Goal: Information Seeking & Learning: Learn about a topic

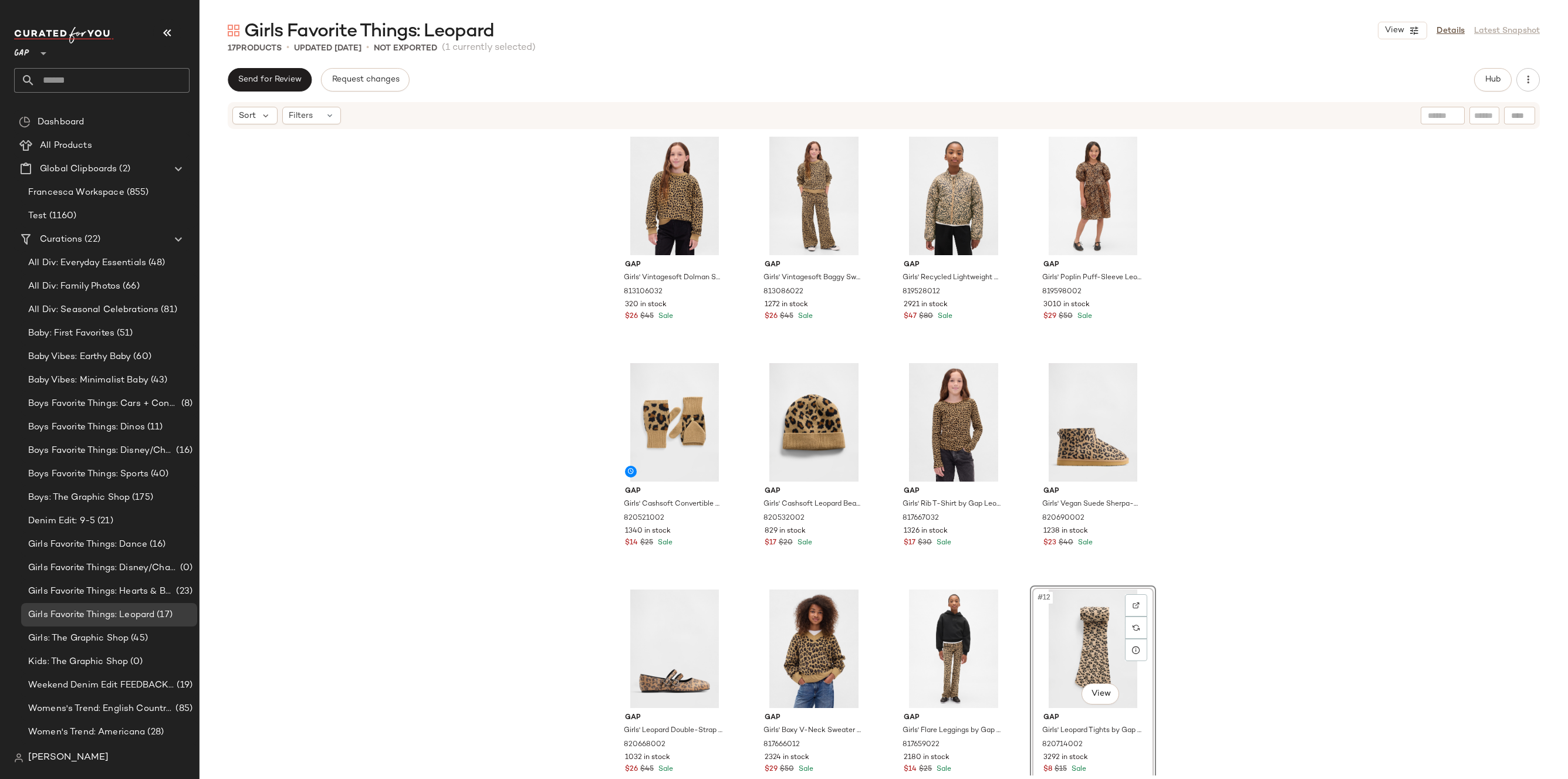
scroll to position [21, 0]
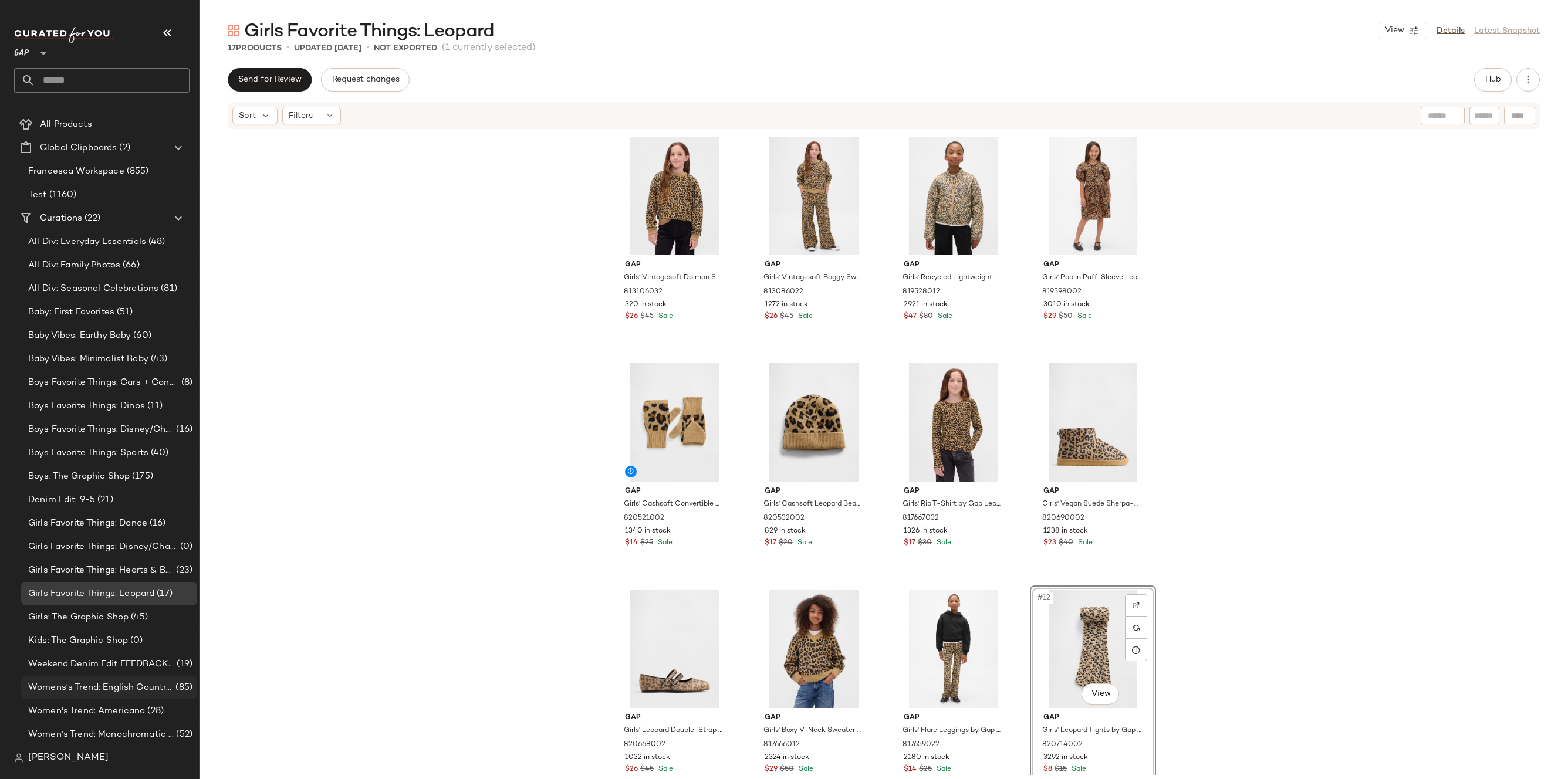
click at [99, 690] on span "Womens's Trend: English Countryside" at bounding box center [101, 687] width 145 height 14
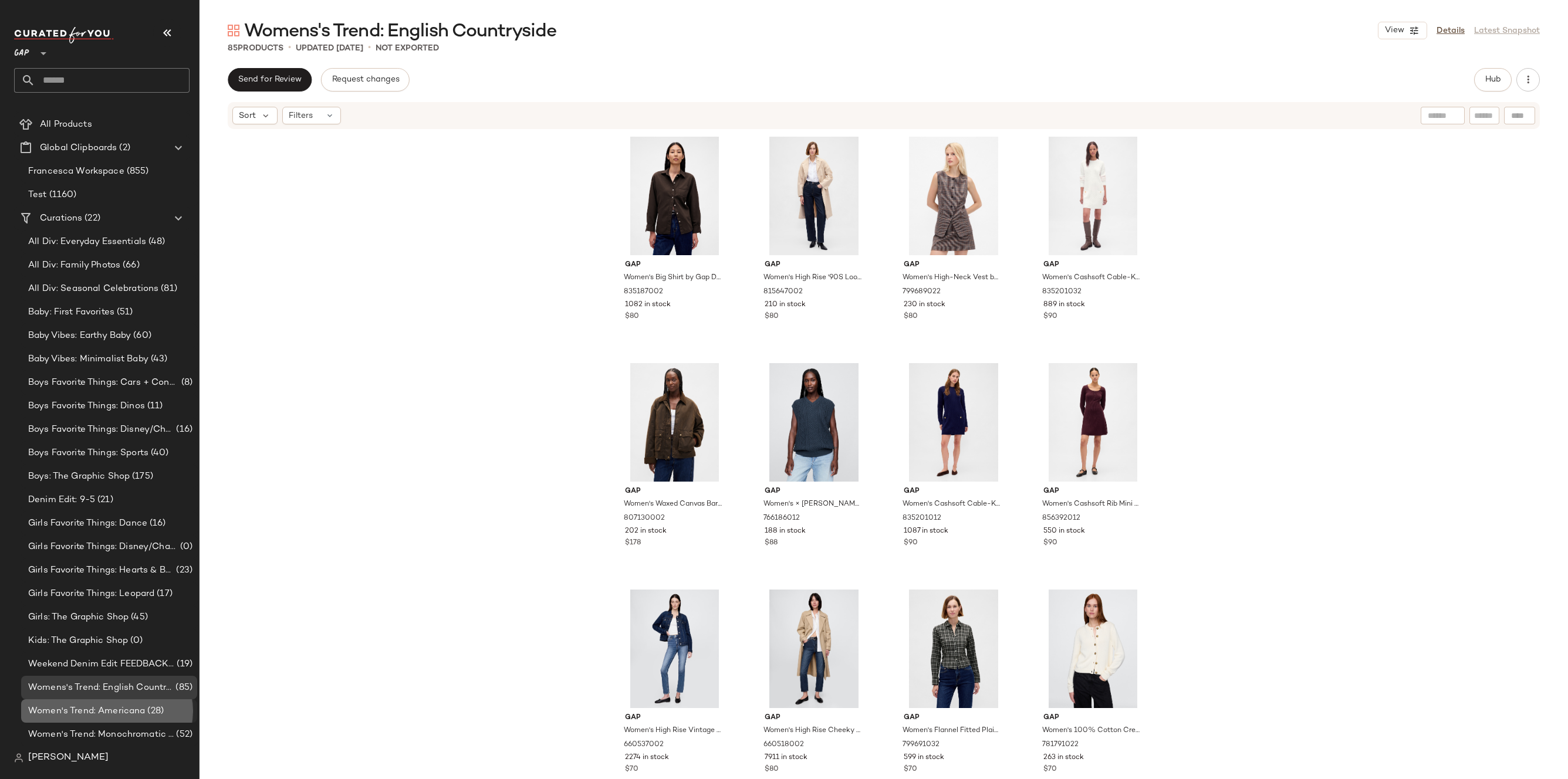
click at [107, 722] on div "Women's Trend: Americana (28)" at bounding box center [109, 711] width 176 height 23
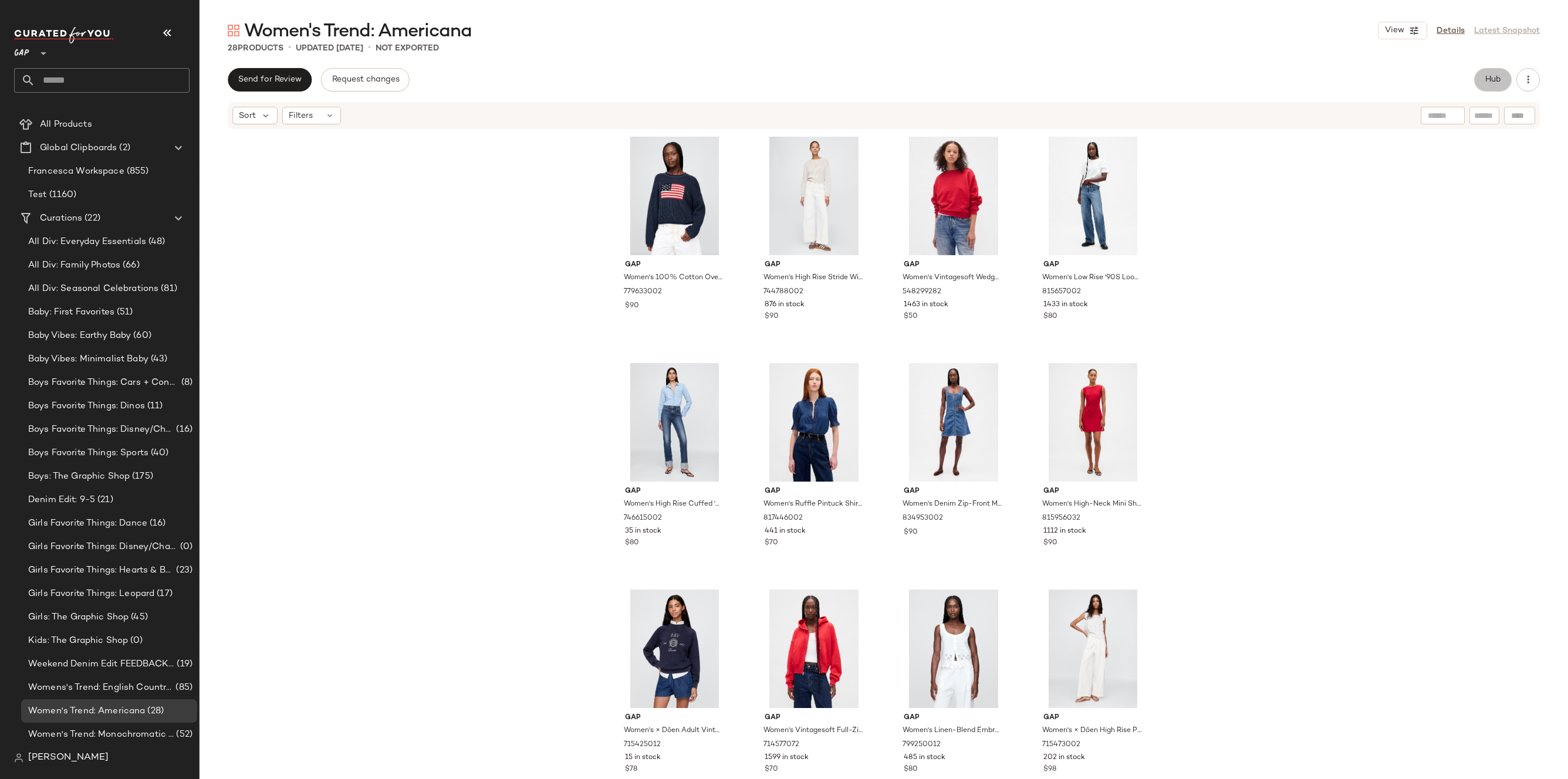
click at [1507, 76] on button "Hub" at bounding box center [1493, 80] width 37 height 23
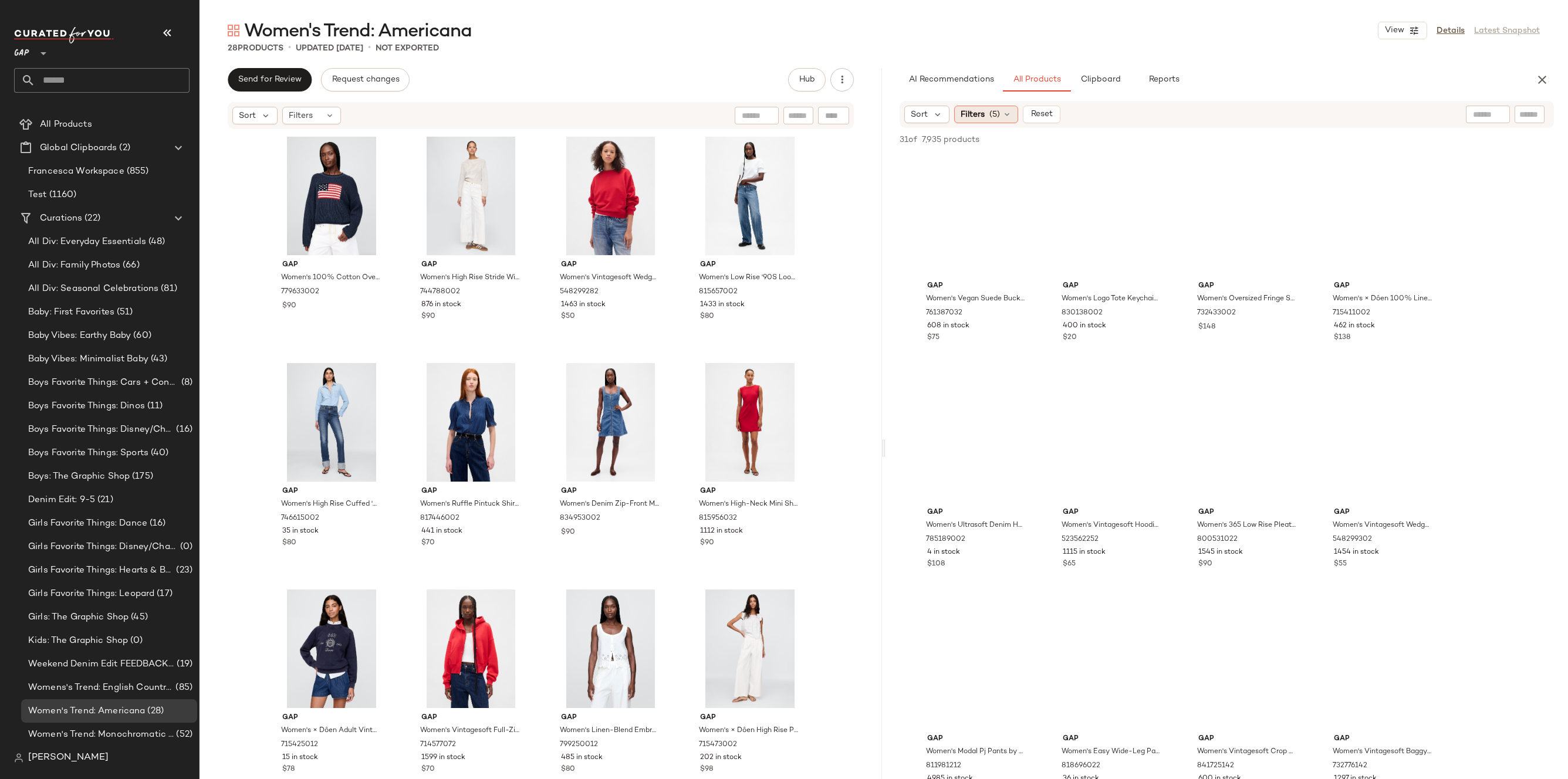
click at [993, 117] on span "(5)" at bounding box center [995, 114] width 10 height 12
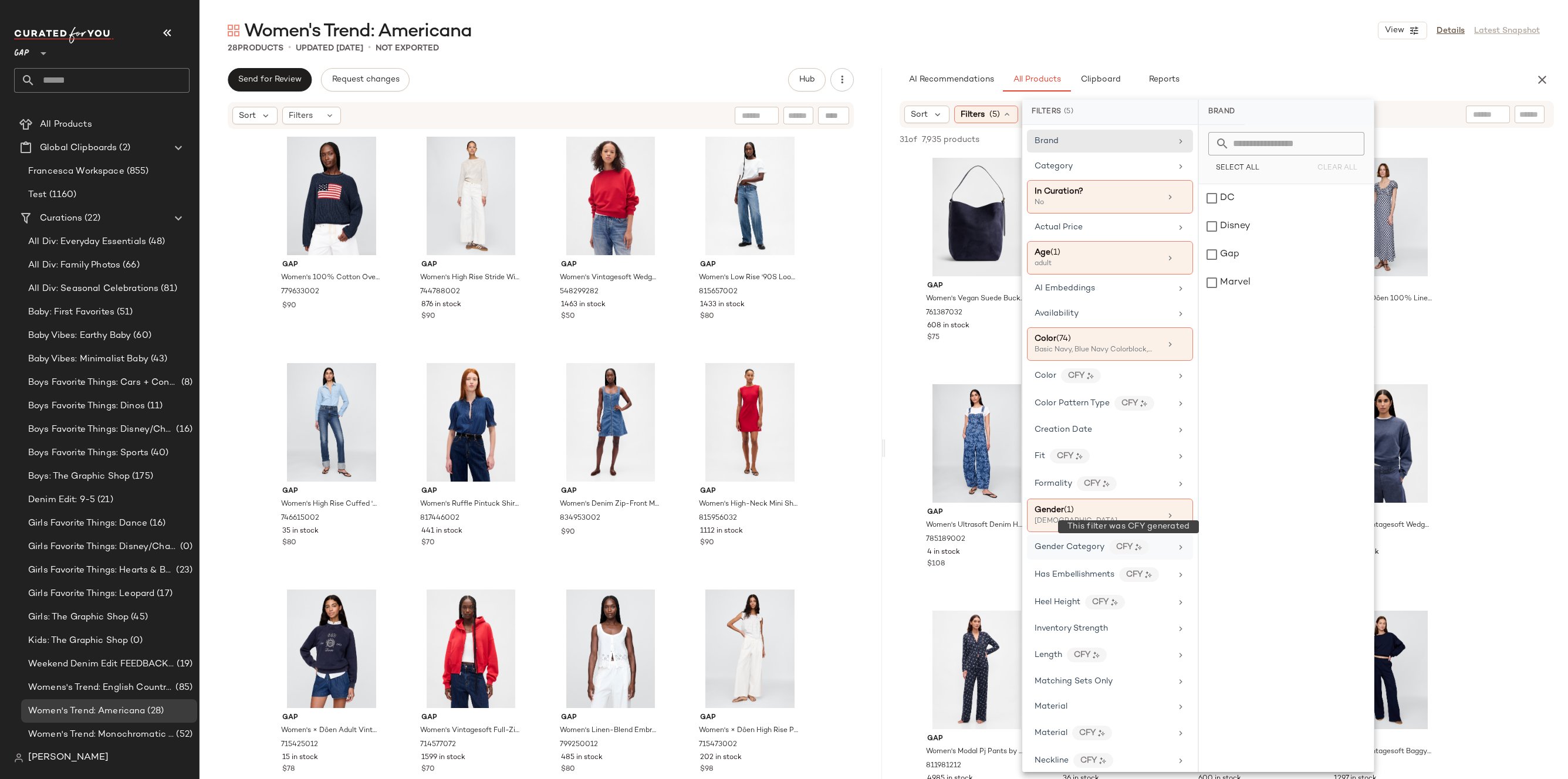
scroll to position [420, 0]
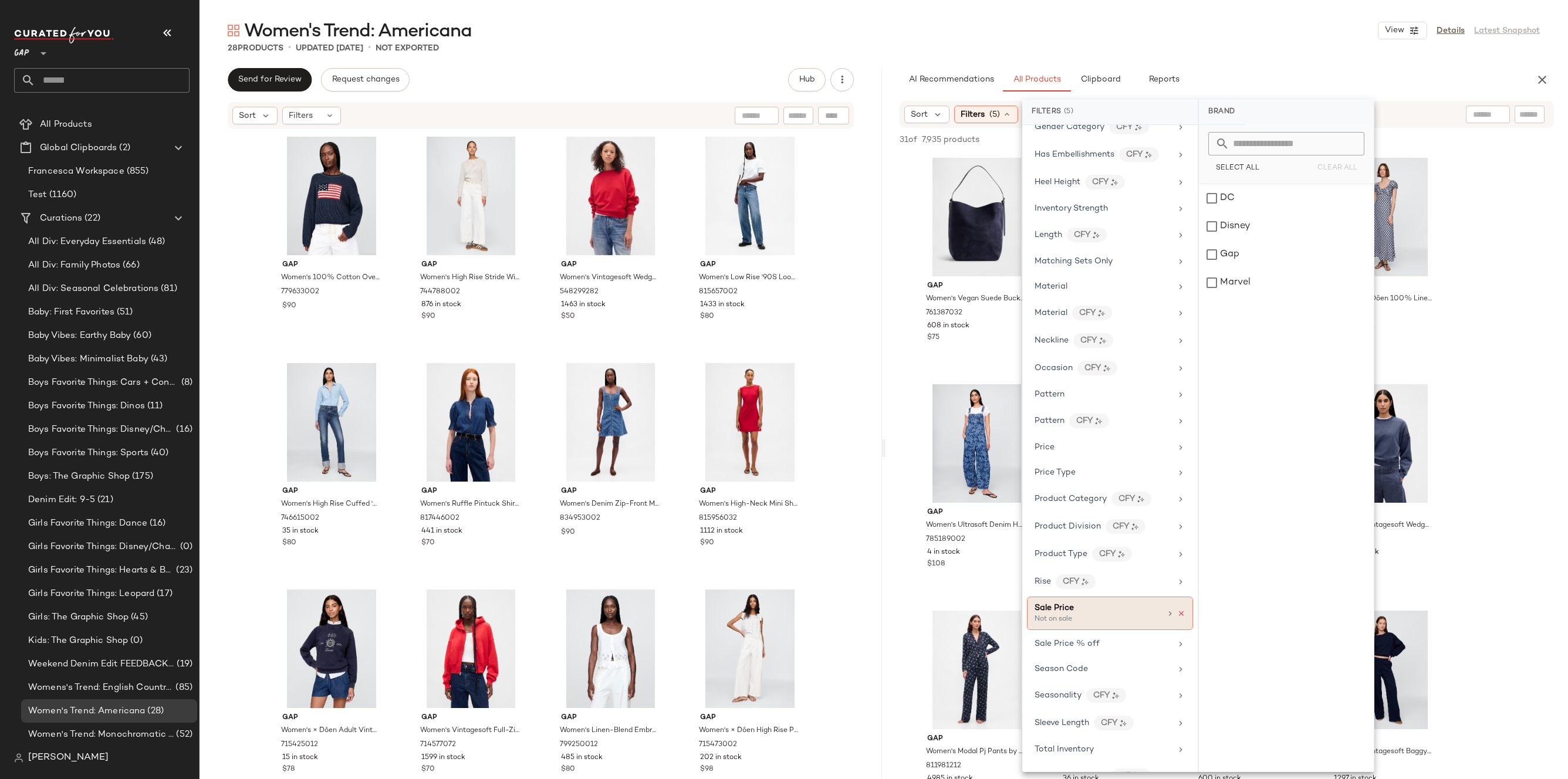
click at [1177, 614] on icon at bounding box center [1181, 613] width 8 height 8
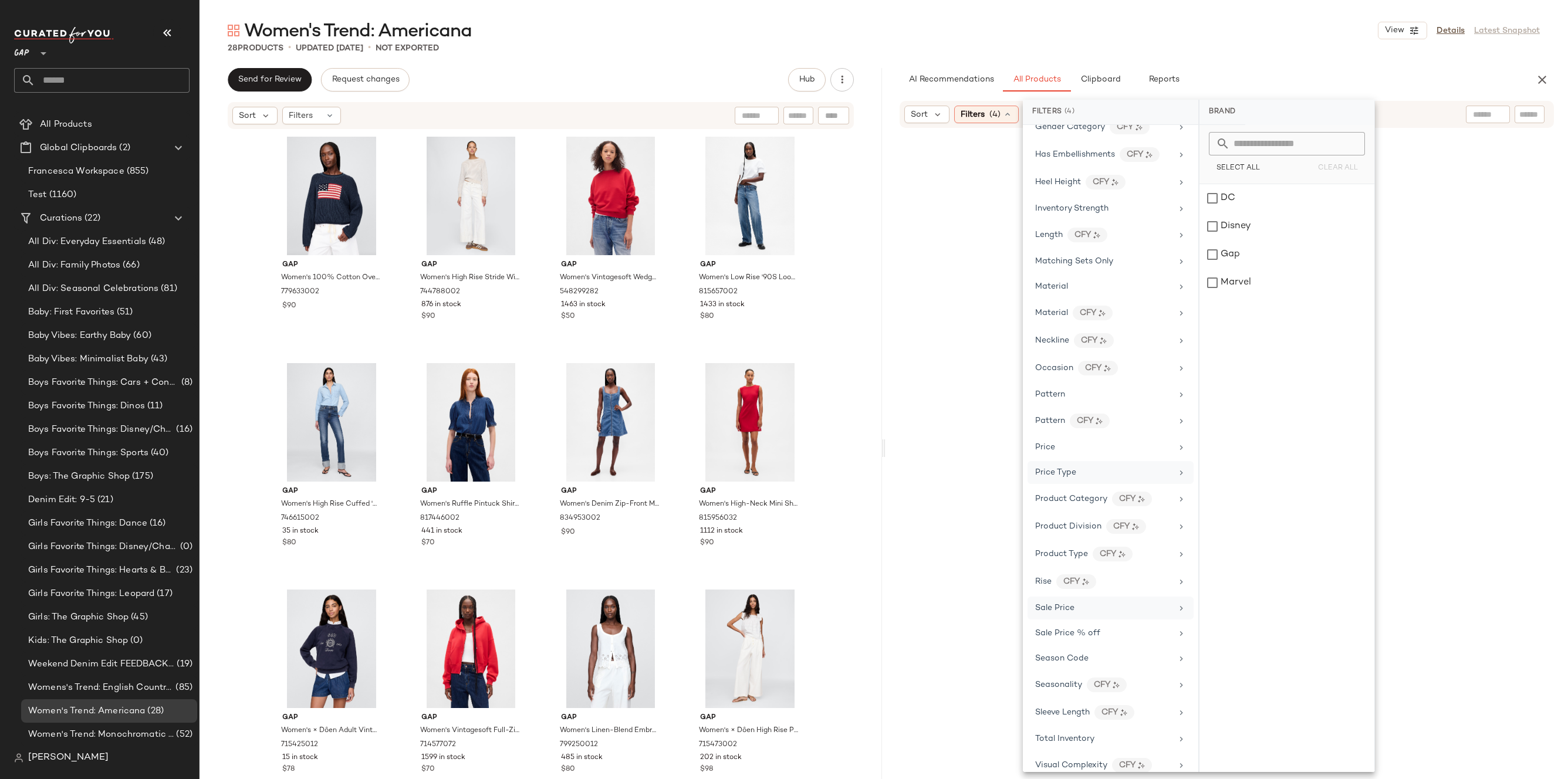
click at [1125, 482] on div "Price Type" at bounding box center [1111, 472] width 166 height 23
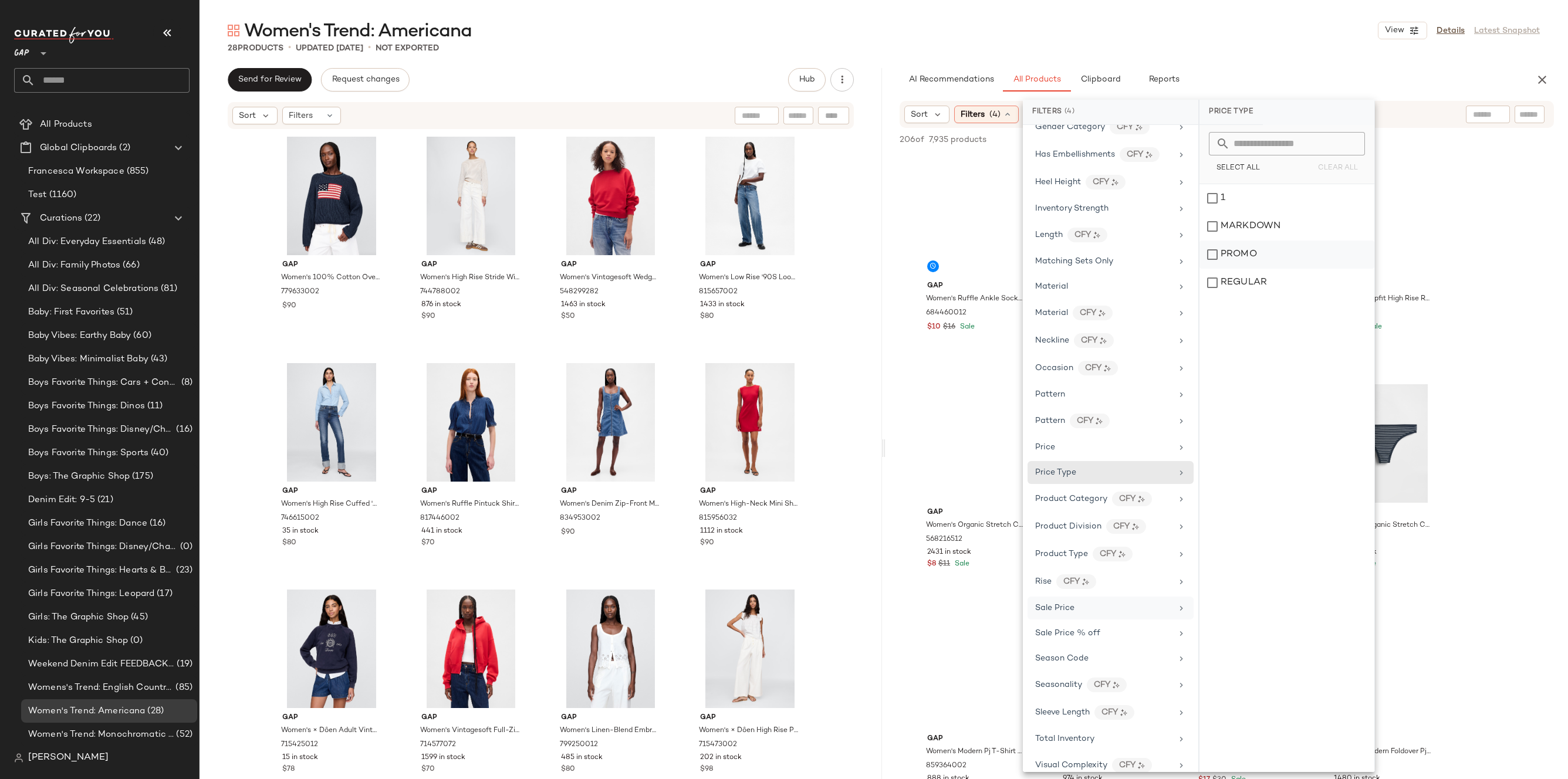
click at [1241, 259] on div "PROMO" at bounding box center [1287, 255] width 175 height 28
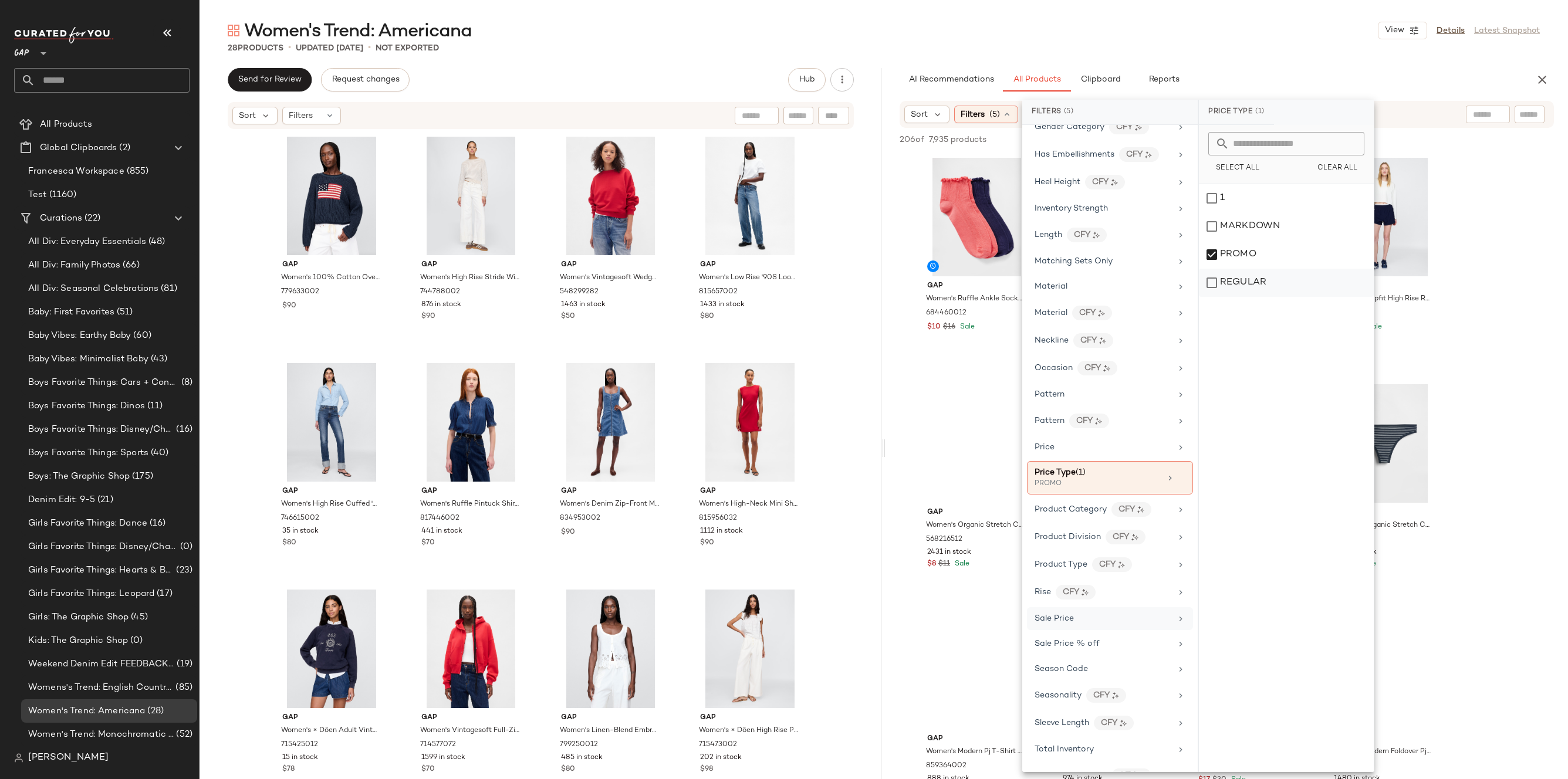
click at [1241, 290] on div "REGULAR" at bounding box center [1286, 283] width 175 height 28
click at [1318, 43] on div "28 Products • updated [DATE] • Not Exported" at bounding box center [884, 48] width 1369 height 12
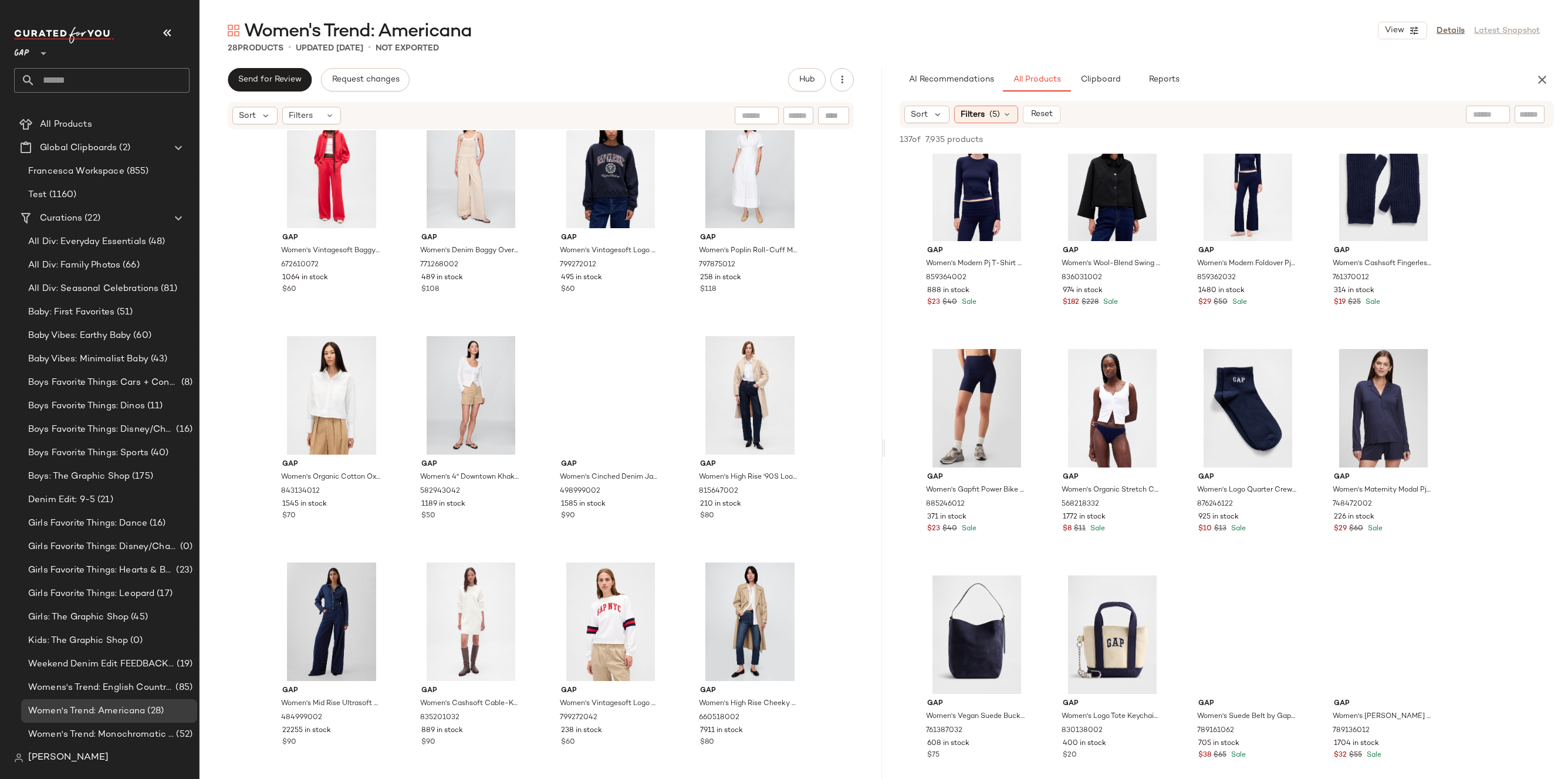
scroll to position [1185, 0]
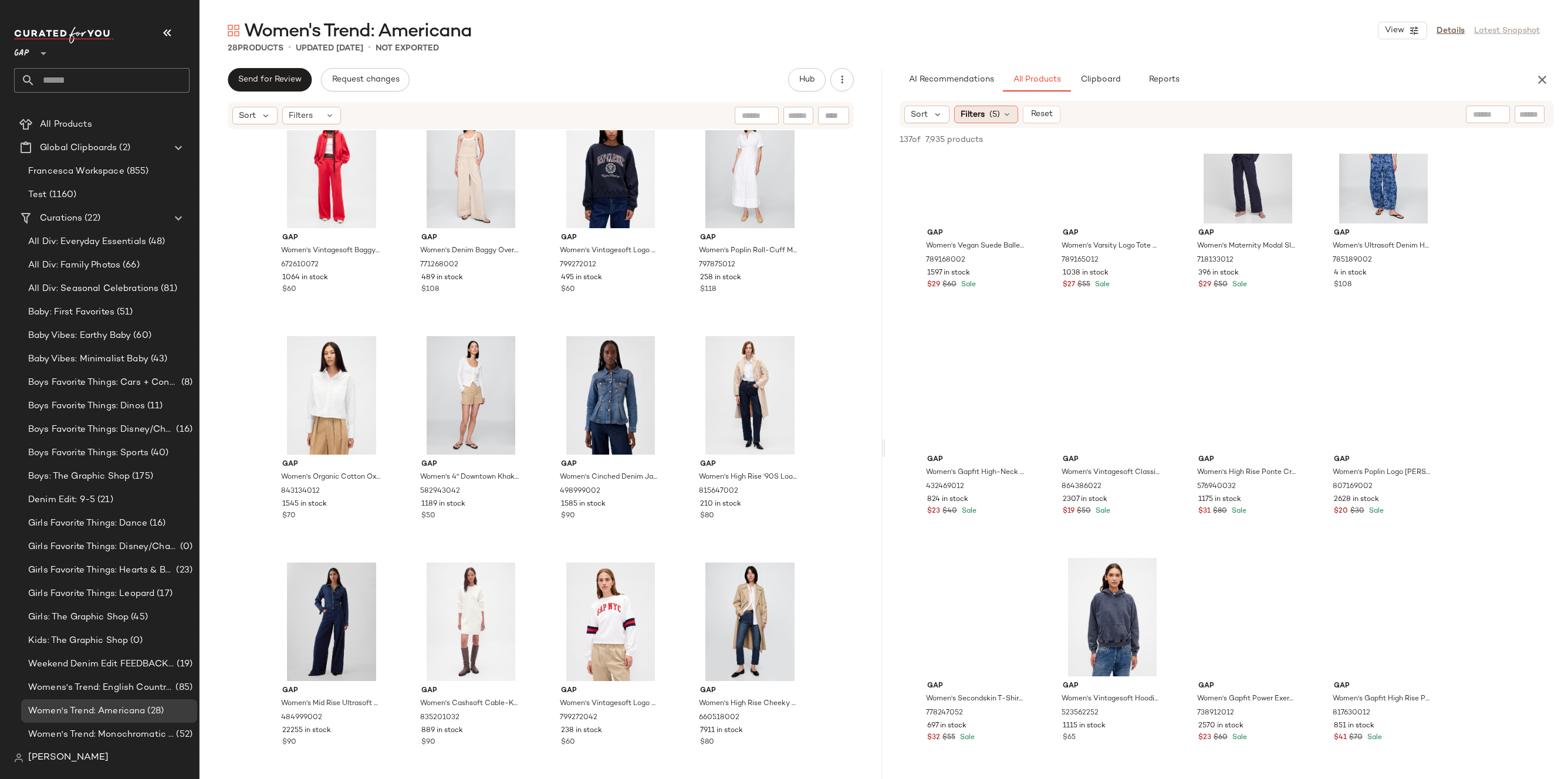
click at [1006, 111] on icon at bounding box center [1007, 114] width 10 height 10
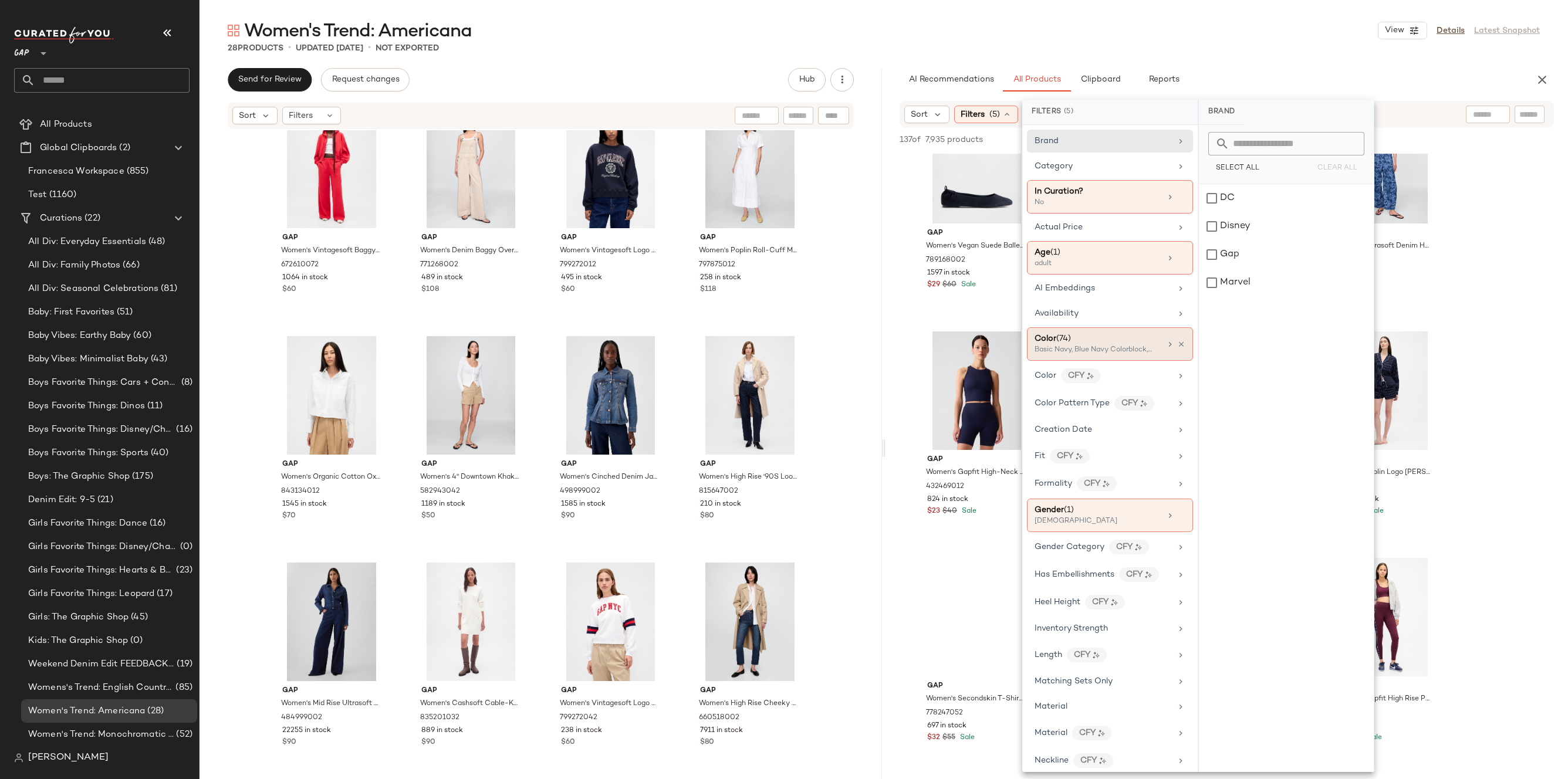
click at [1109, 349] on div "Basic Navy, Blue Navy Colorblock, Bold Navy Blue Stripe +71 more" at bounding box center [1093, 350] width 117 height 10
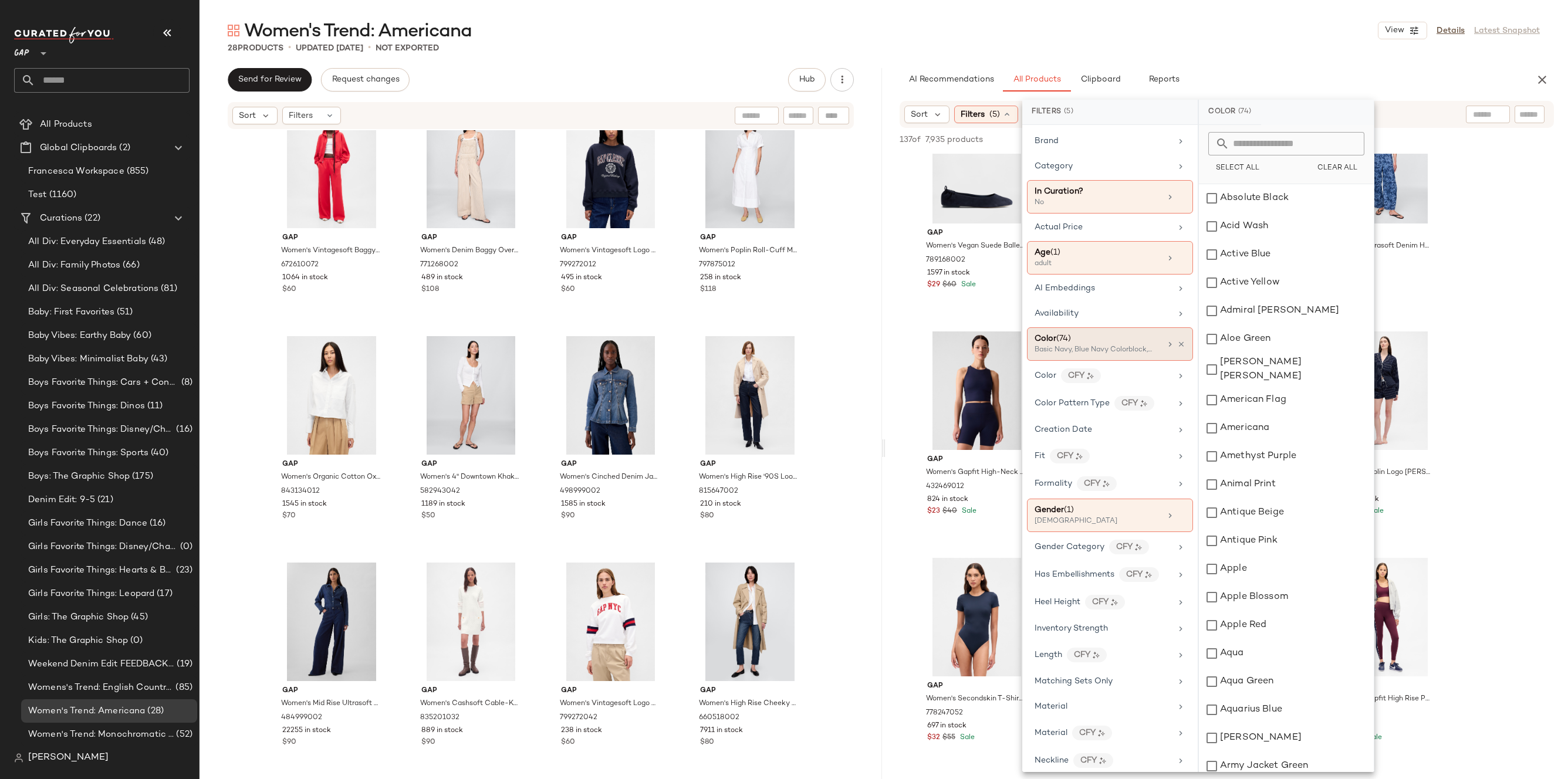
click at [1169, 348] on icon at bounding box center [1170, 344] width 10 height 10
click at [1166, 344] on icon at bounding box center [1170, 344] width 10 height 10
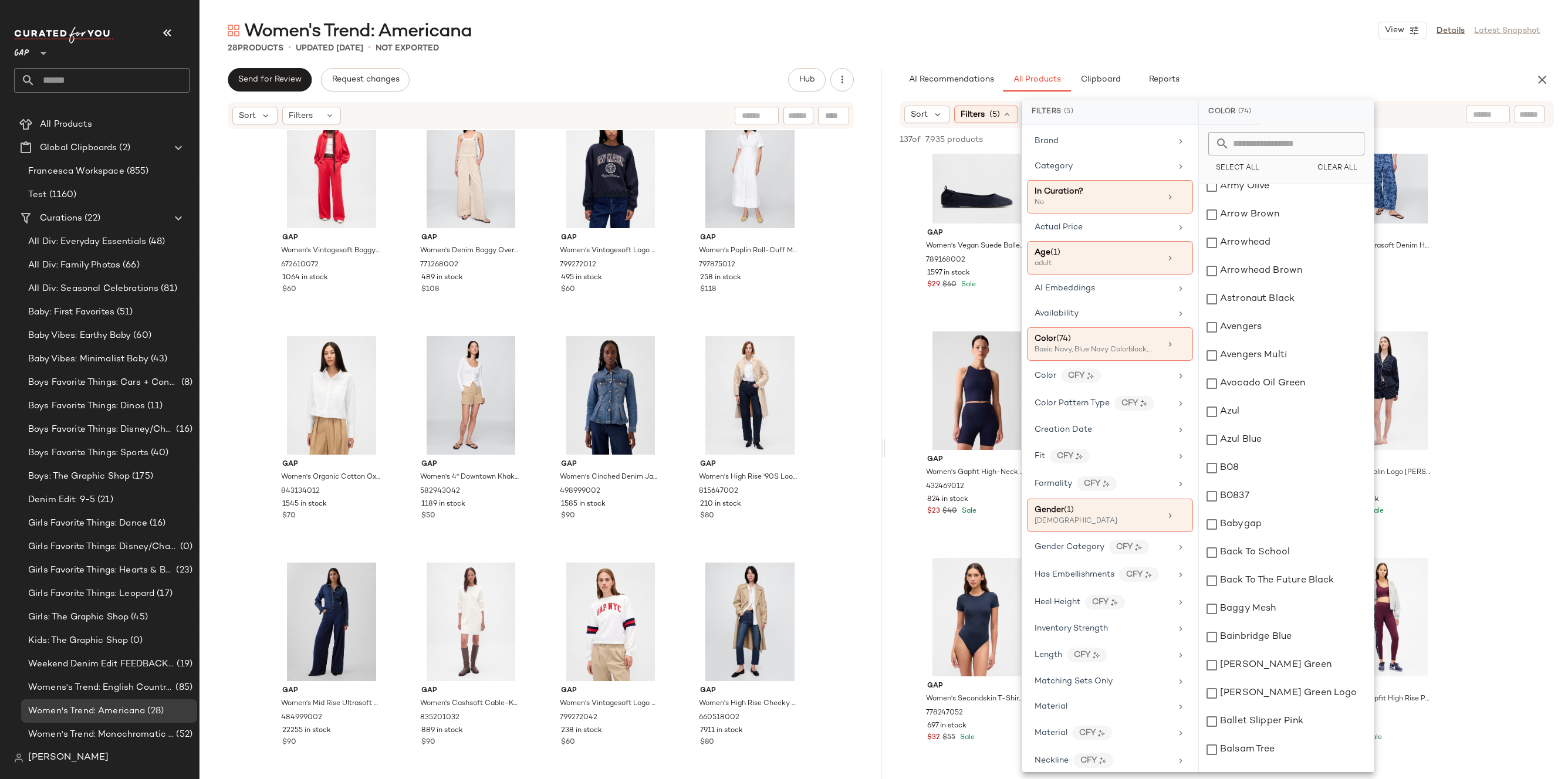
scroll to position [666, 0]
click at [1271, 150] on input "text" at bounding box center [1293, 144] width 128 height 23
click at [1289, 66] on div "Women's Trend: Americana View Details Latest Snapshot 28 Products • updated [DA…" at bounding box center [884, 399] width 1369 height 760
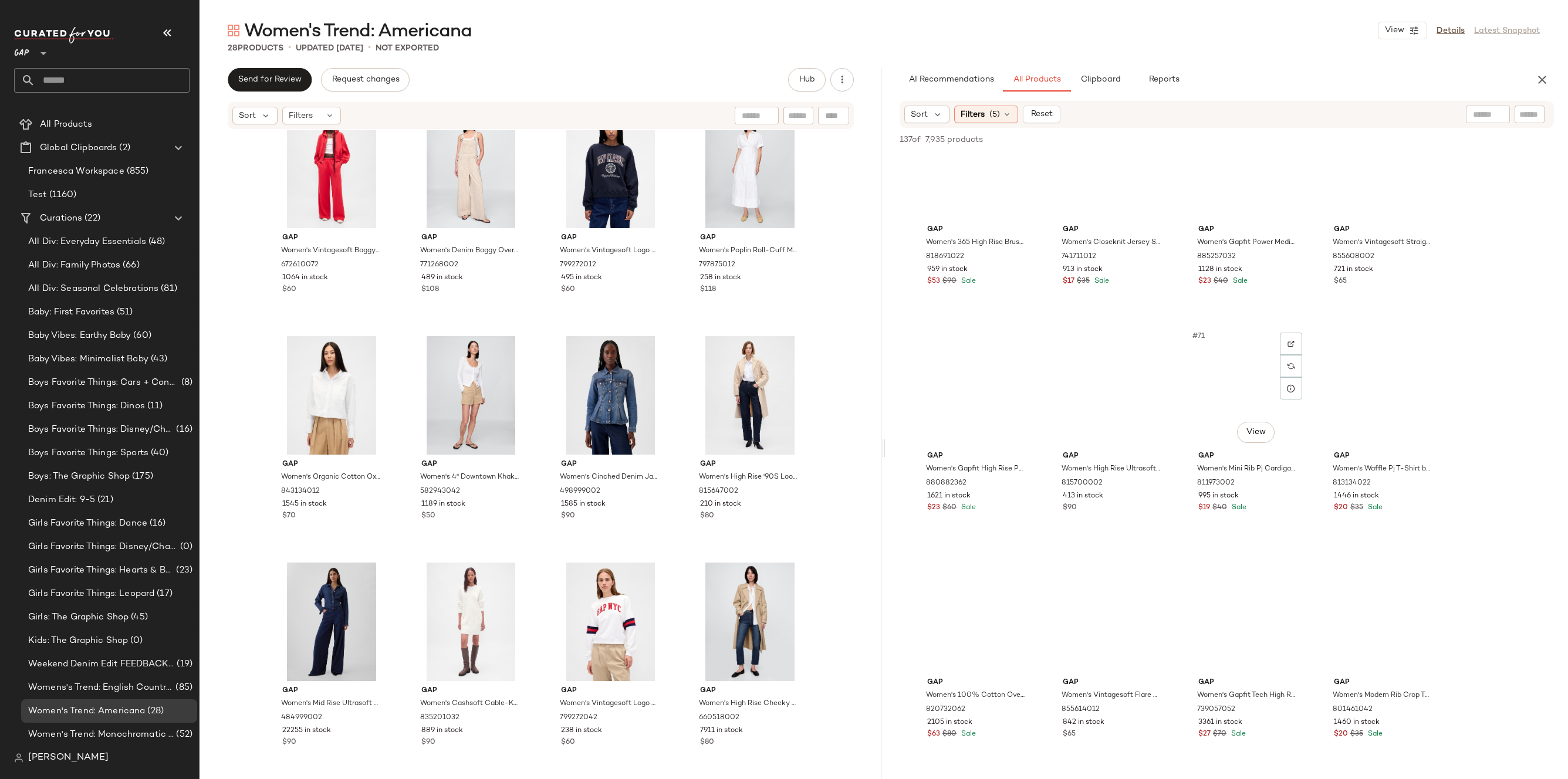
scroll to position [3760, 0]
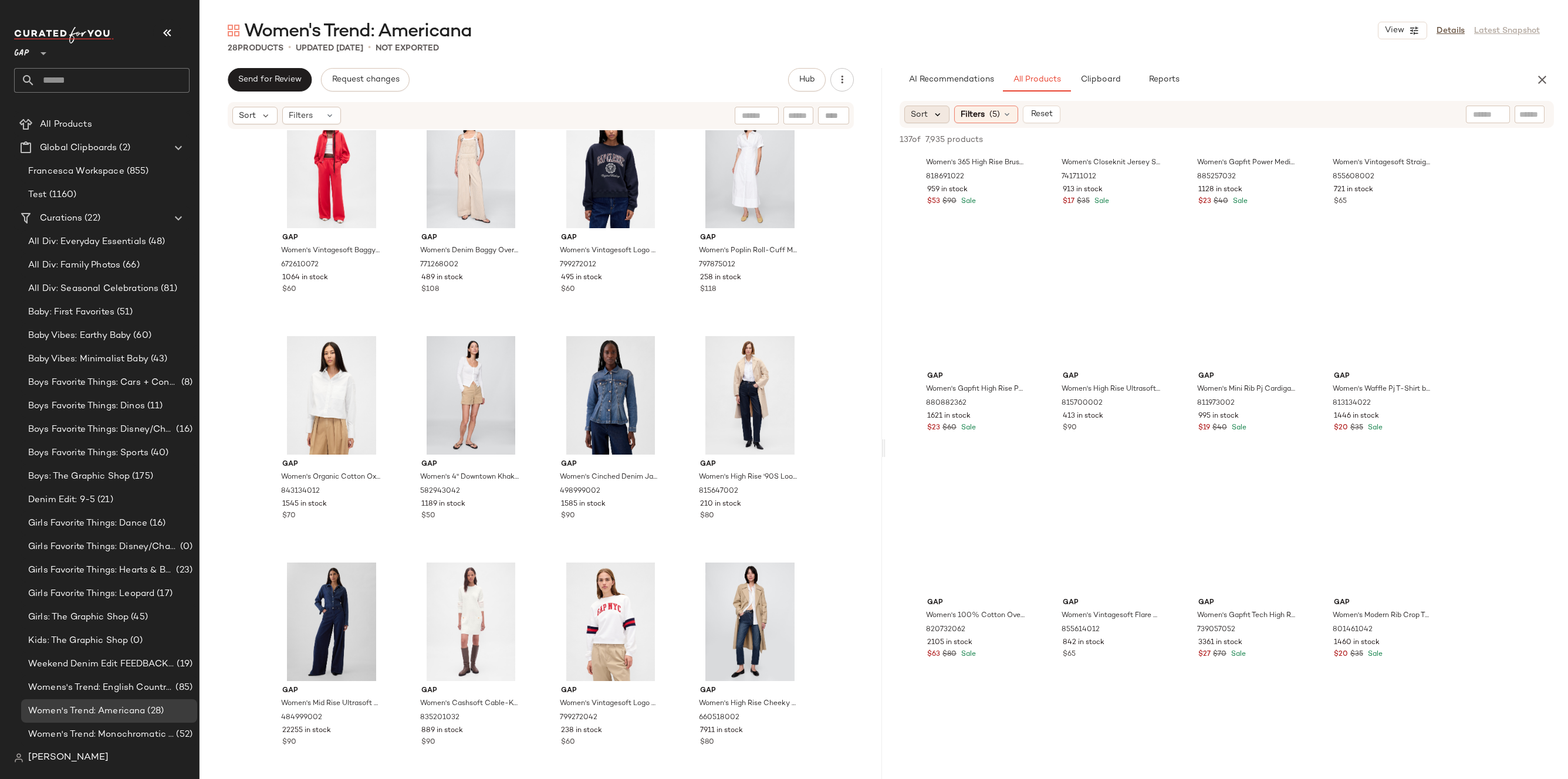
click at [935, 114] on icon at bounding box center [938, 114] width 10 height 10
click at [949, 146] on span "Newest" at bounding box center [948, 146] width 30 height 12
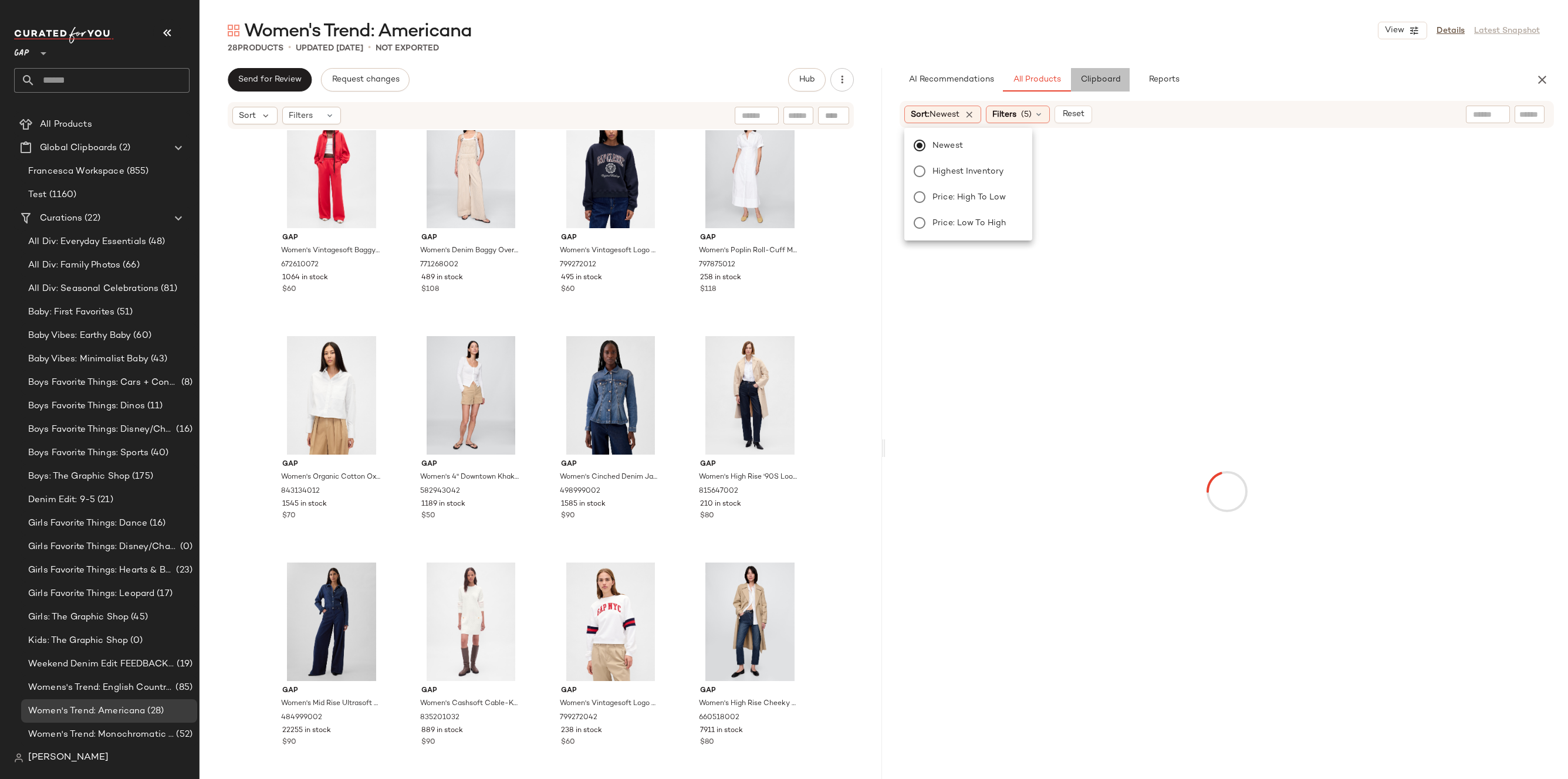
click at [1105, 81] on span "Clipboard" at bounding box center [1100, 79] width 41 height 10
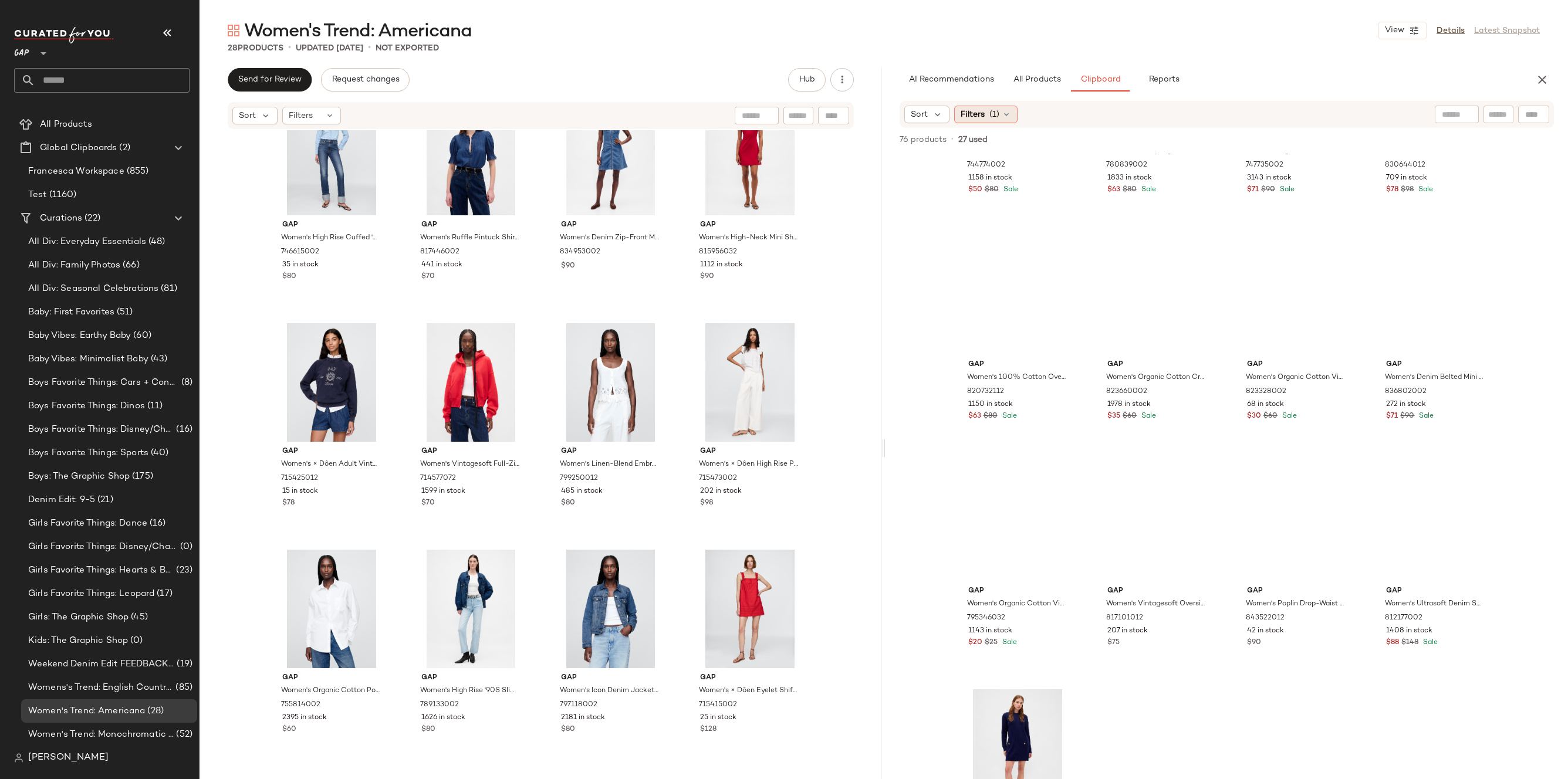
scroll to position [27, 0]
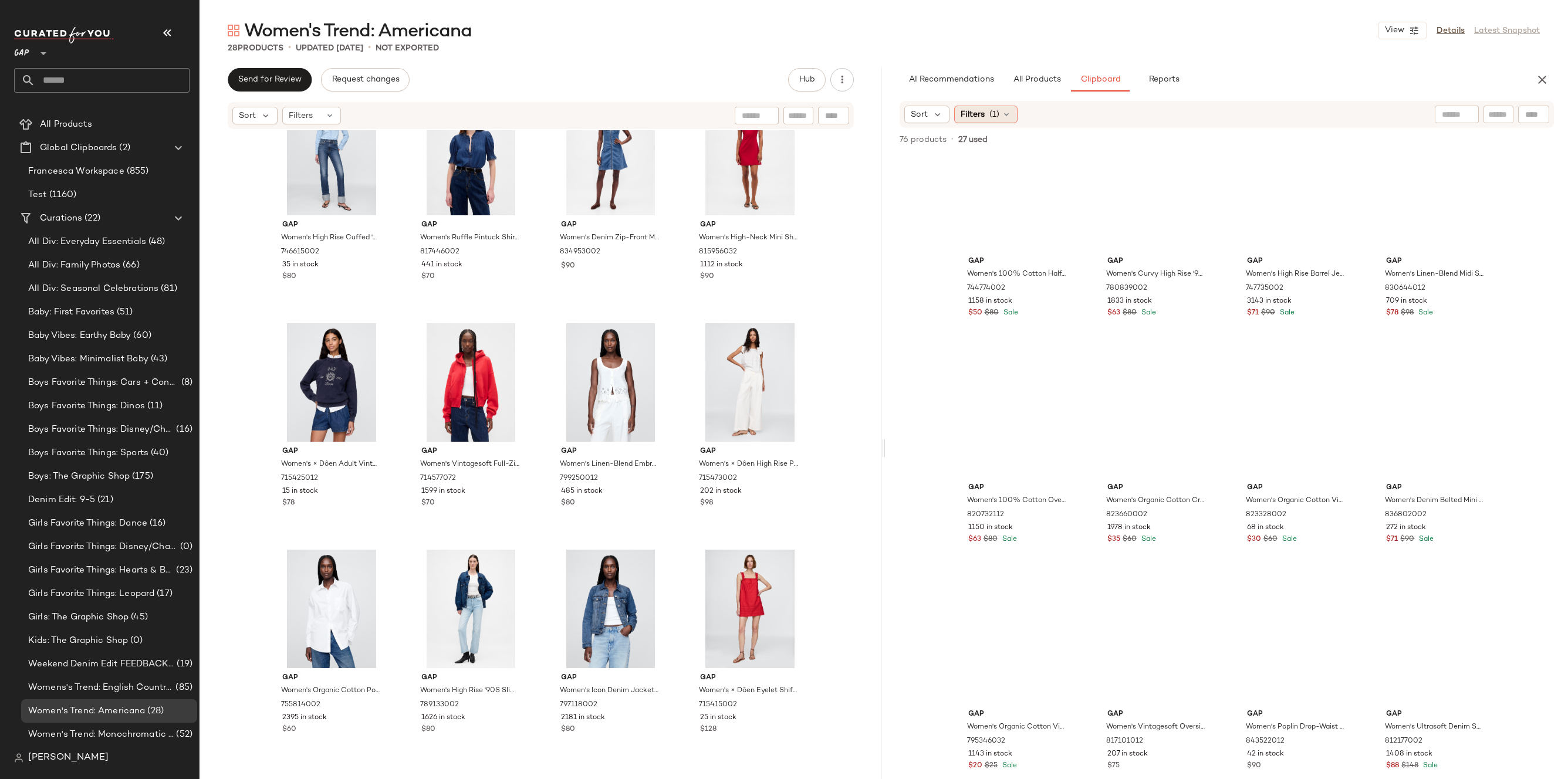
click at [998, 117] on span "(1)" at bounding box center [994, 114] width 10 height 12
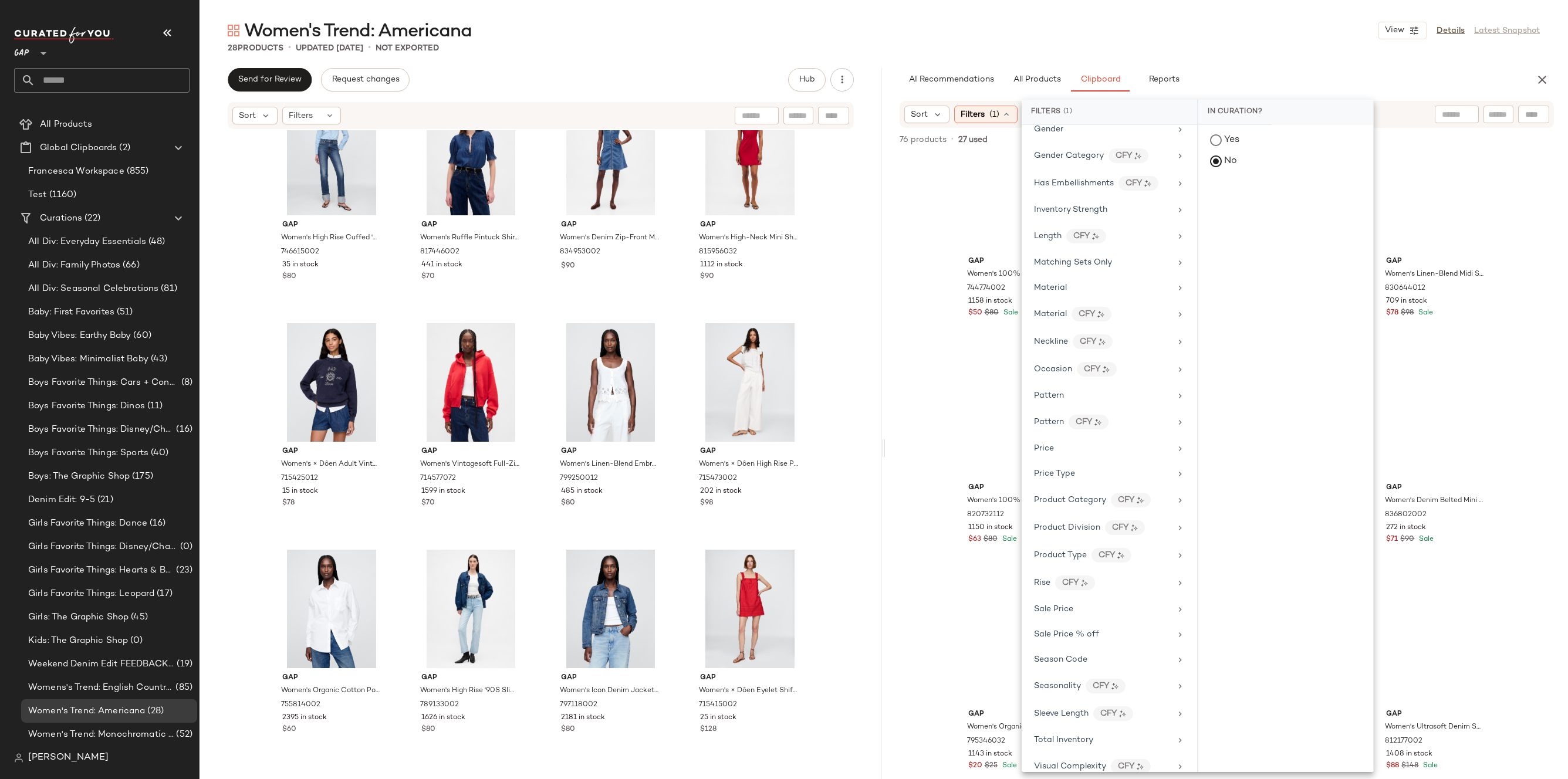
scroll to position [399, 0]
click at [1125, 462] on div "Price Type" at bounding box center [1102, 459] width 137 height 12
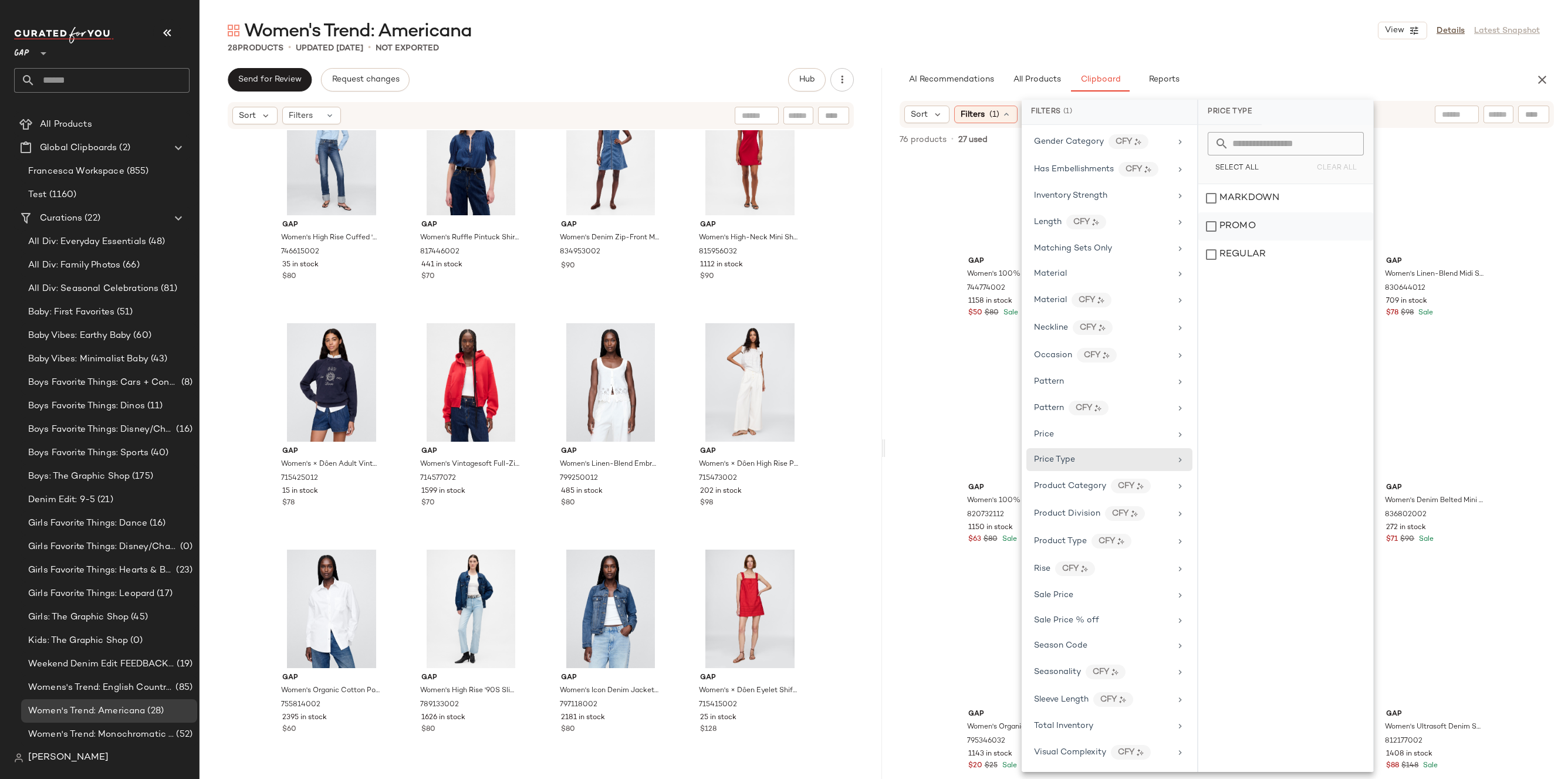
click at [1252, 226] on div "PROMO" at bounding box center [1285, 226] width 175 height 28
click at [1252, 250] on div "REGULAR" at bounding box center [1286, 255] width 175 height 28
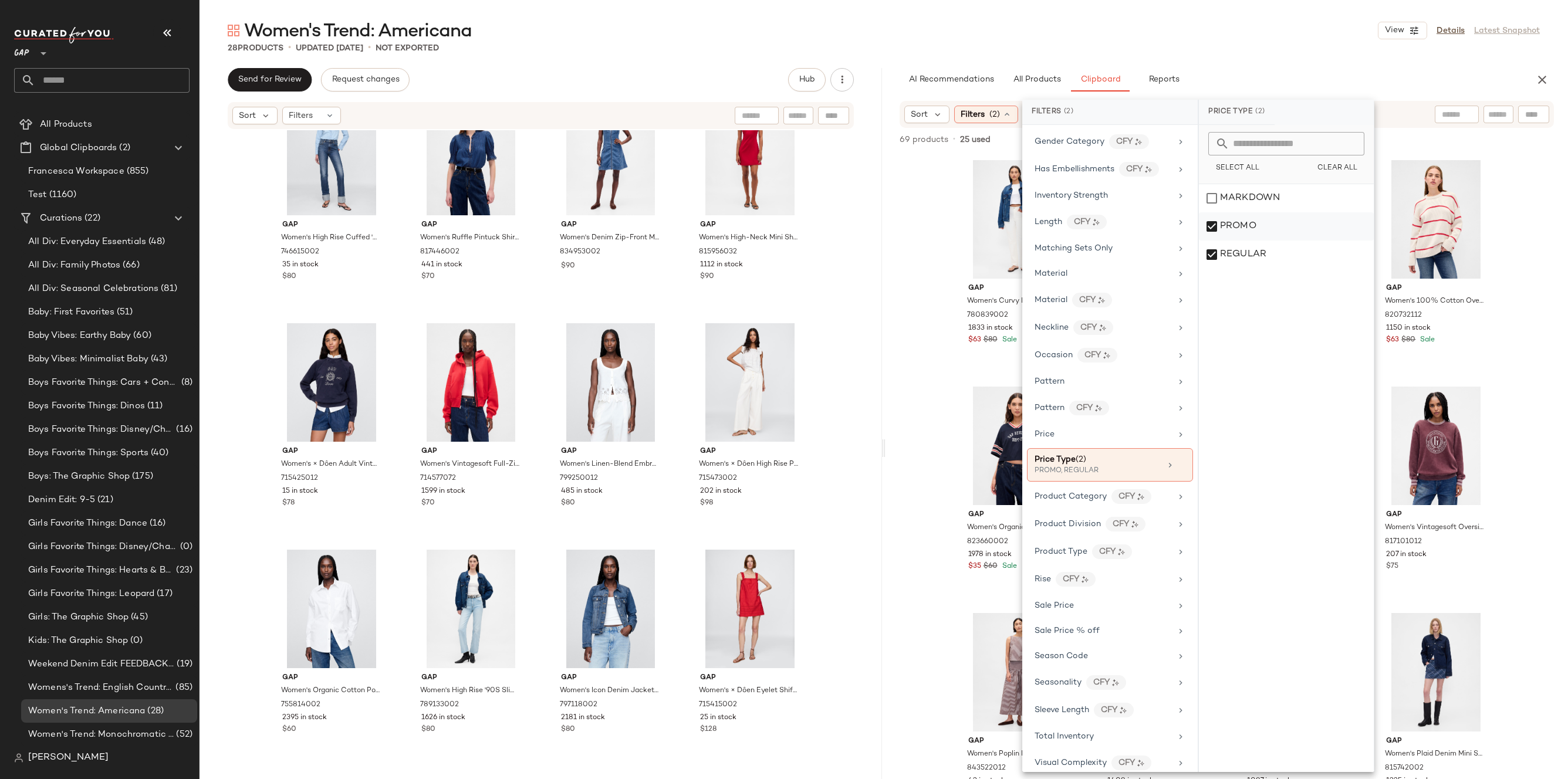
click at [1247, 229] on div "PROMO" at bounding box center [1286, 226] width 175 height 28
click at [1247, 255] on div "REGULAR" at bounding box center [1286, 255] width 175 height 28
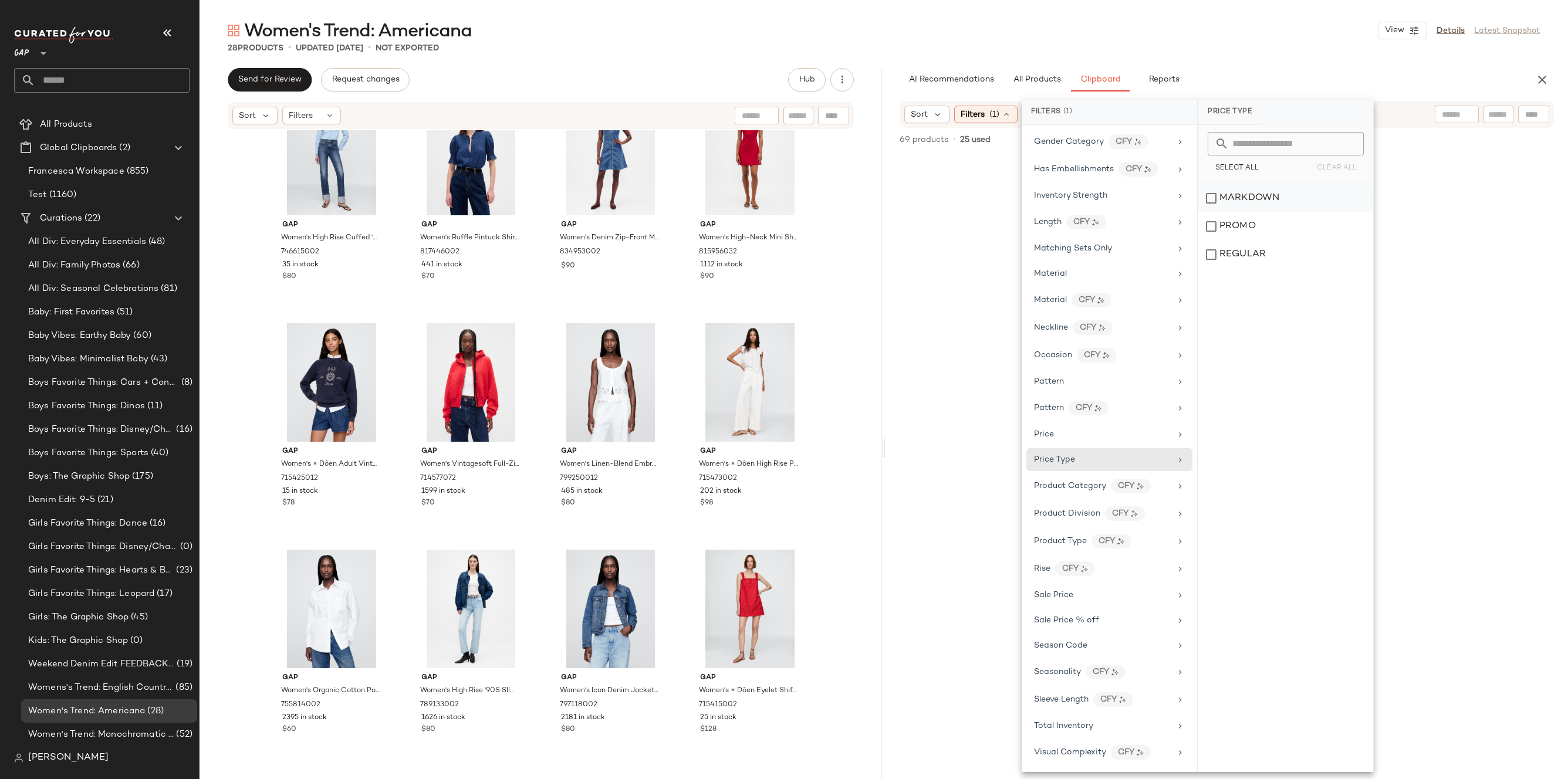
click at [1253, 193] on div "MARKDOWN" at bounding box center [1285, 199] width 175 height 28
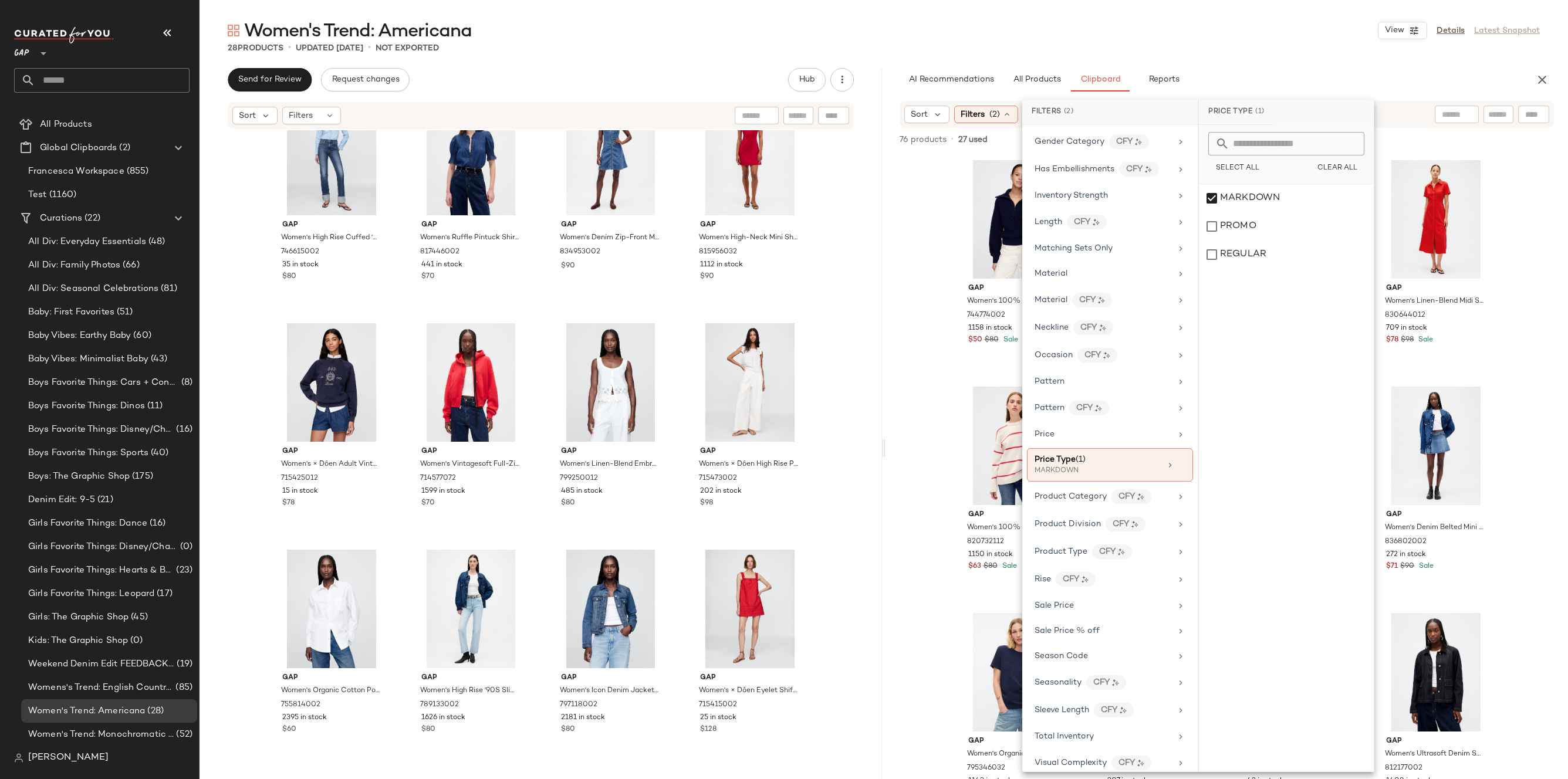
click at [1281, 77] on div "AI Recommendations All Products Clipboard Reports" at bounding box center [1208, 80] width 617 height 23
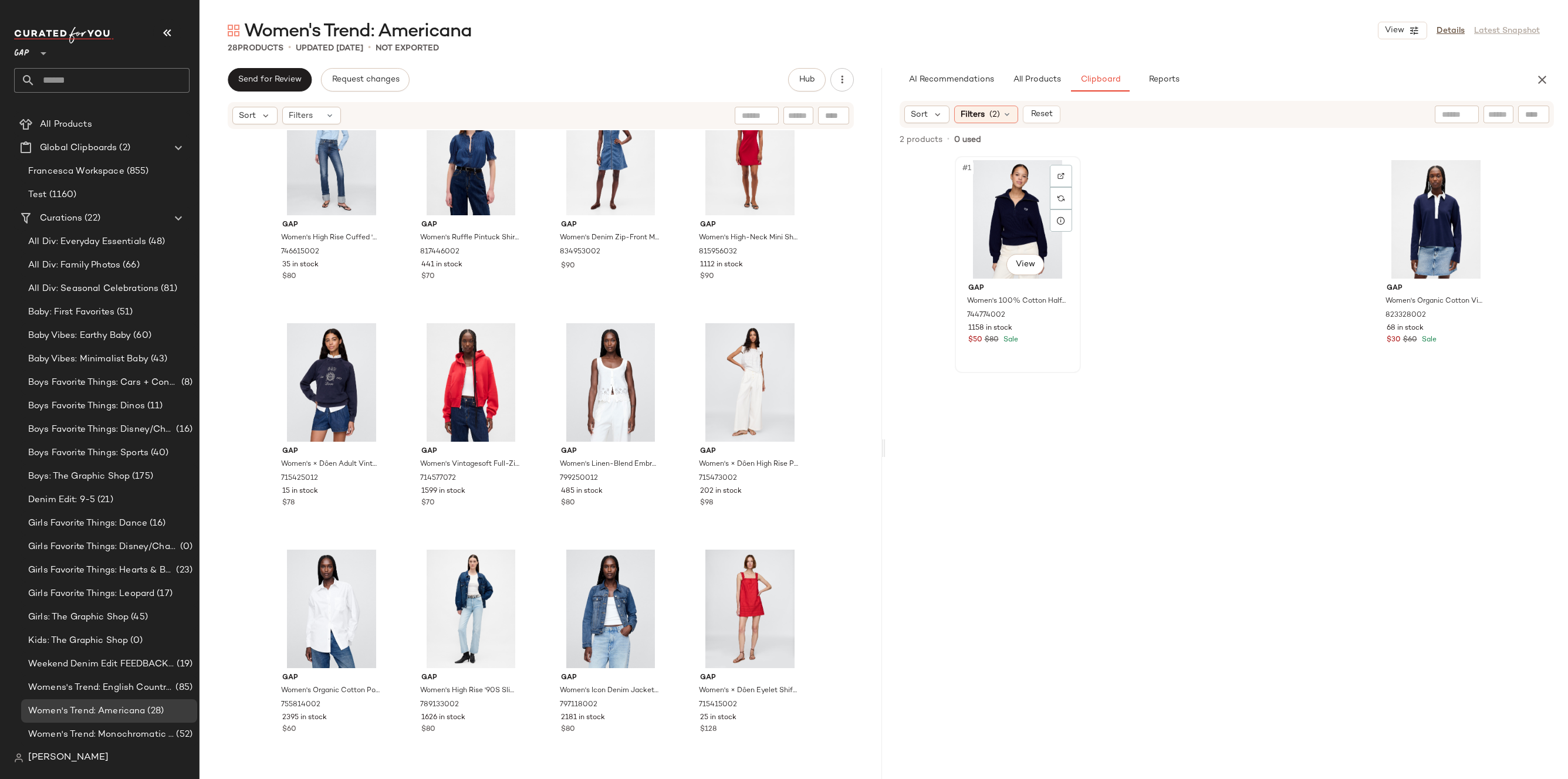
click at [1030, 228] on div "#1 View" at bounding box center [1018, 219] width 118 height 119
click at [1398, 415] on div "Gap Women's Organic Cotton Vintagesoft Heavyweight Polo Shirt Shirt by Gap Navy…" at bounding box center [1436, 492] width 126 height 673
click at [1439, 284] on span "Gap" at bounding box center [1436, 289] width 99 height 10
click at [976, 241] on div "#1 View" at bounding box center [1018, 219] width 118 height 119
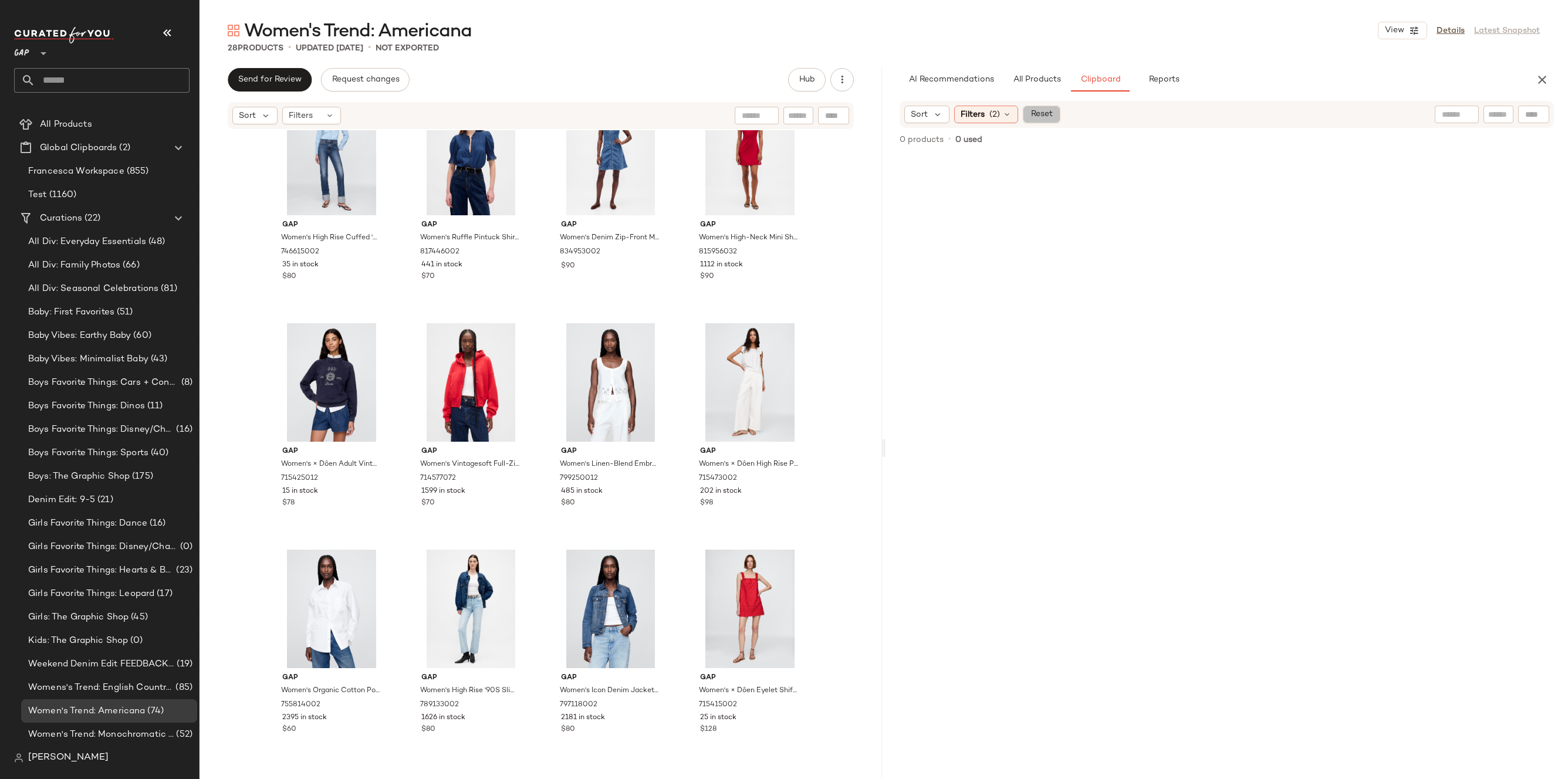
click at [1038, 115] on span "Reset" at bounding box center [1041, 114] width 23 height 10
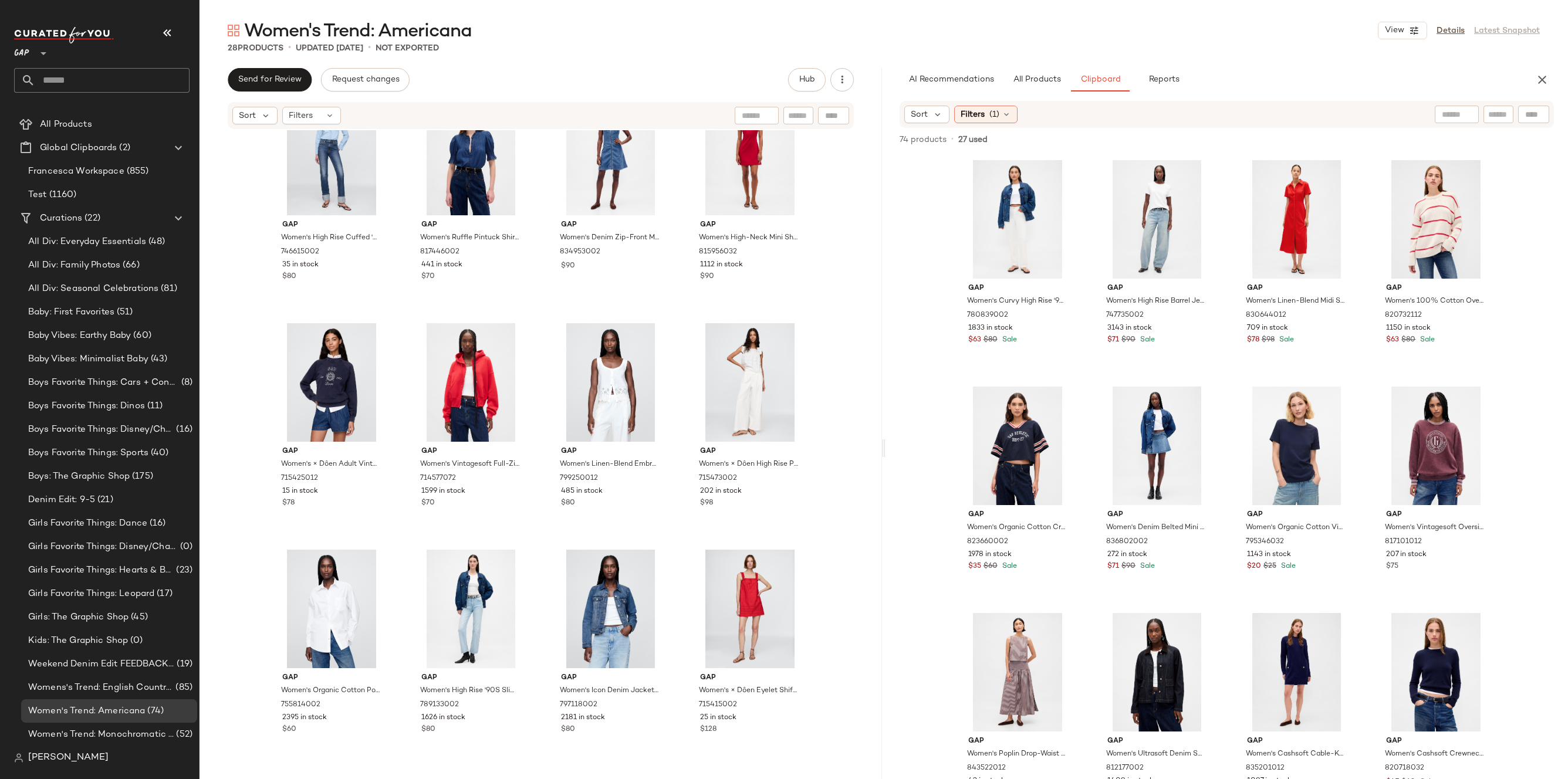
click at [1019, 122] on div "Sort Filters (1)" at bounding box center [1150, 114] width 492 height 17
click at [1014, 115] on div "Filters (1)" at bounding box center [986, 114] width 63 height 17
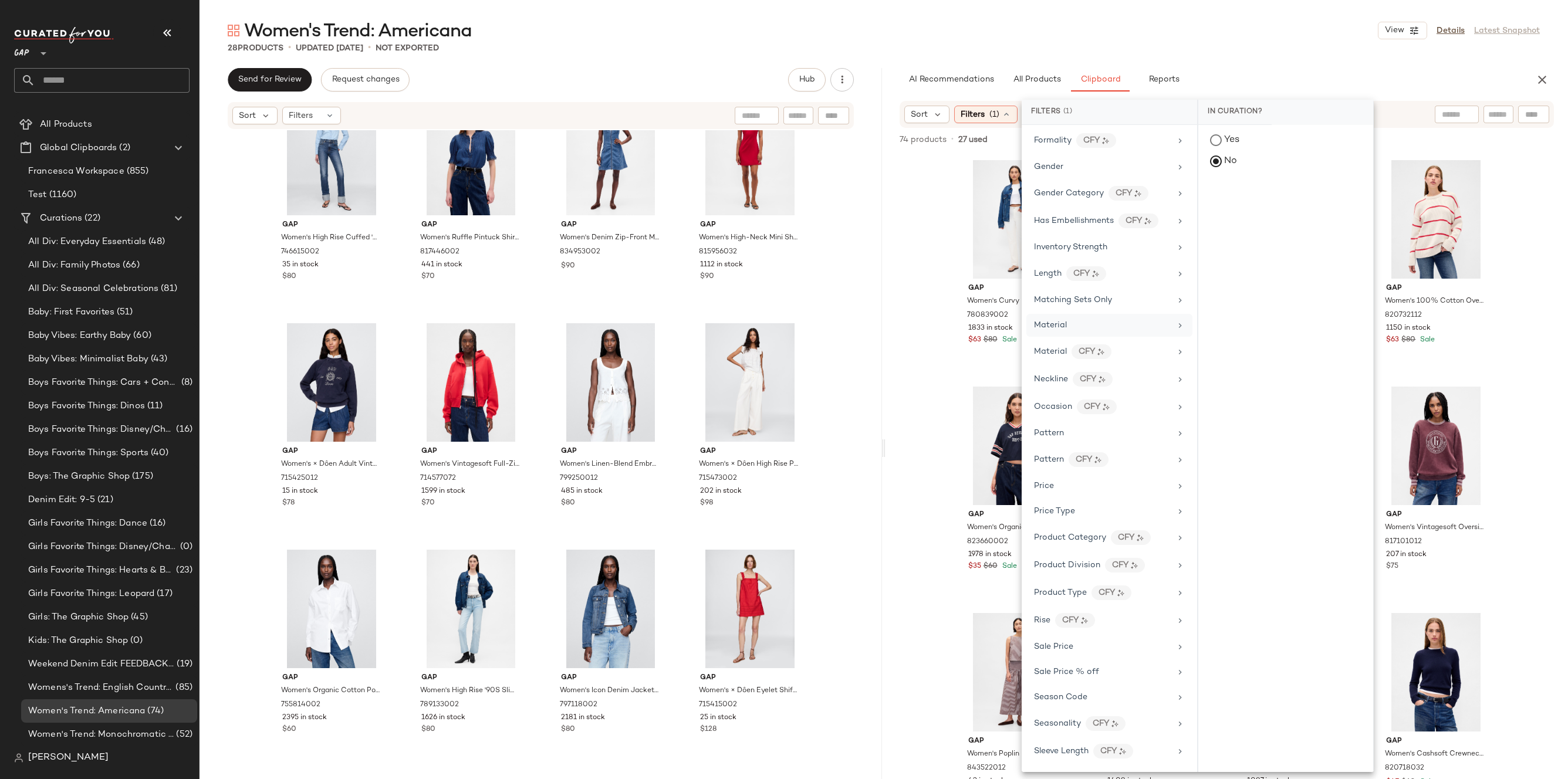
scroll to position [385, 0]
click at [1134, 472] on div "Price Type" at bounding box center [1102, 473] width 137 height 12
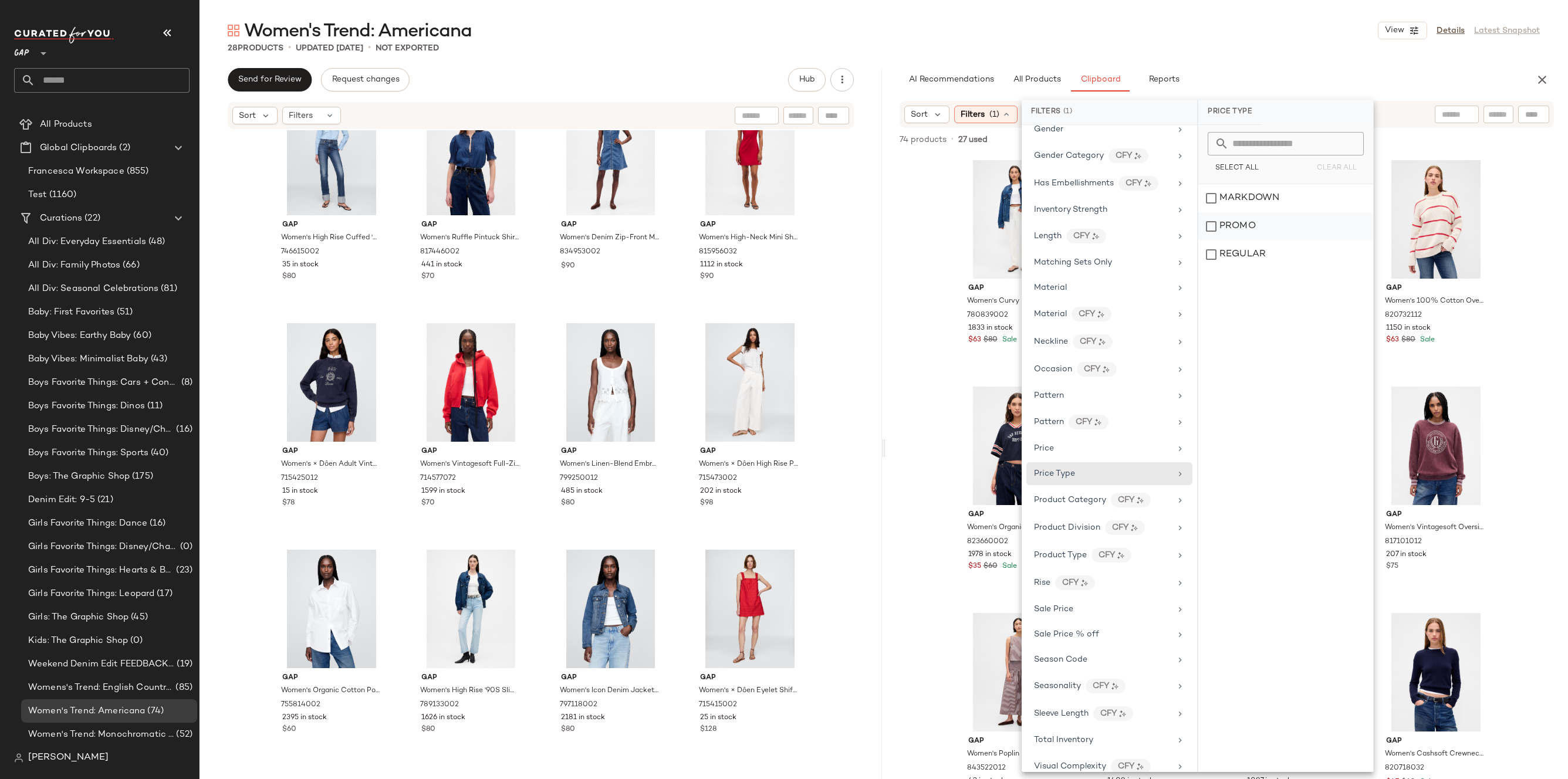
click at [1251, 234] on div "PROMO" at bounding box center [1285, 226] width 175 height 28
click at [1249, 259] on div "REGULAR" at bounding box center [1286, 255] width 175 height 28
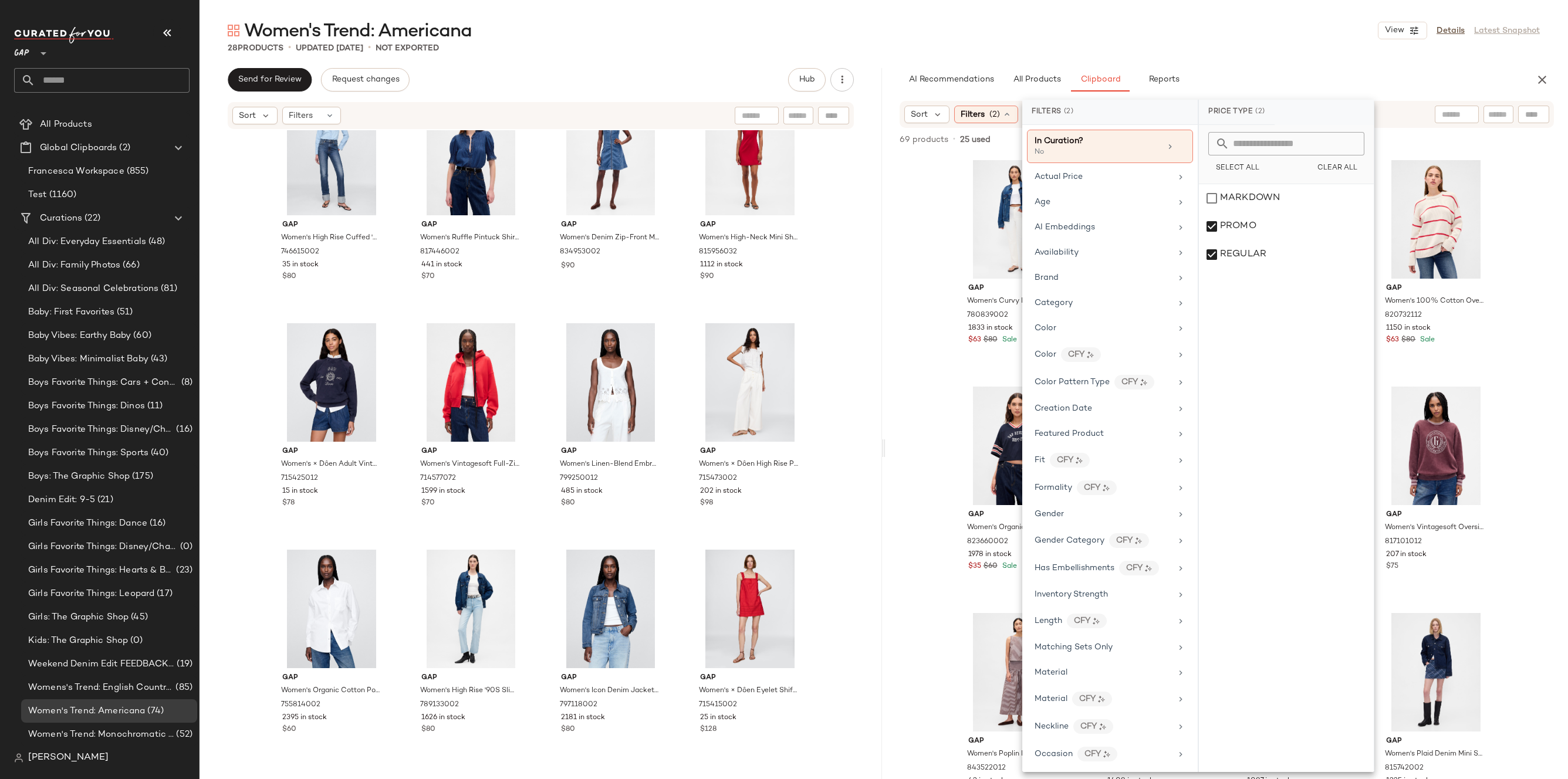
click at [1287, 75] on div "AI Recommendations All Products Clipboard Reports" at bounding box center [1208, 80] width 617 height 23
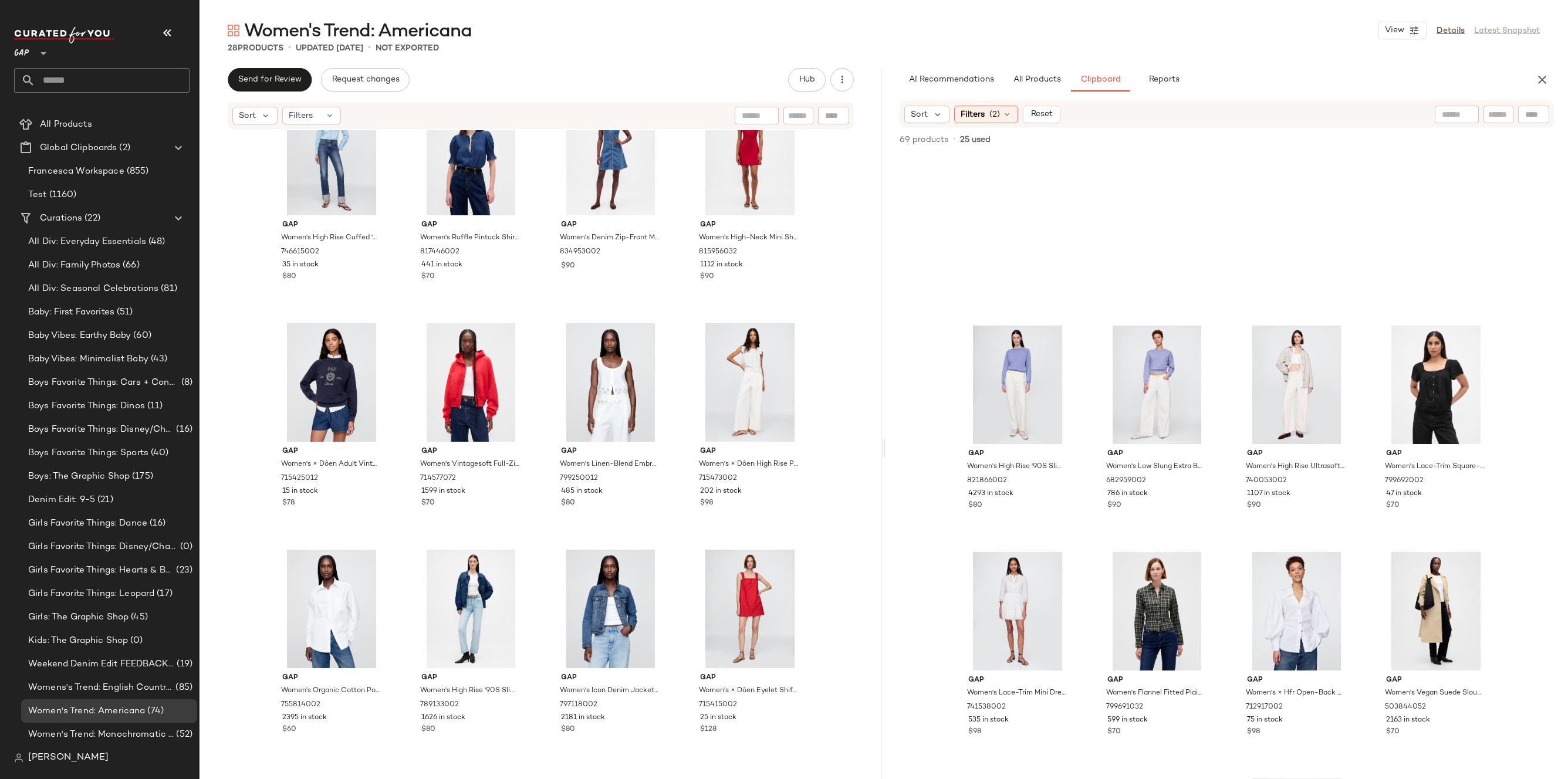
scroll to position [1819, 0]
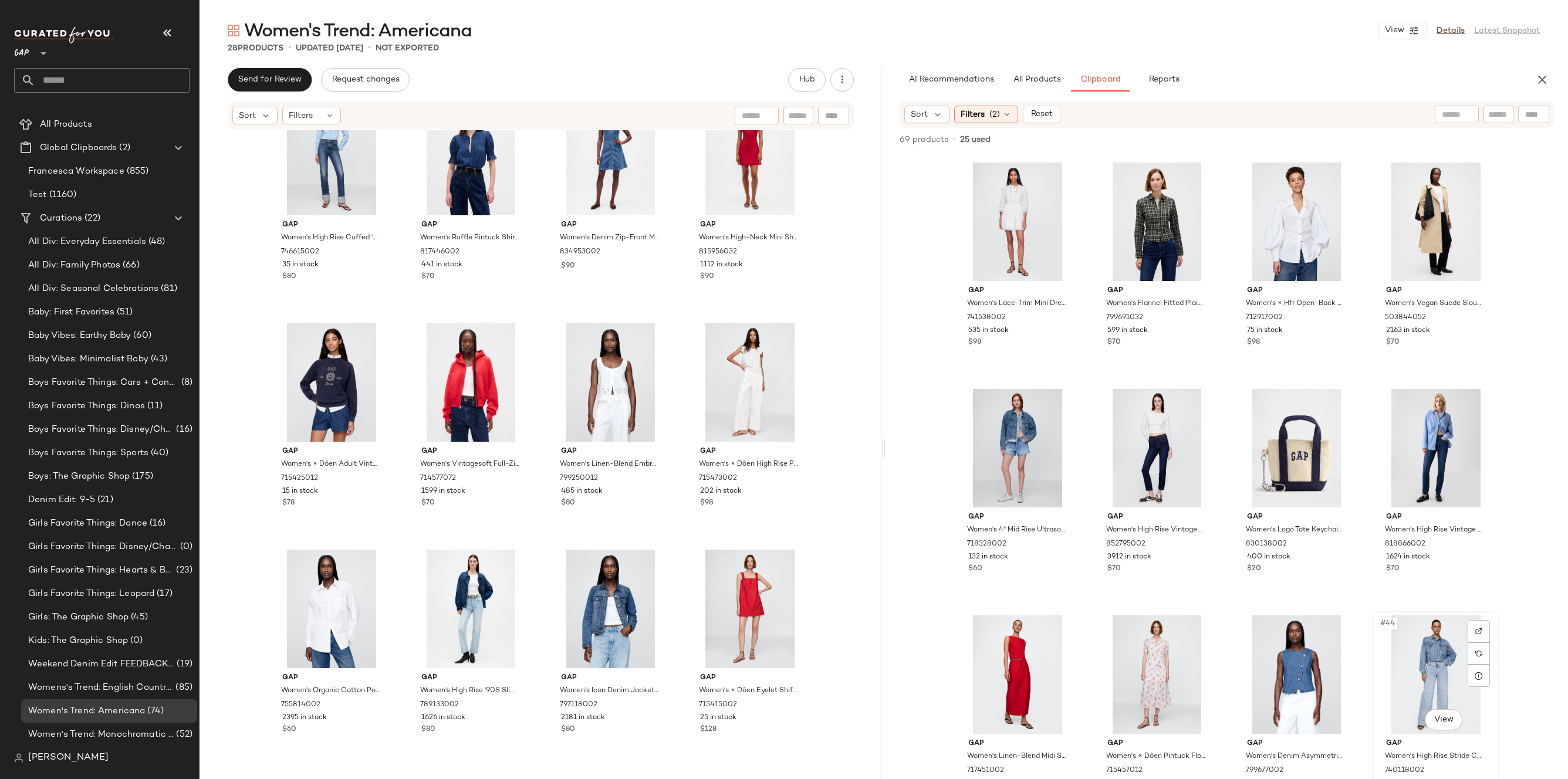
click at [1396, 656] on div "#44 View" at bounding box center [1436, 675] width 118 height 119
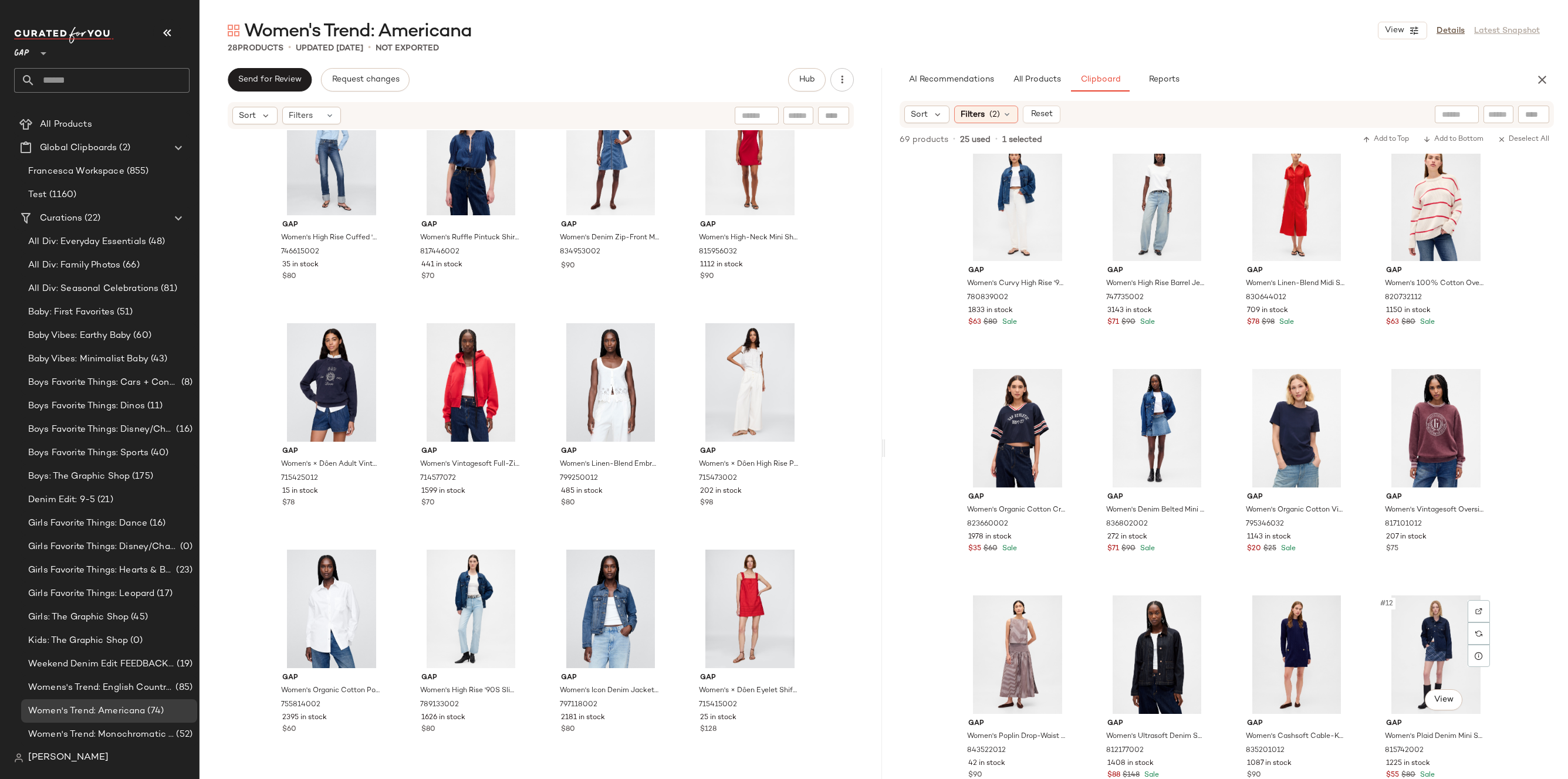
scroll to position [0, 0]
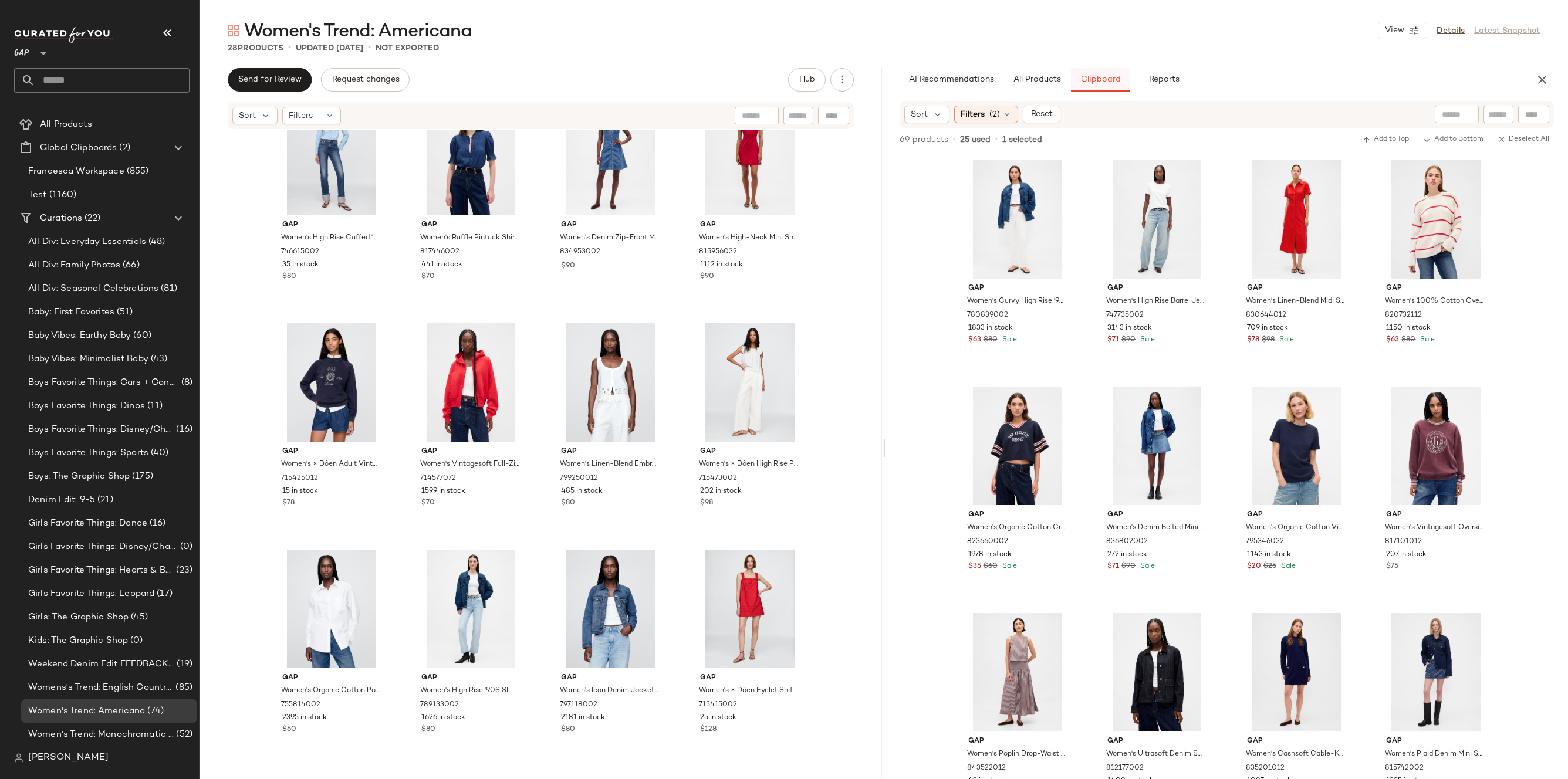
click at [1080, 86] on button "Clipboard" at bounding box center [1100, 80] width 59 height 23
click at [1039, 86] on button "All Products" at bounding box center [1037, 80] width 68 height 23
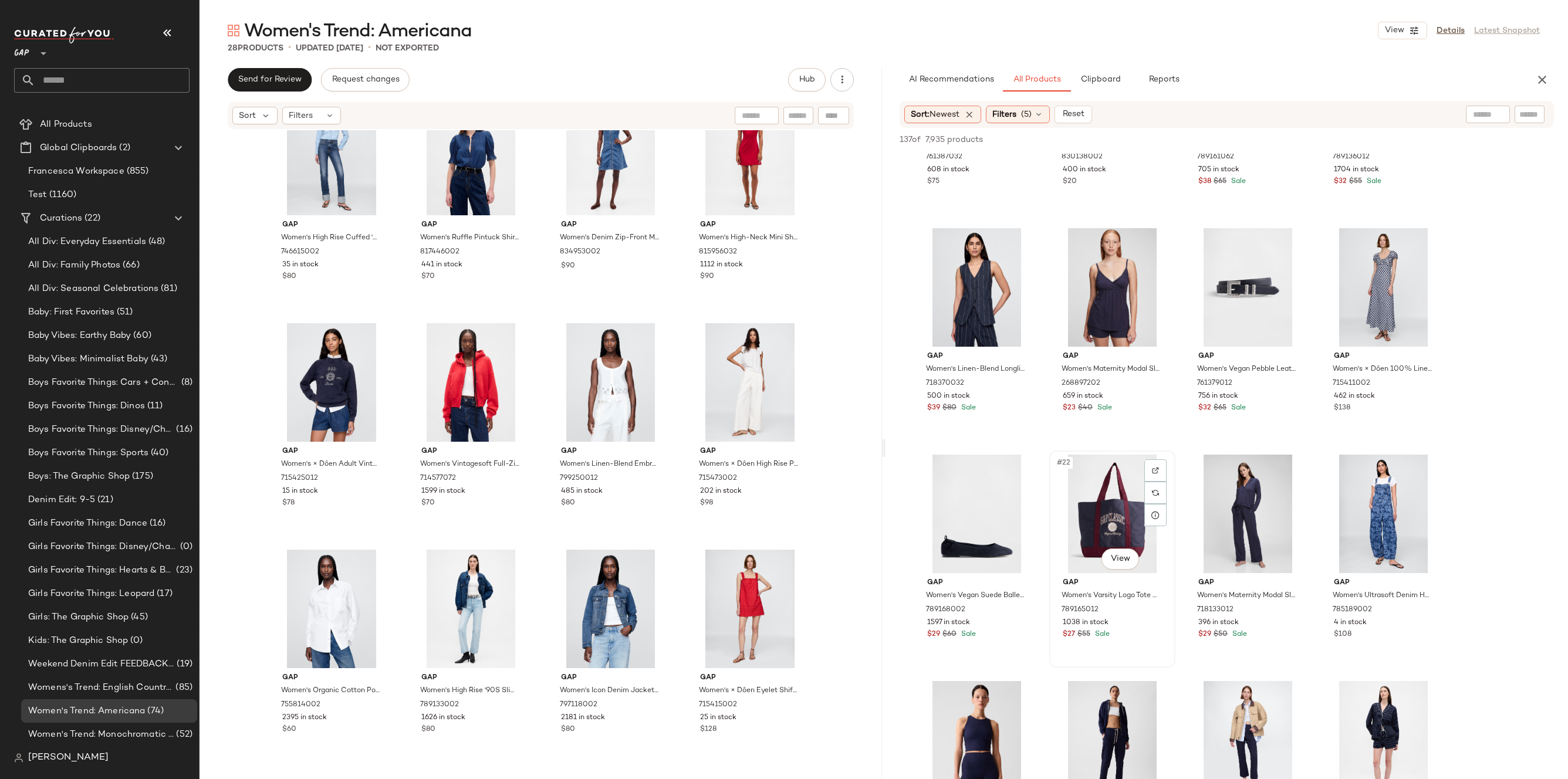
scroll to position [1138, 0]
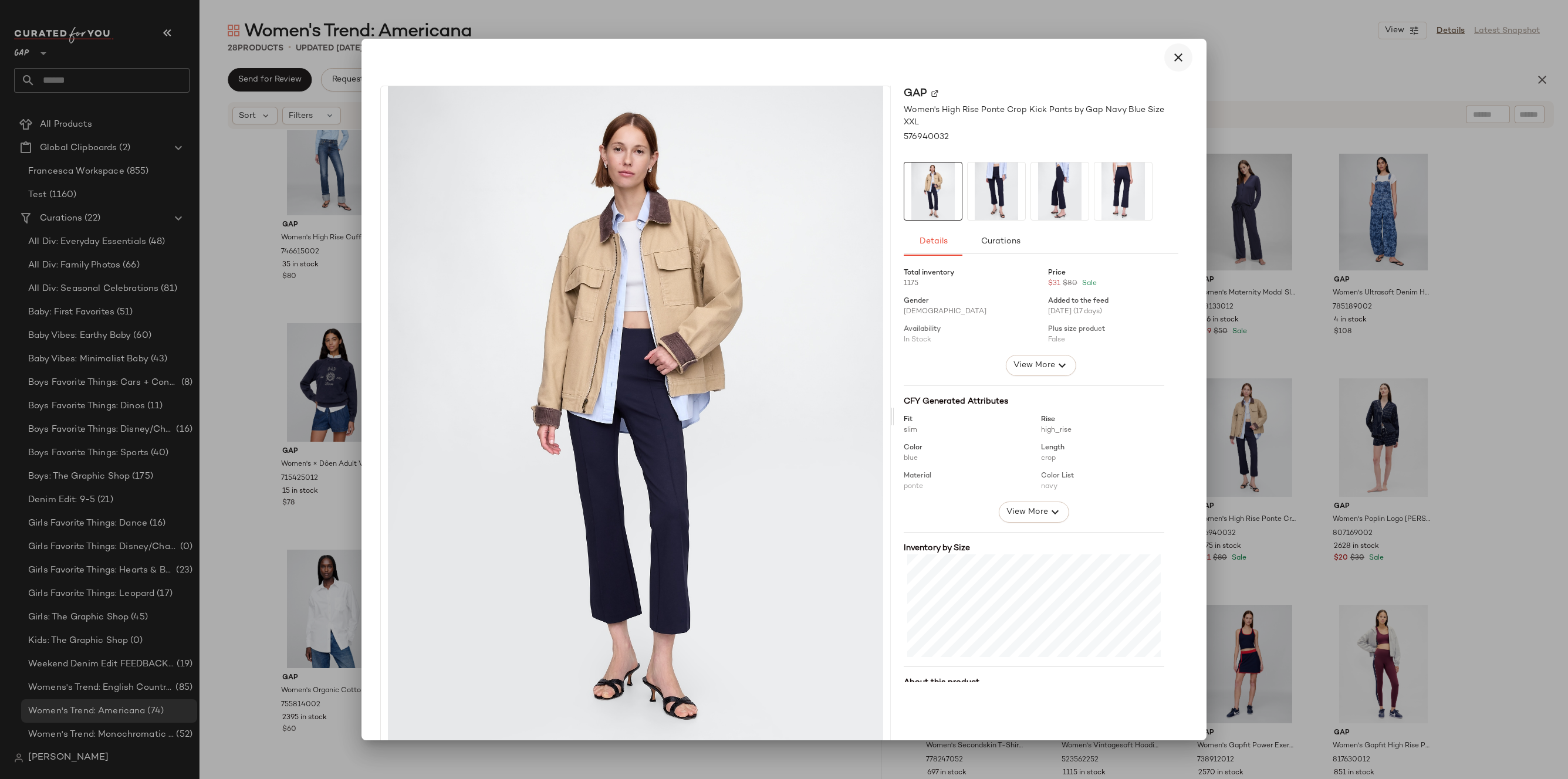
click at [1172, 57] on icon "button" at bounding box center [1178, 57] width 14 height 14
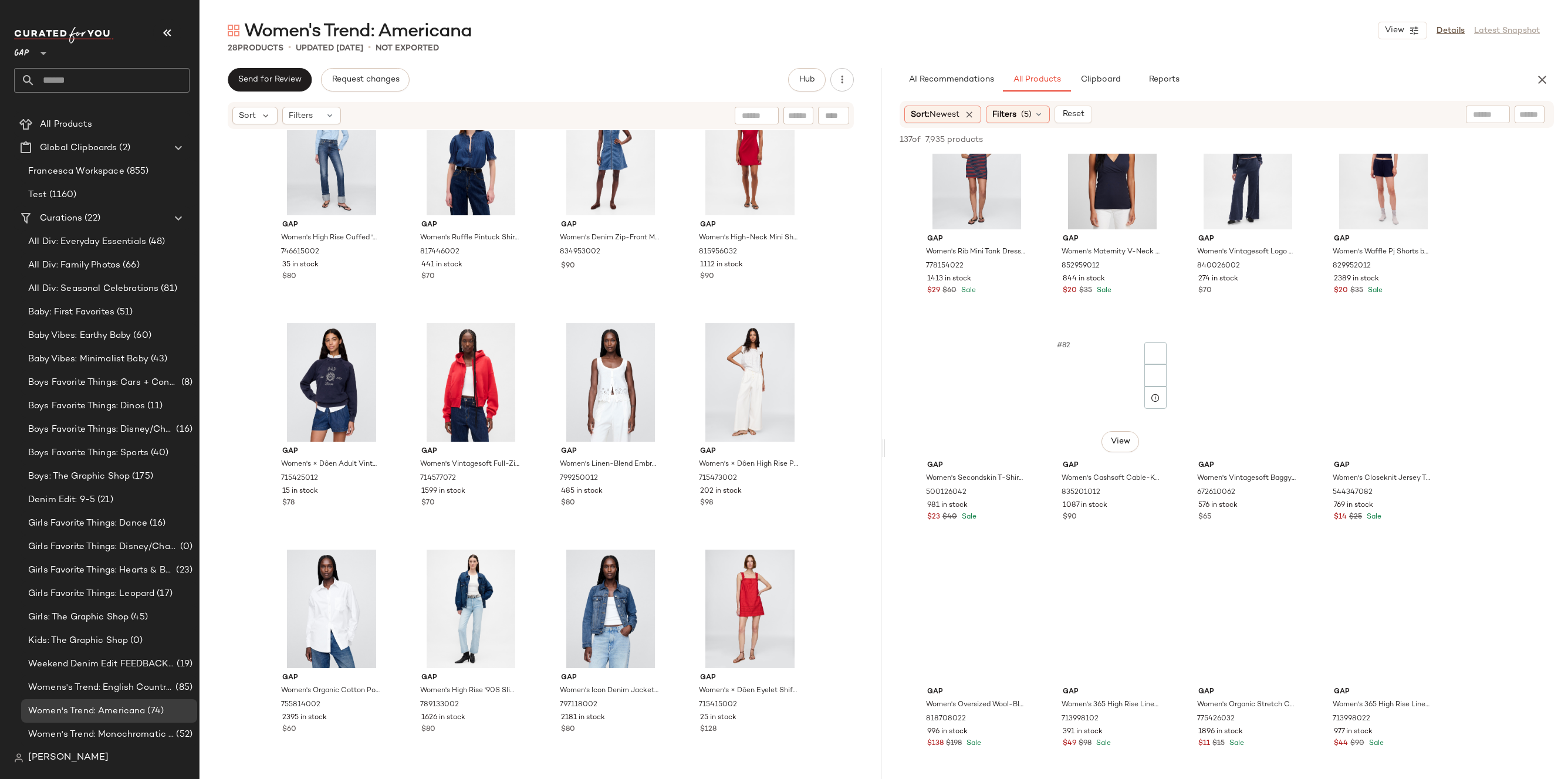
scroll to position [4448, 0]
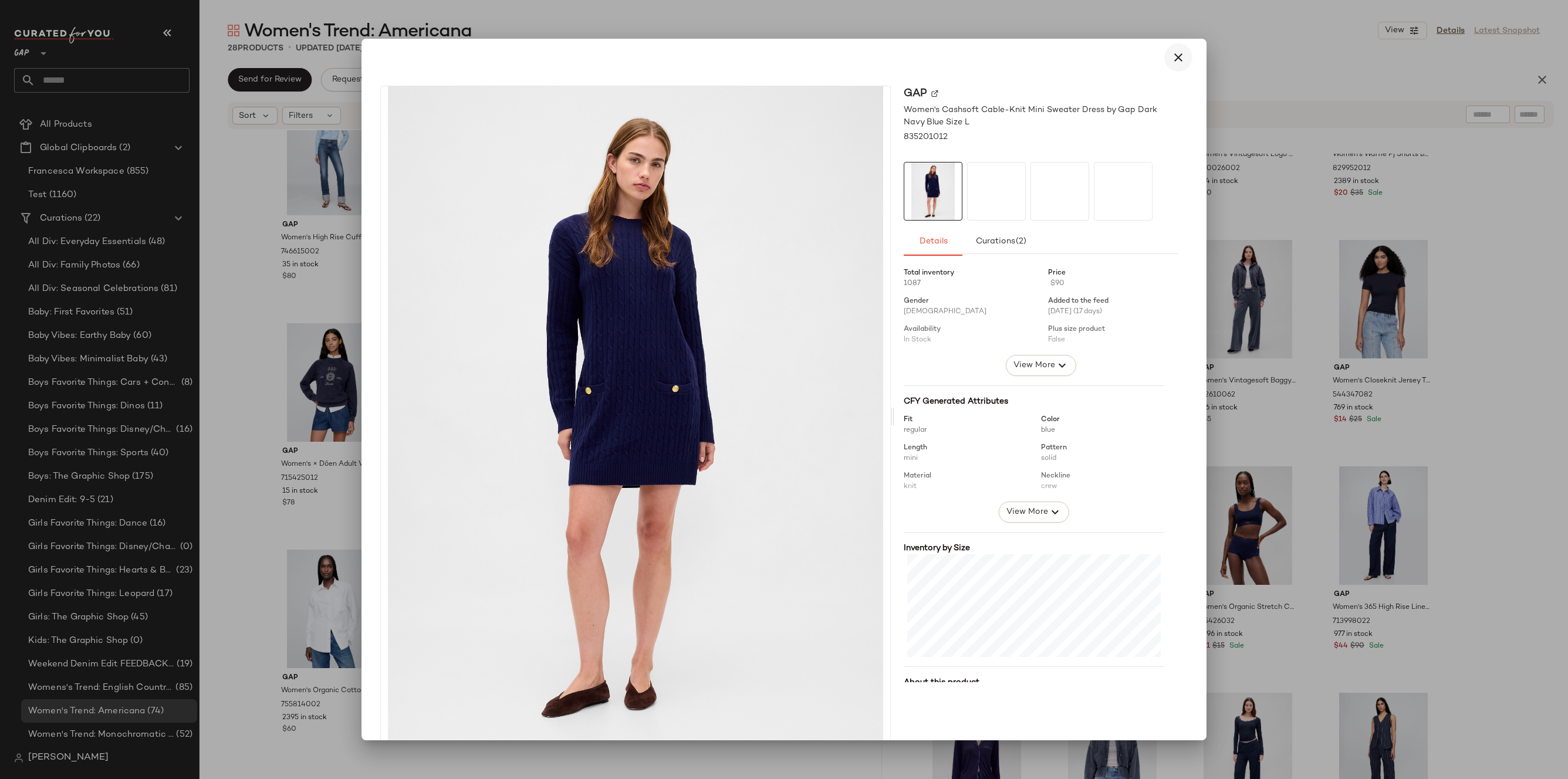
click at [1173, 60] on icon "button" at bounding box center [1178, 57] width 14 height 14
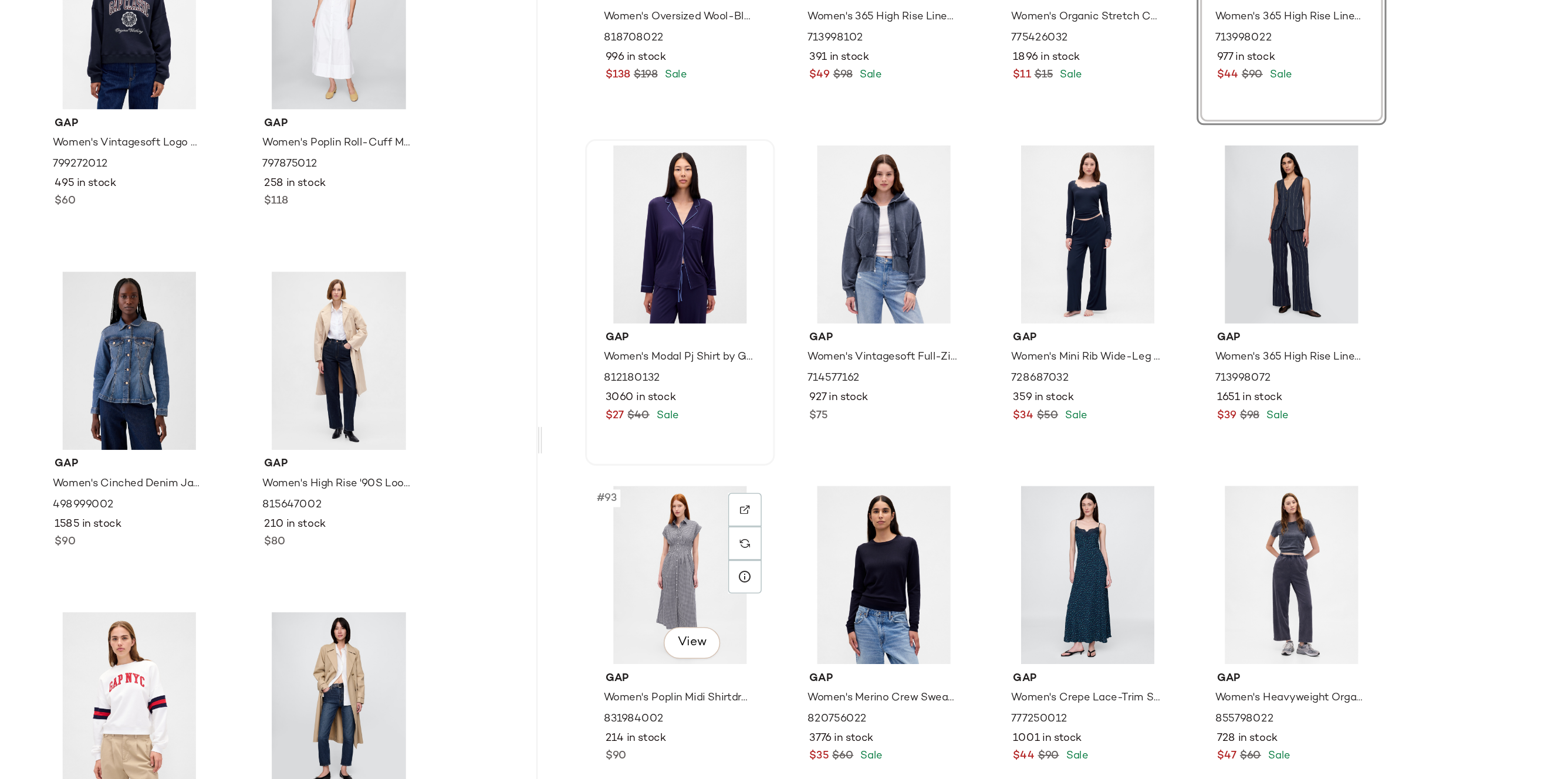
scroll to position [5158, 0]
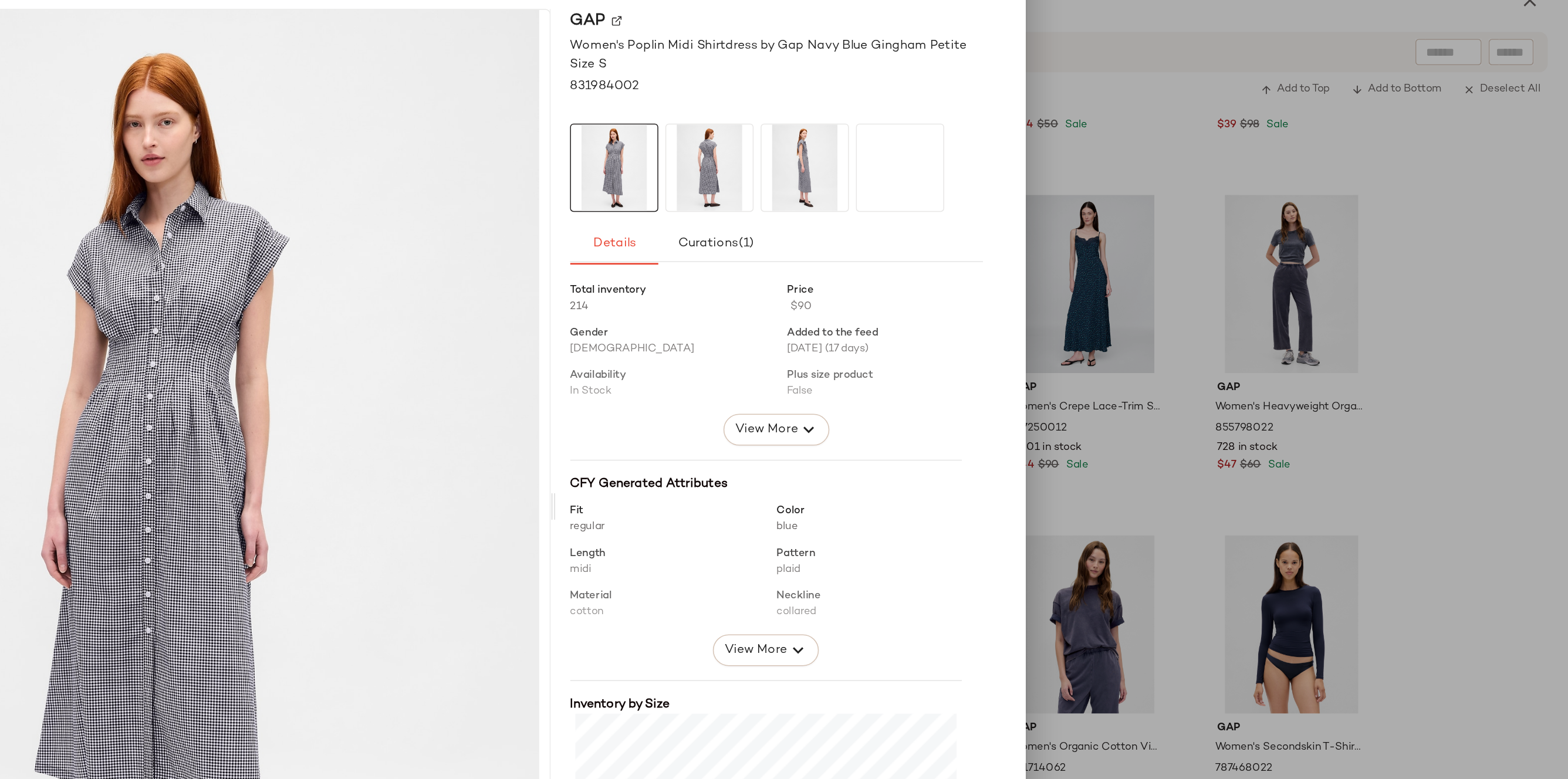
click at [1235, 129] on div at bounding box center [784, 390] width 1568 height 779
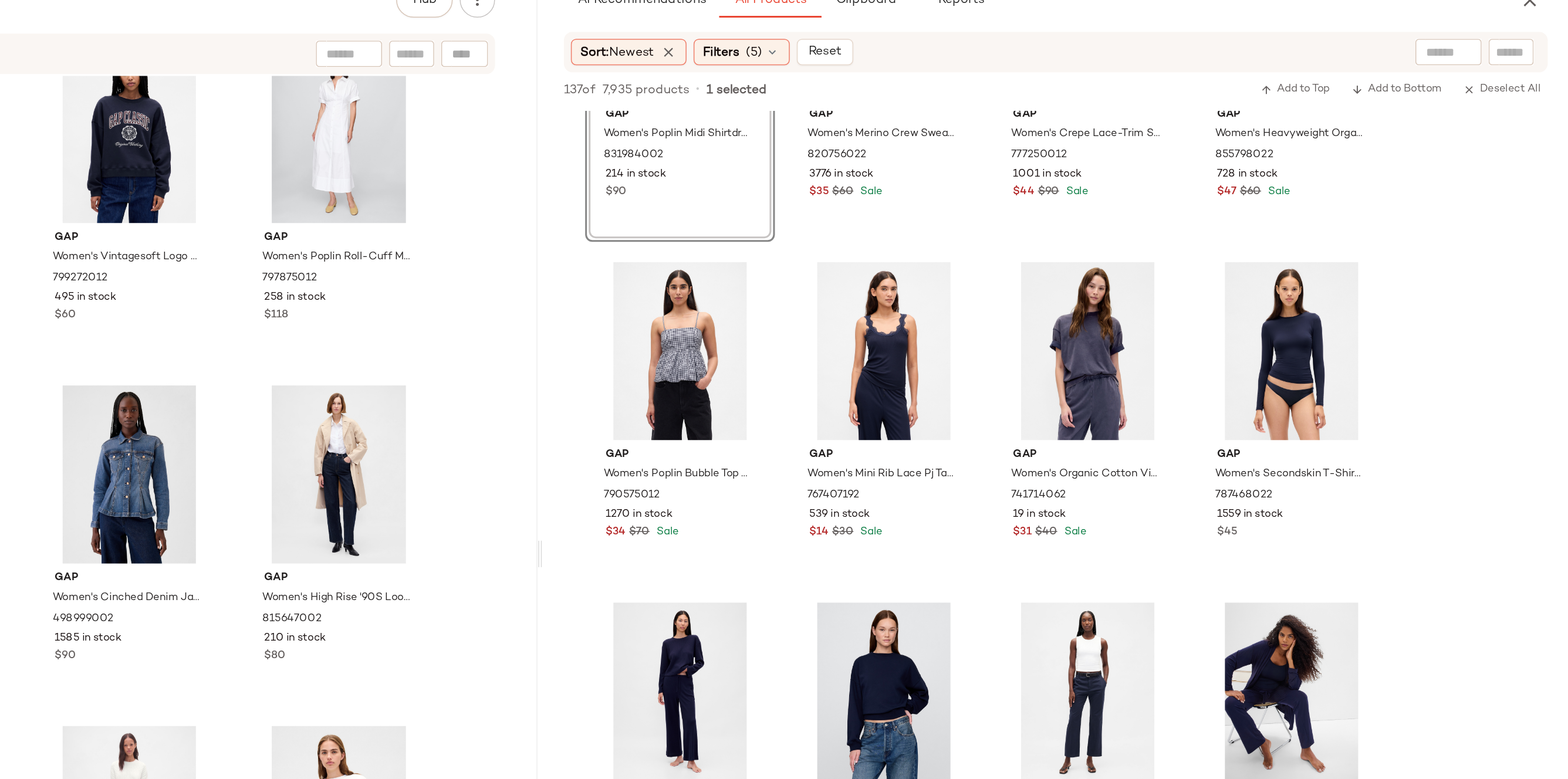
scroll to position [5732, 0]
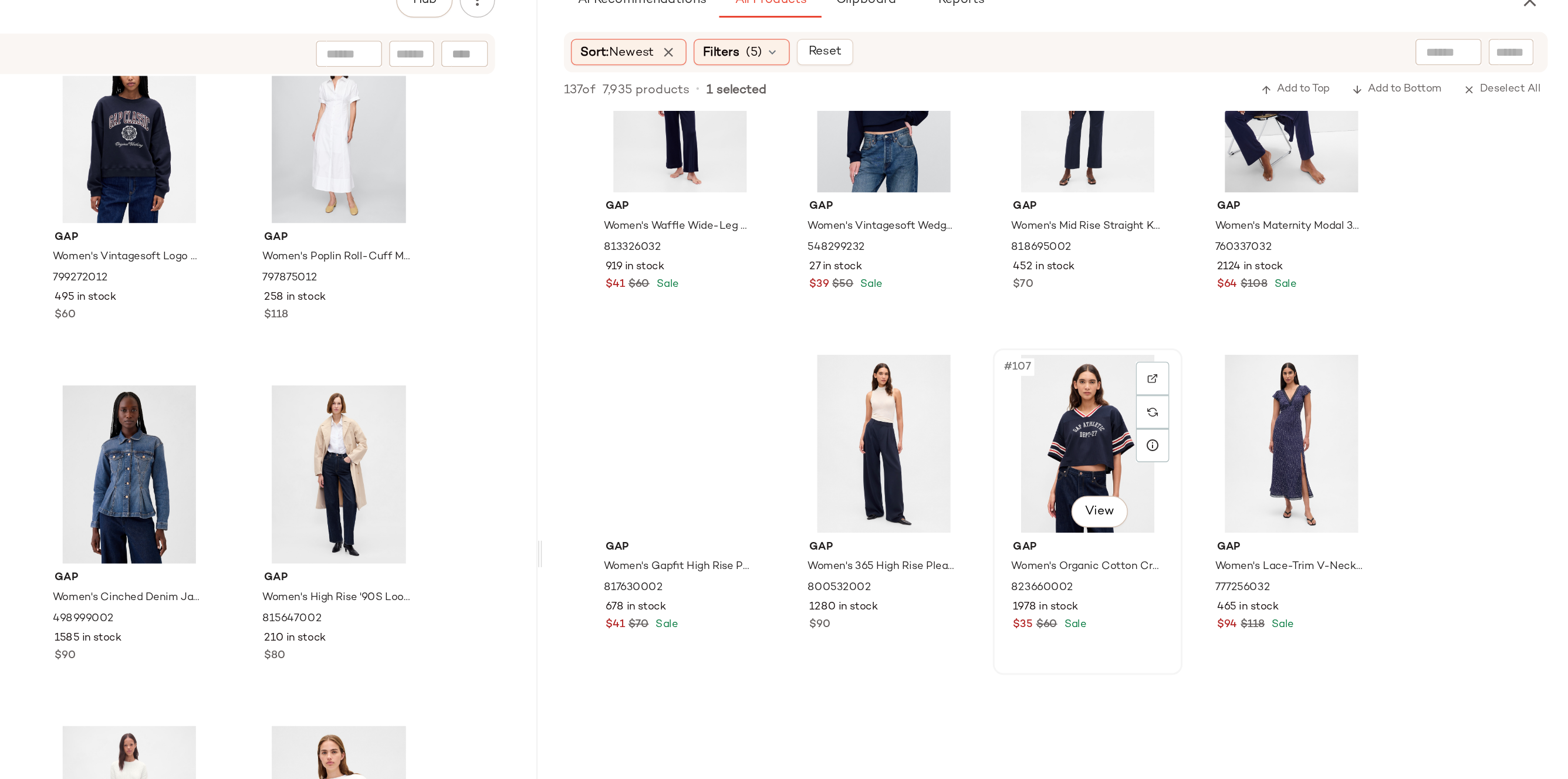
click at [1204, 346] on div "#107 View" at bounding box center [1248, 375] width 118 height 119
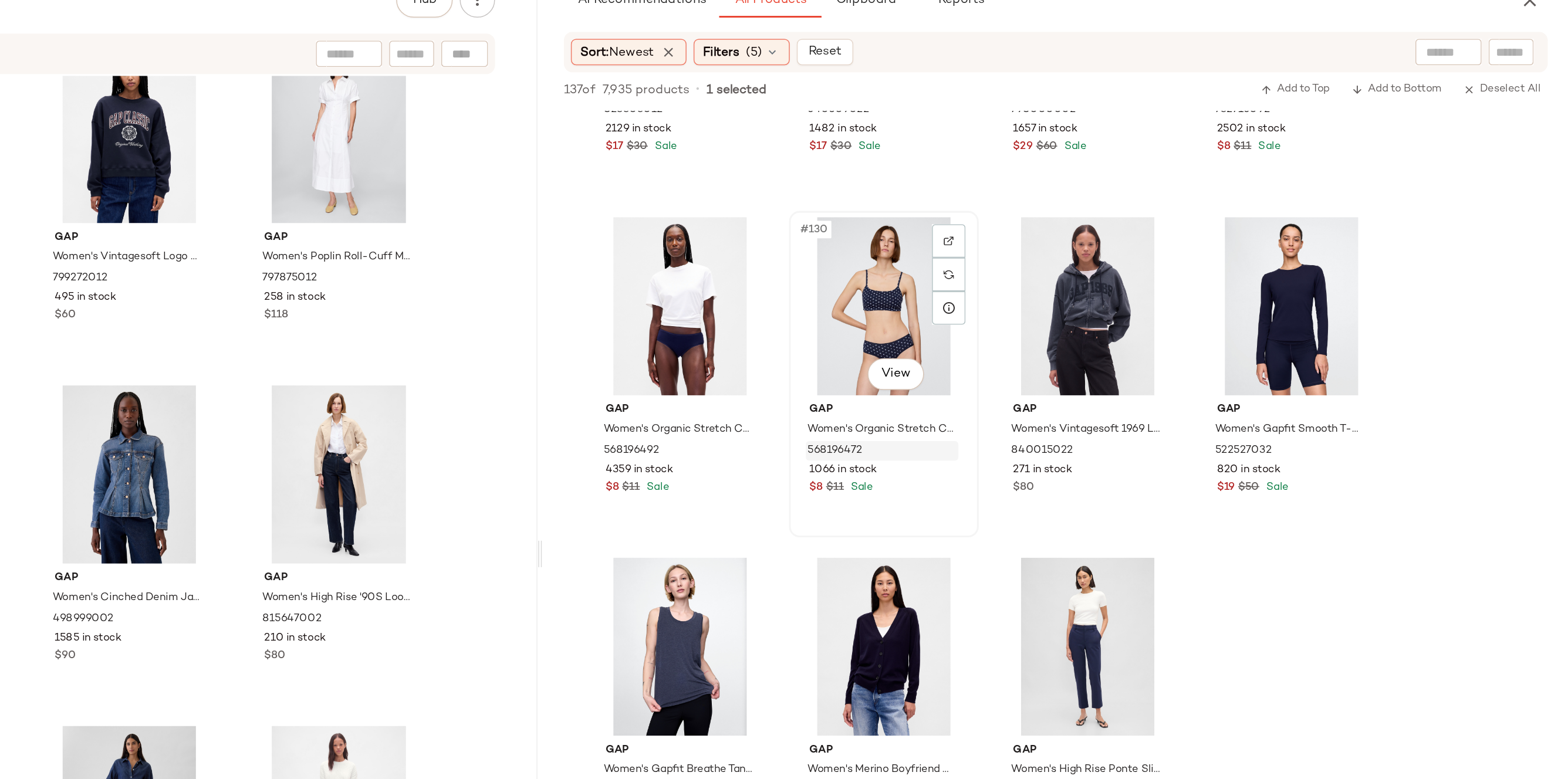
scroll to position [7115, 0]
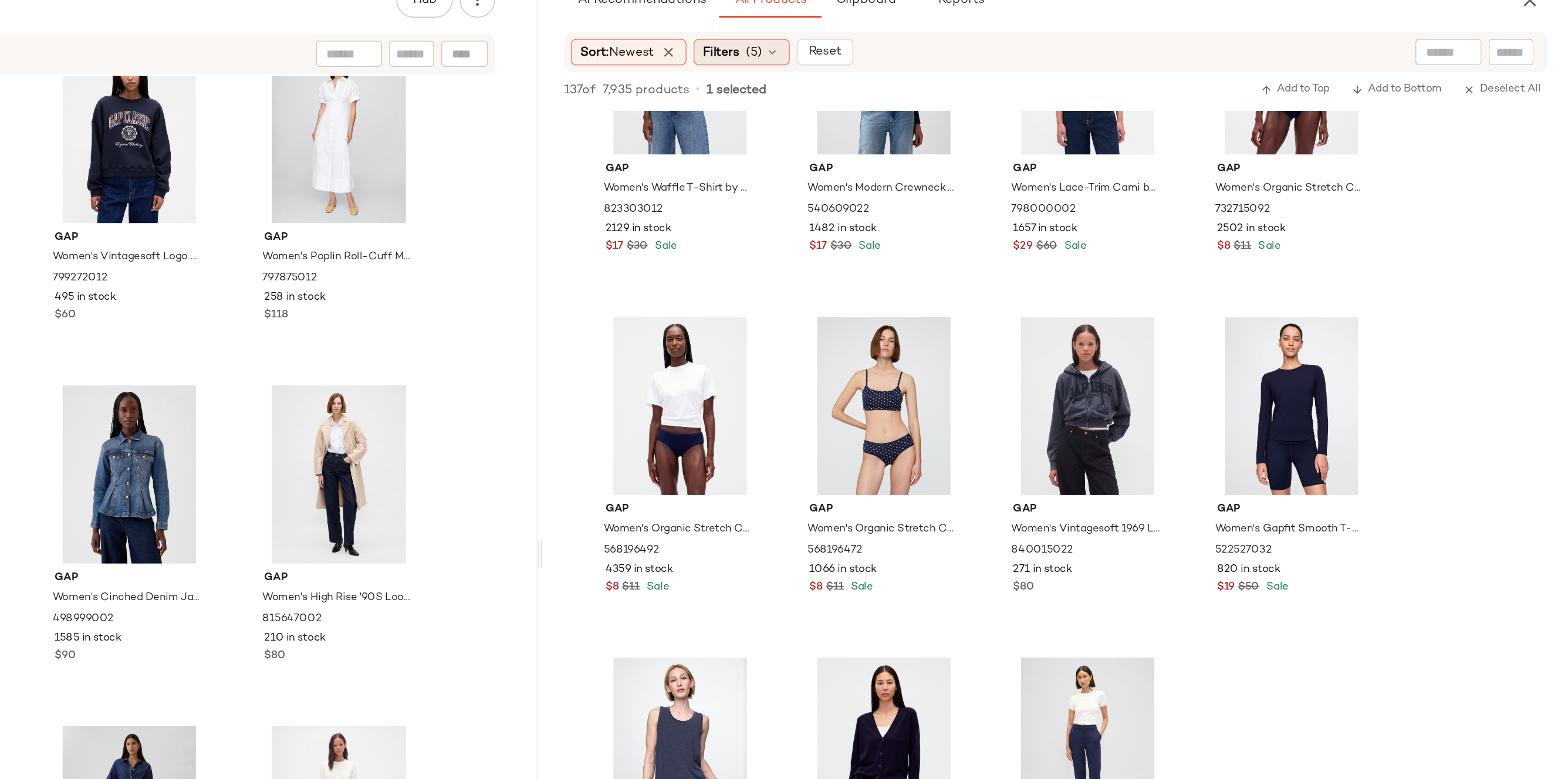
click at [1020, 116] on div "Filters (5)" at bounding box center [1018, 114] width 64 height 17
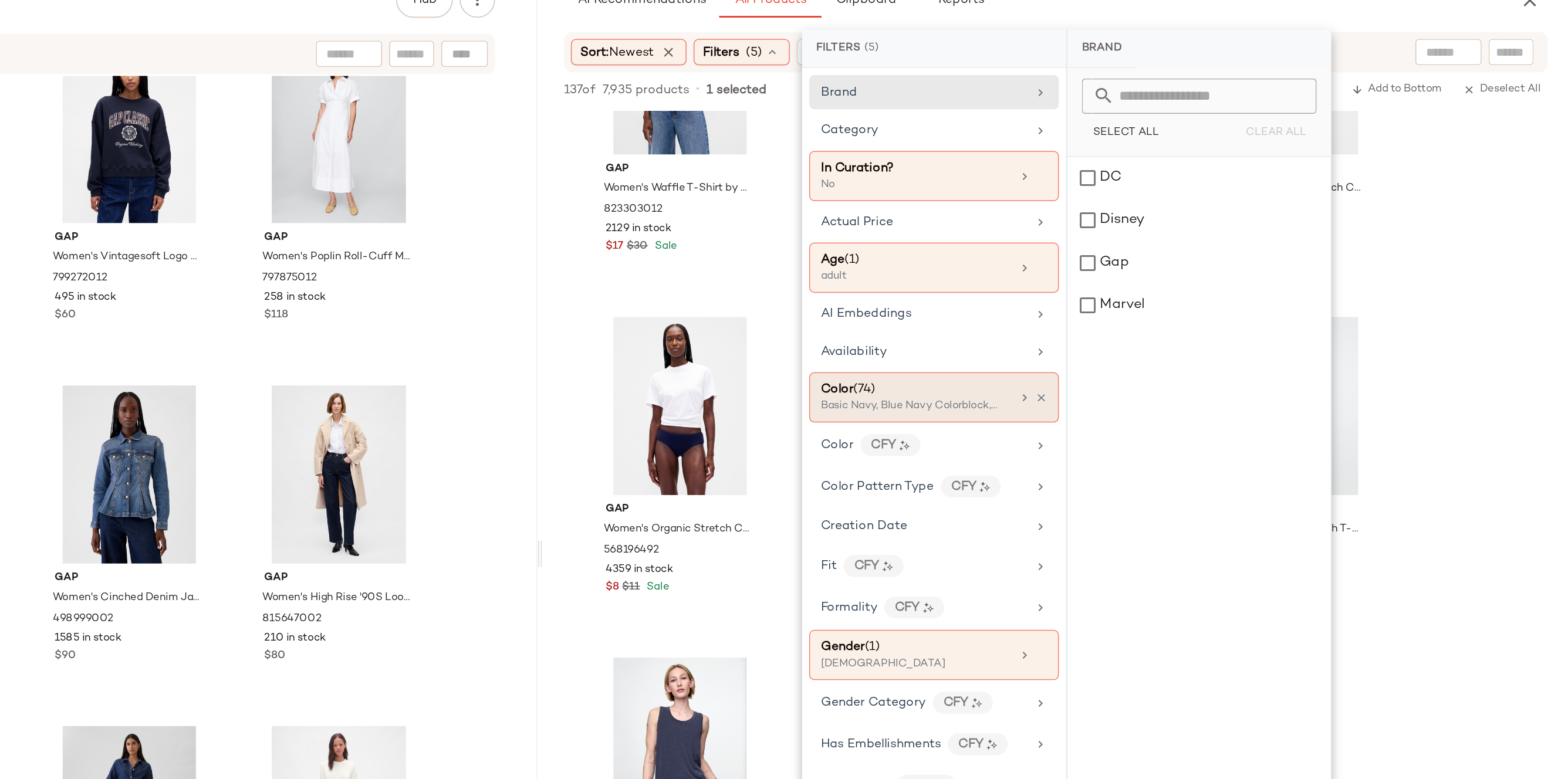
click at [1202, 344] on icon at bounding box center [1206, 344] width 10 height 10
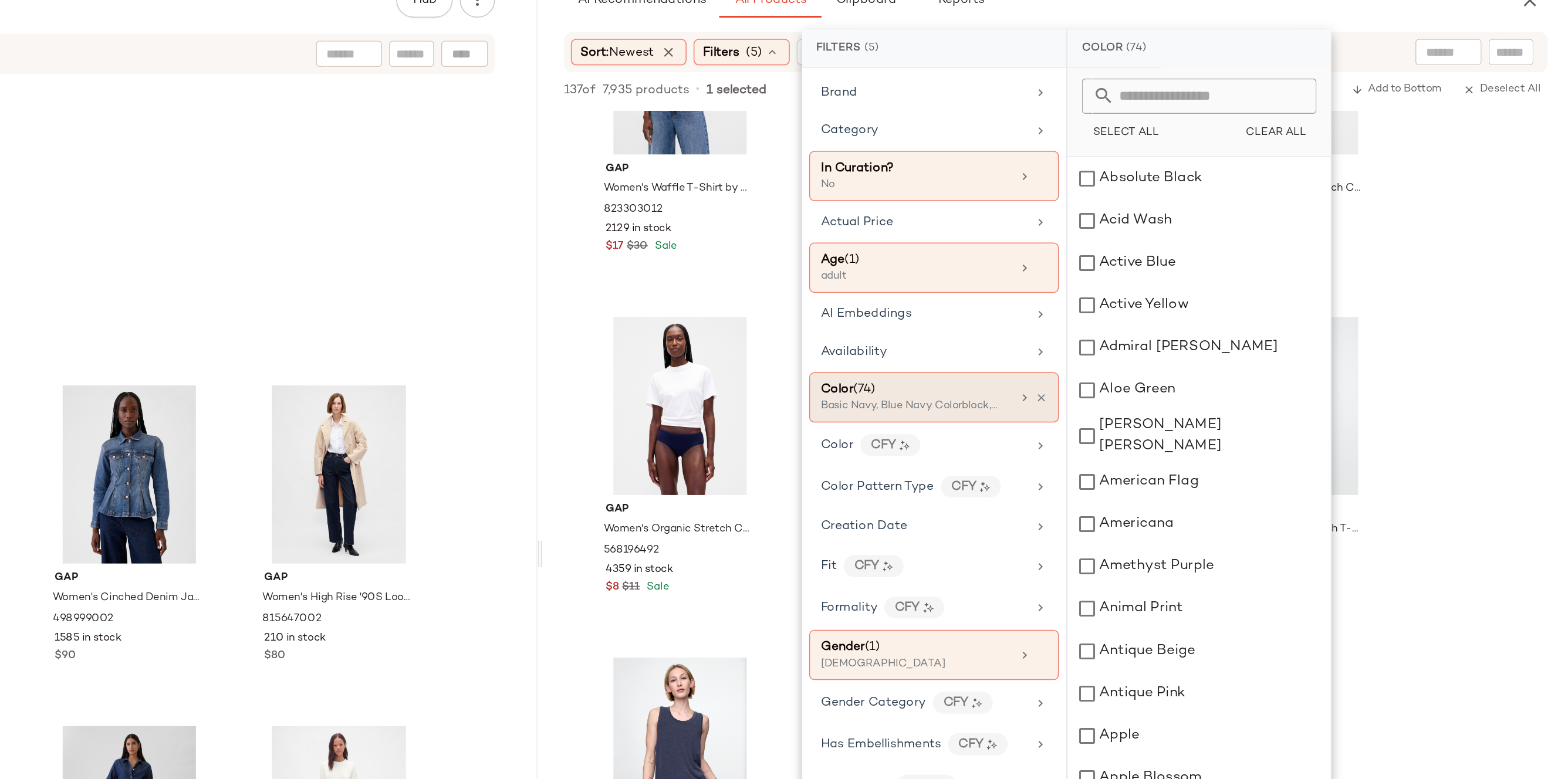
scroll to position [1169, 0]
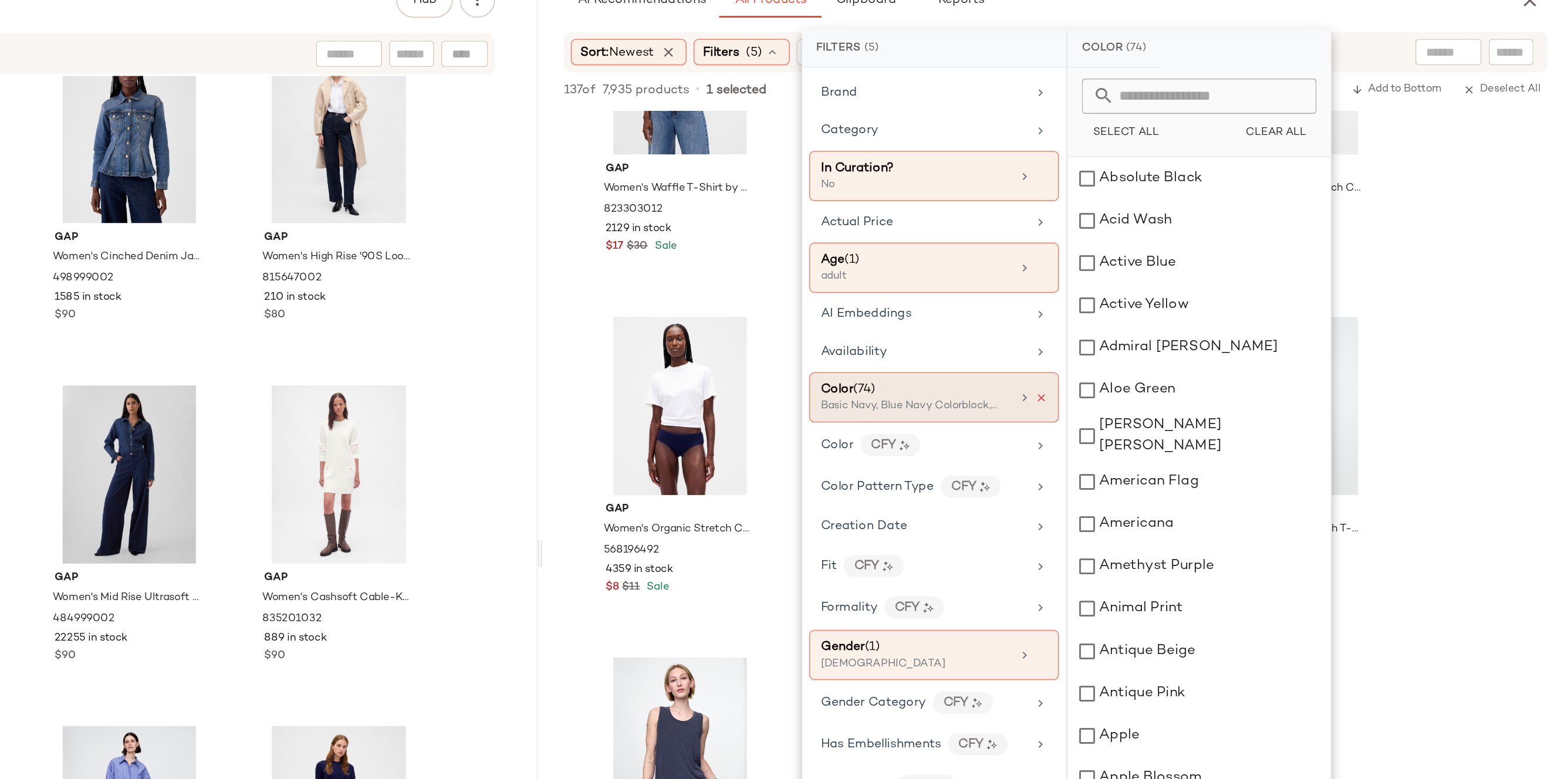
click at [1213, 342] on icon at bounding box center [1217, 344] width 8 height 8
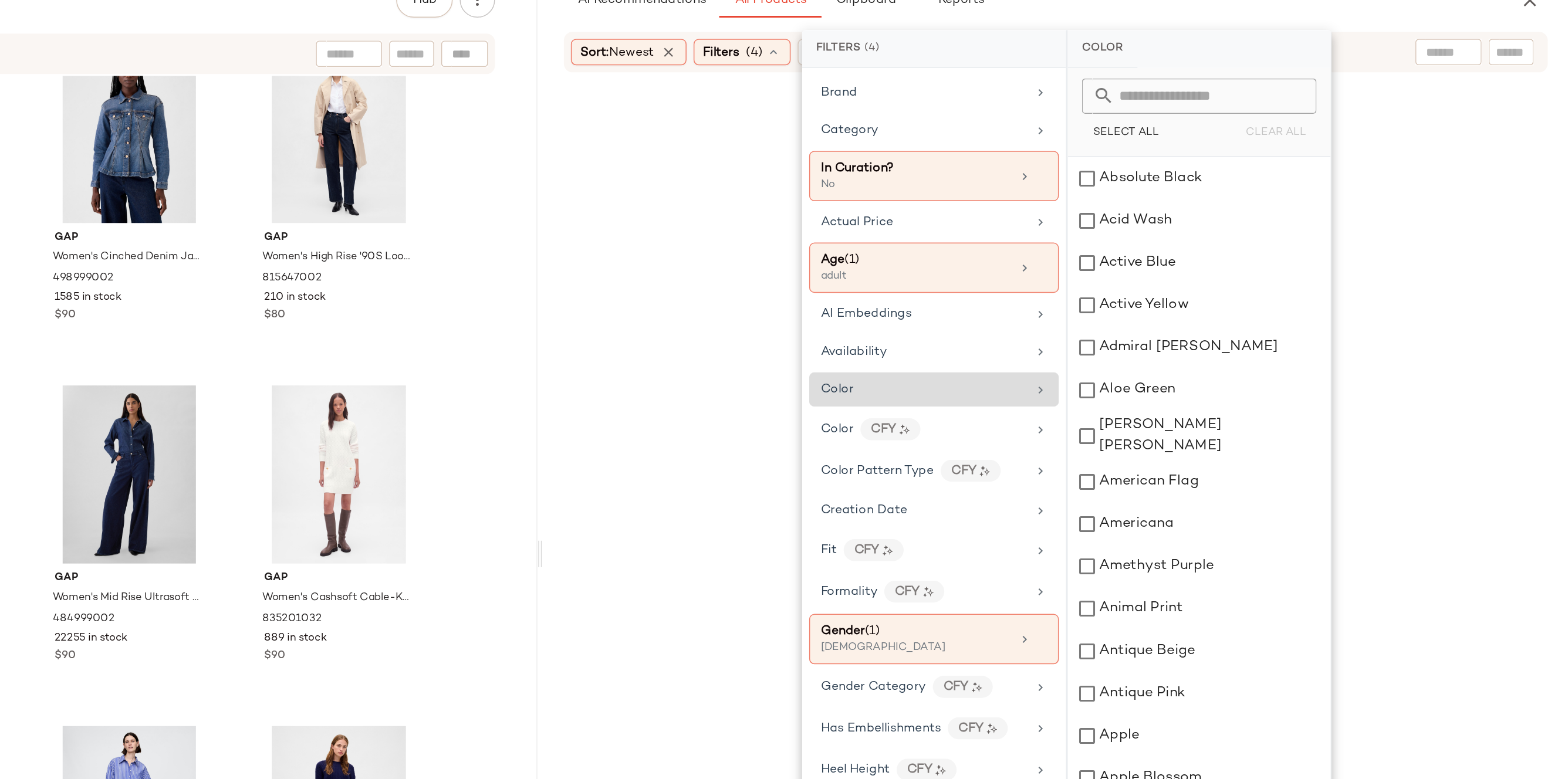
click at [1468, 106] on div at bounding box center [1488, 114] width 44 height 17
click at [1480, 123] on div "Sort: Newest Filters (4) Reset" at bounding box center [1227, 115] width 655 height 27
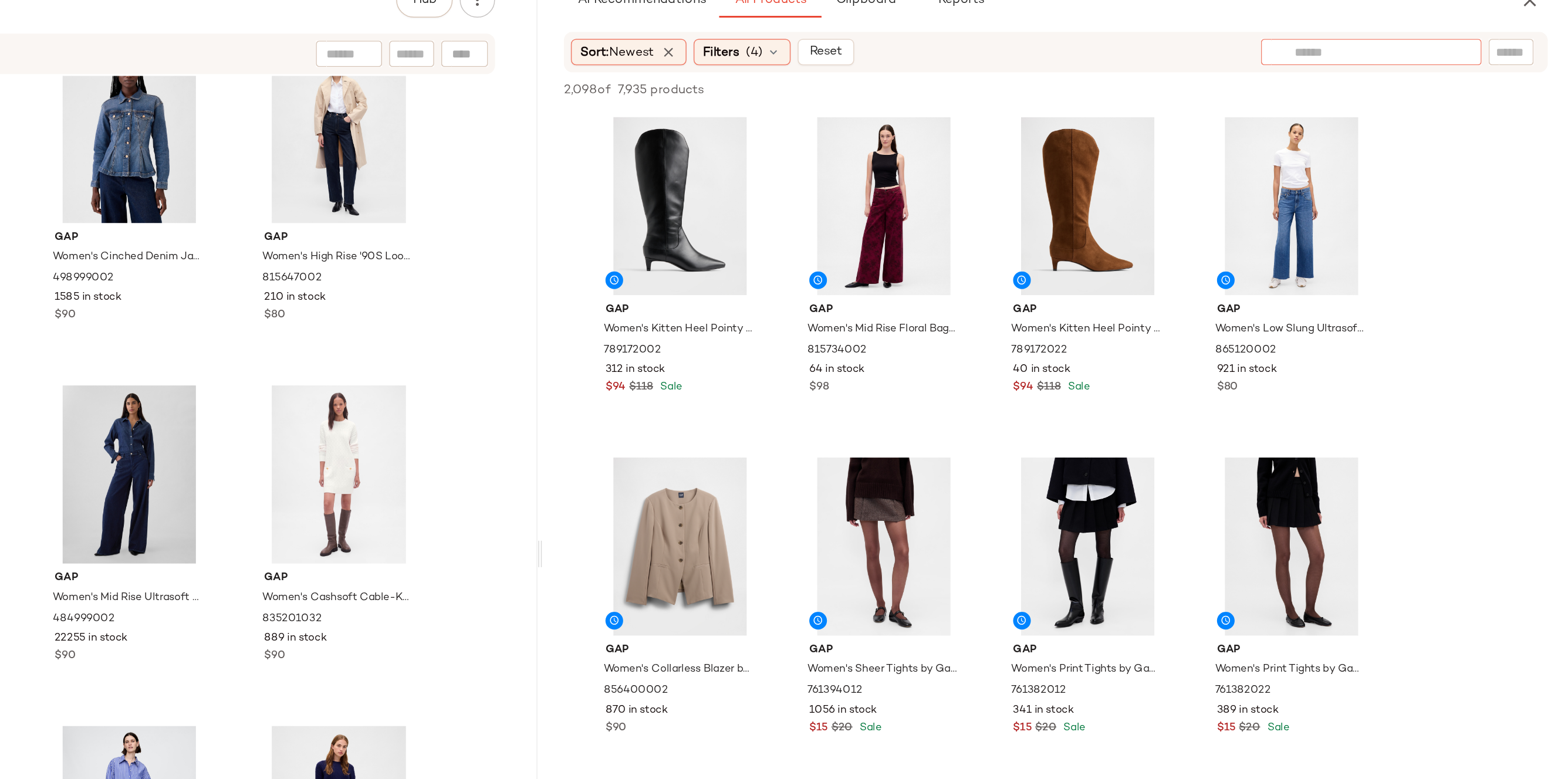
click at [1481, 119] on input "text" at bounding box center [1436, 114] width 102 height 12
type input "*********"
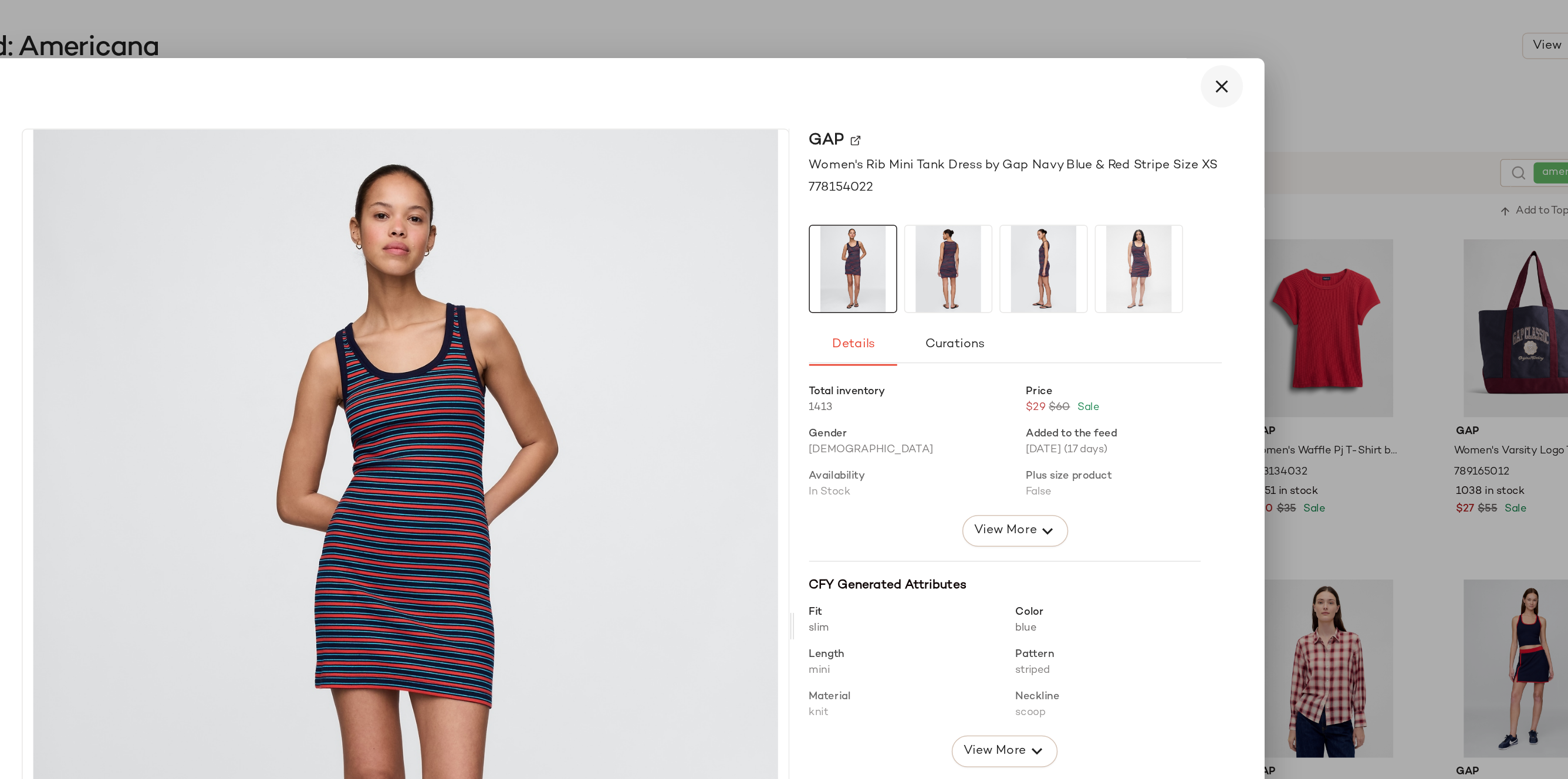
click at [1182, 52] on button "button" at bounding box center [1178, 57] width 28 height 28
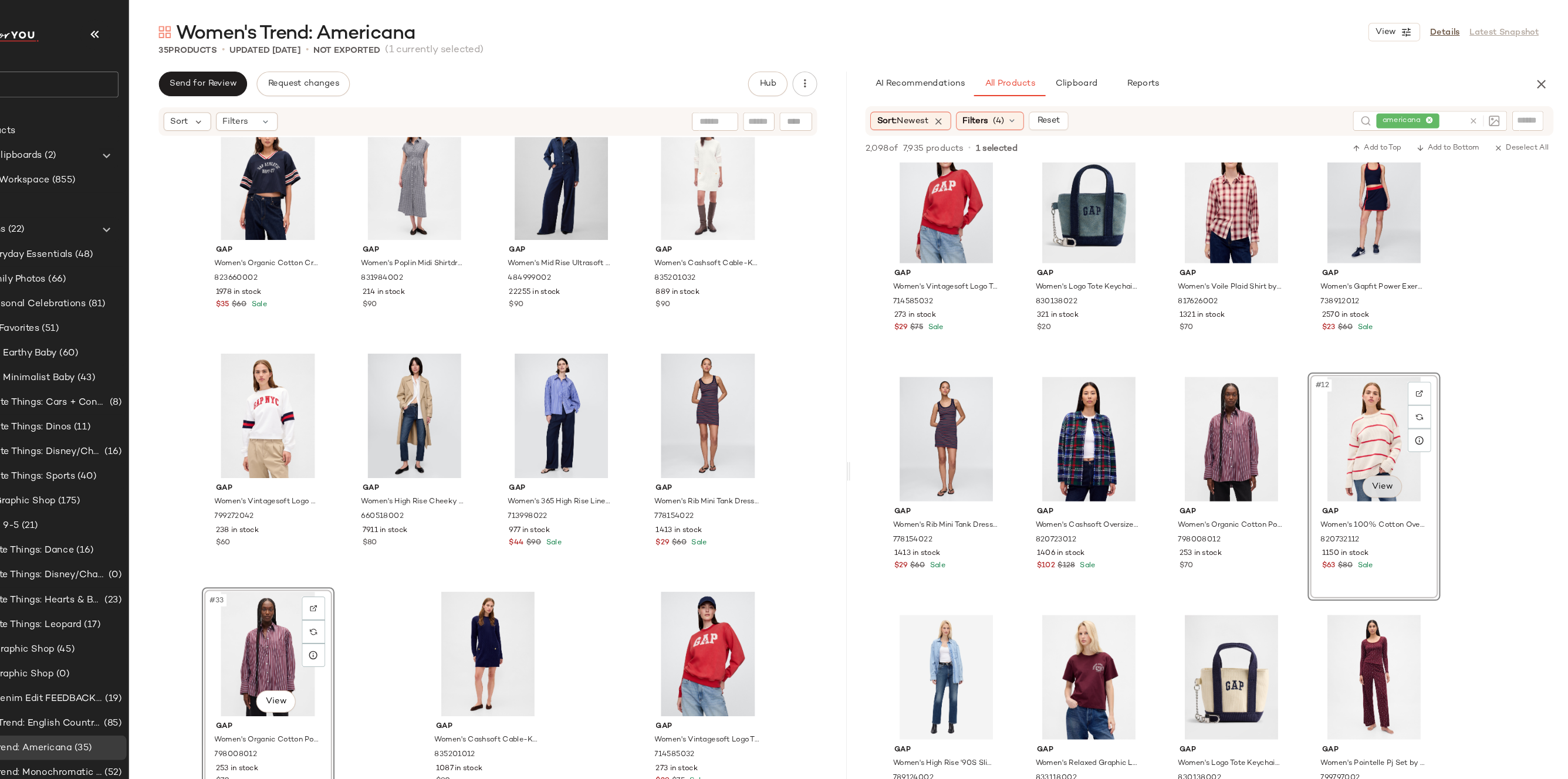
scroll to position [477, 0]
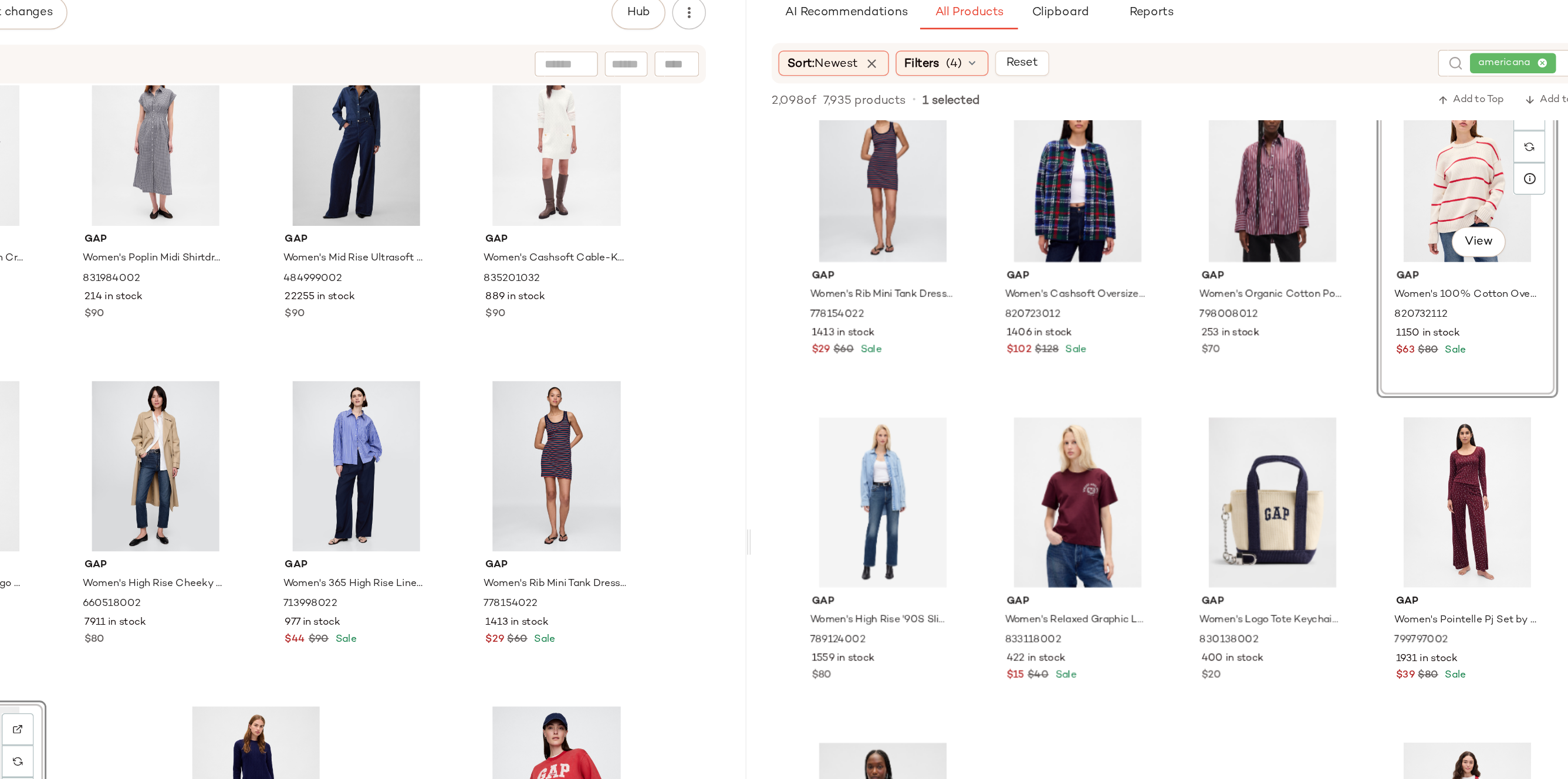
click at [1364, 213] on div "#12 View" at bounding box center [1384, 194] width 118 height 119
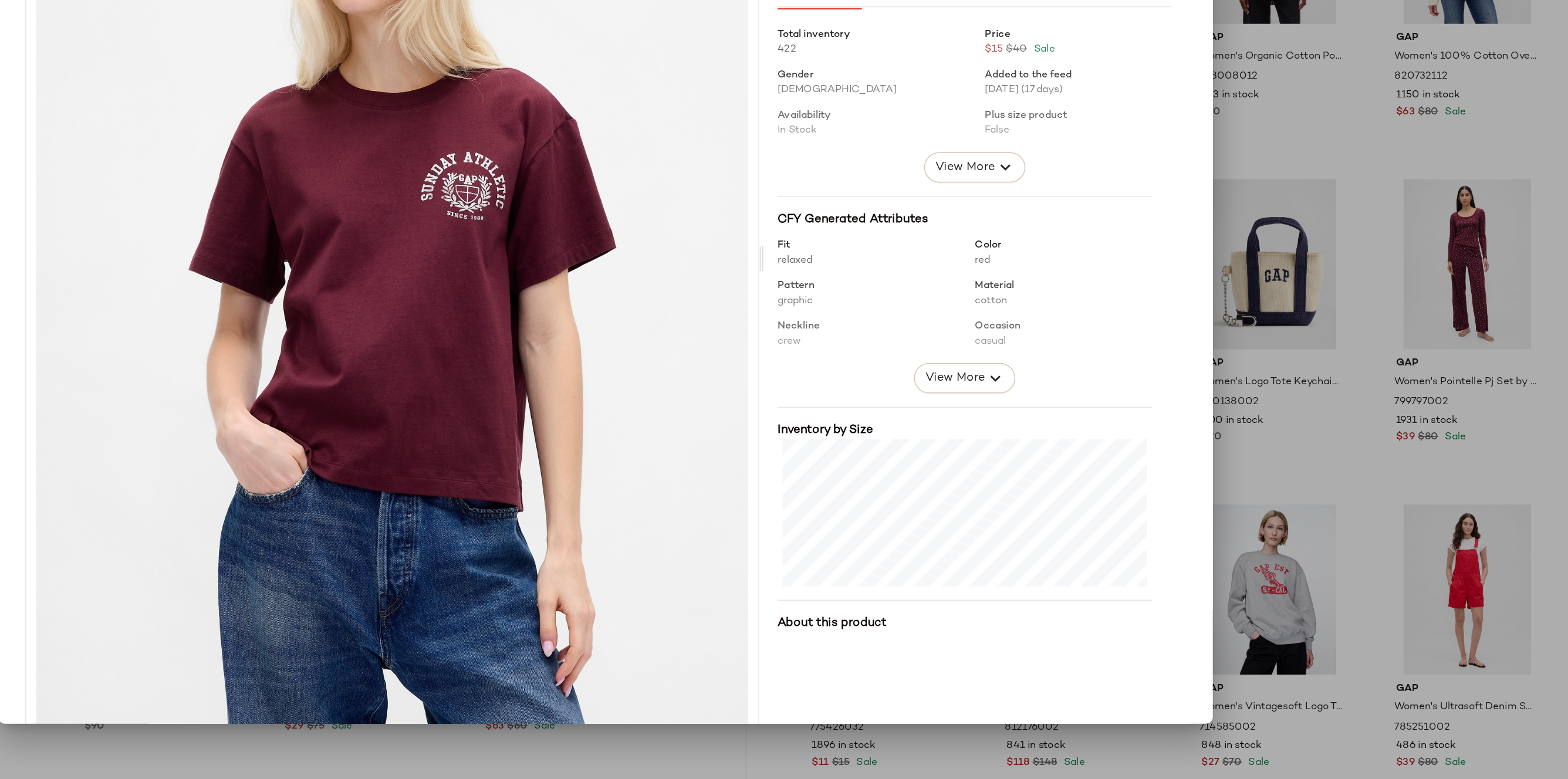
click at [1251, 429] on div at bounding box center [784, 390] width 1568 height 779
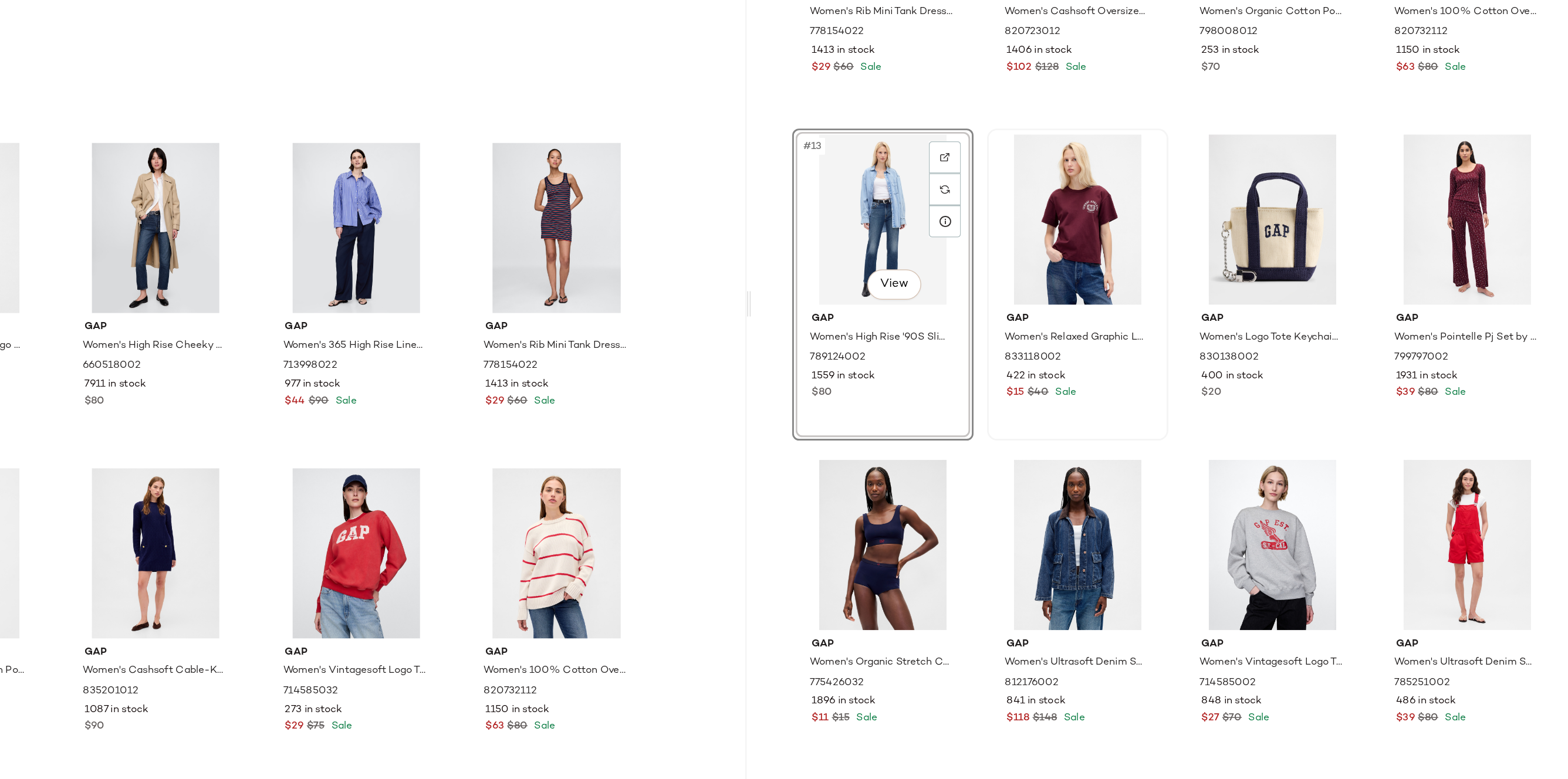
scroll to position [509, 0]
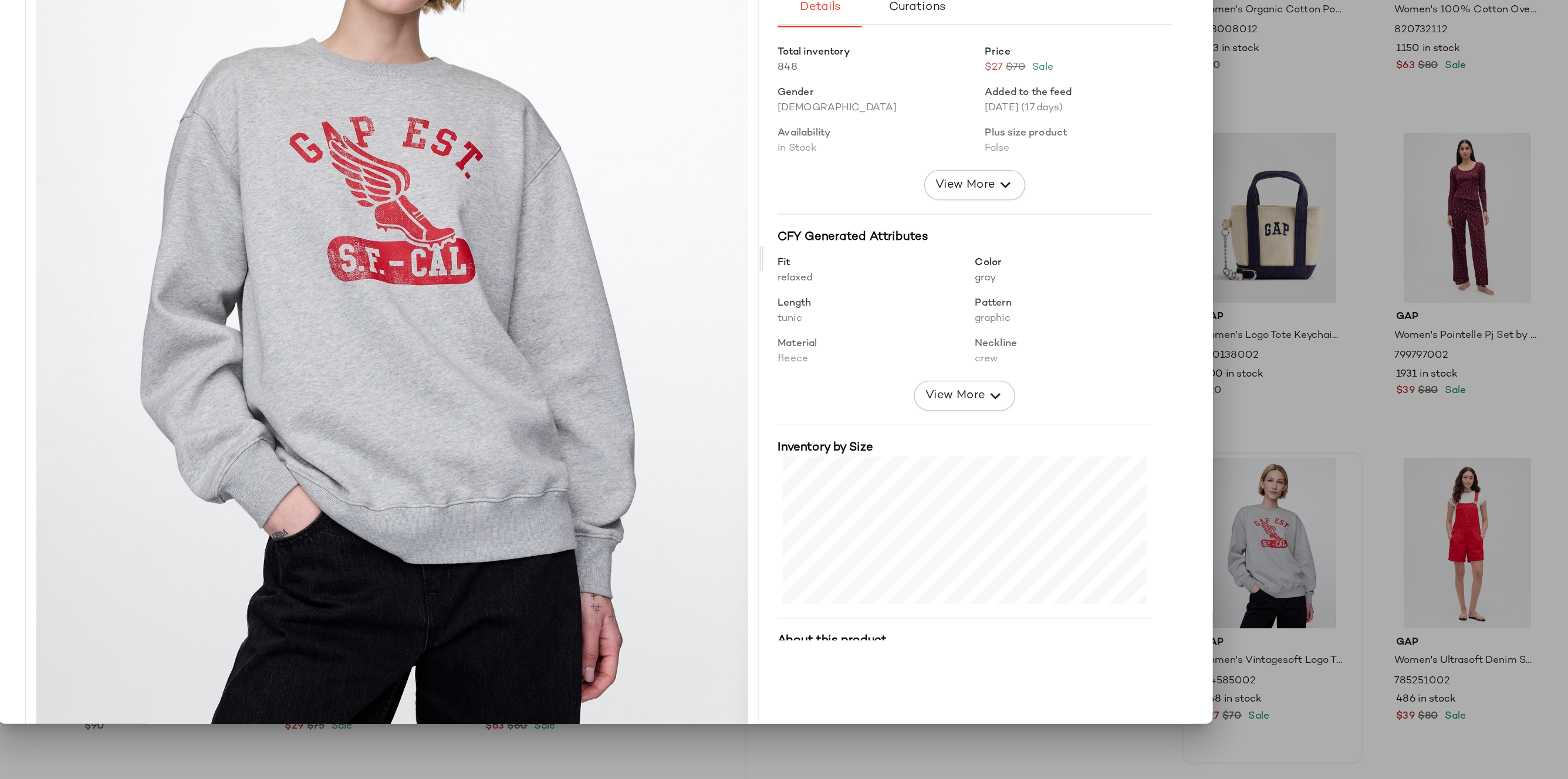
click at [1287, 564] on div at bounding box center [784, 390] width 1568 height 779
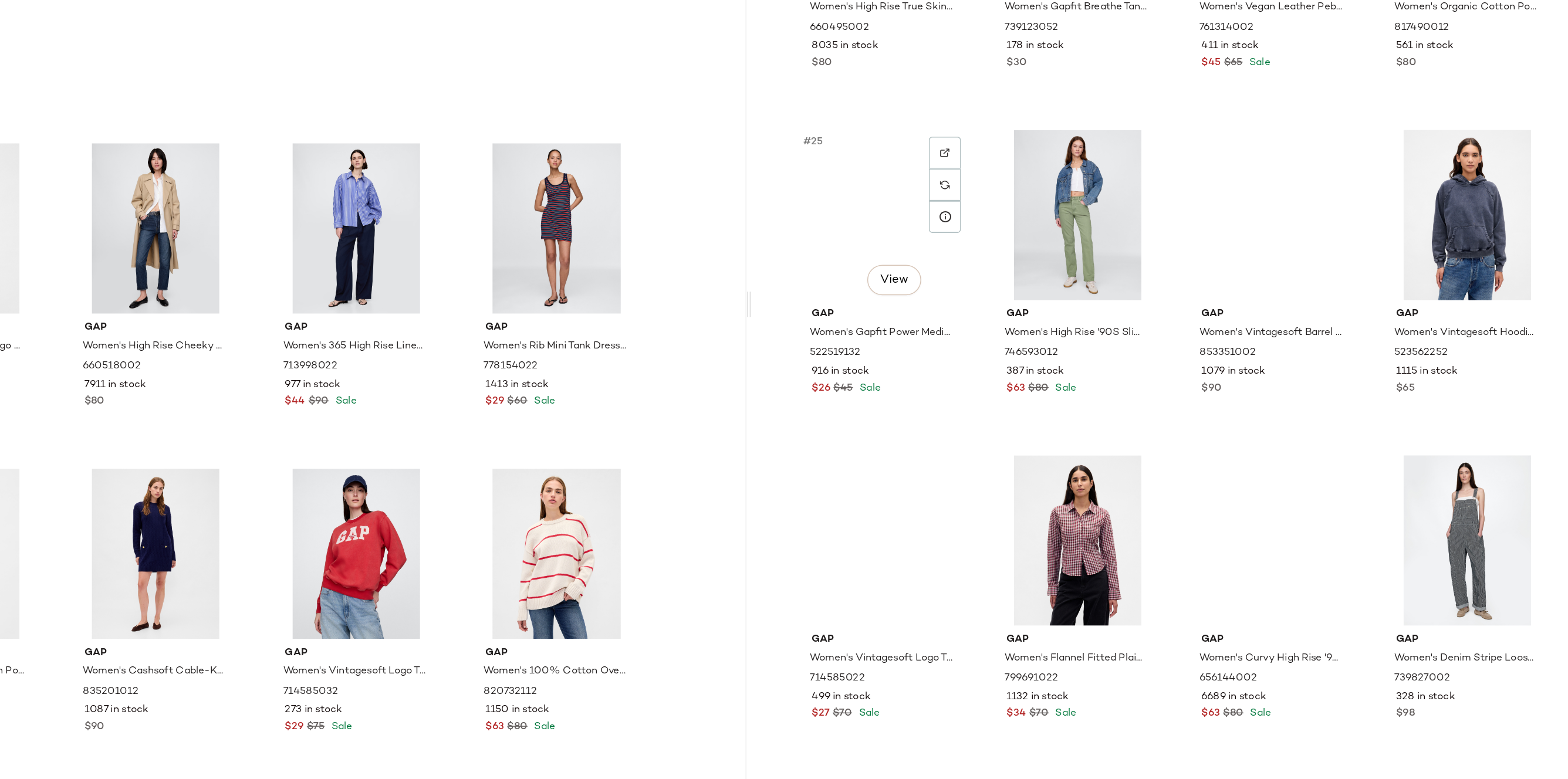
scroll to position [1285, 0]
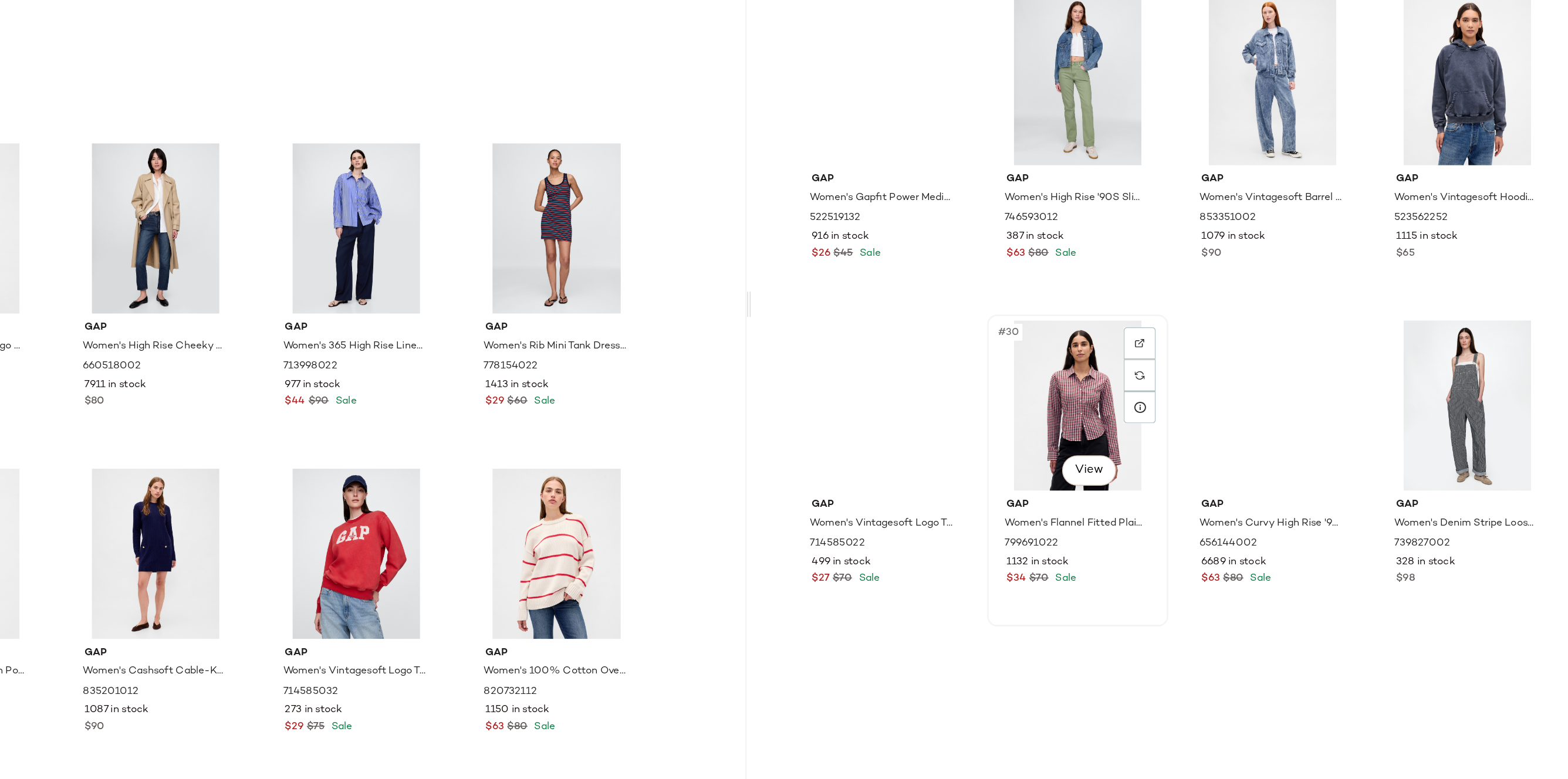
click at [1104, 508] on div "#30 View" at bounding box center [1112, 519] width 118 height 119
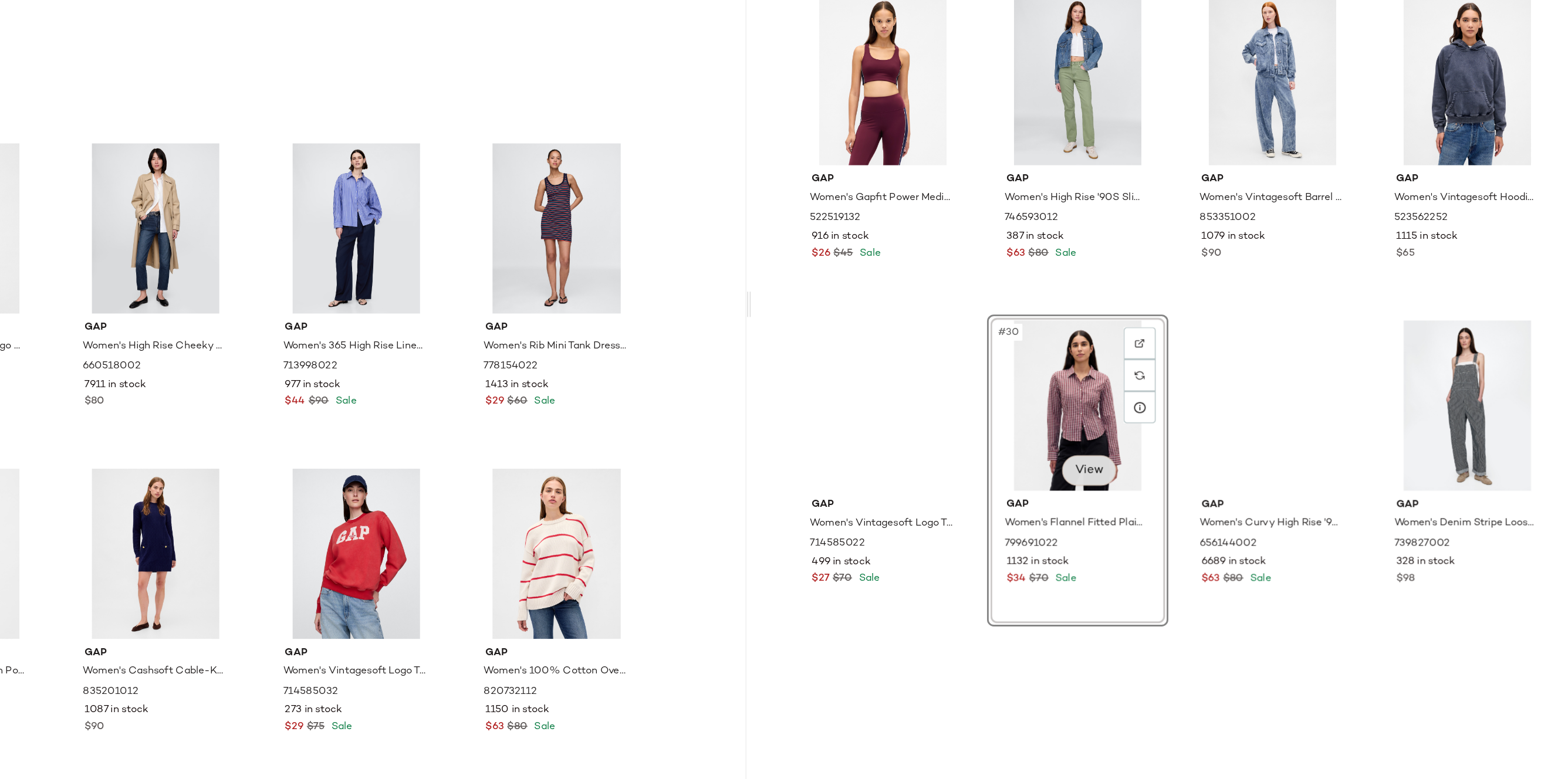
click at [1119, 568] on body "GAP ** Dashboard All Products Global Clipboards (2) Francesca Workspace (855) T…" at bounding box center [784, 390] width 1568 height 779
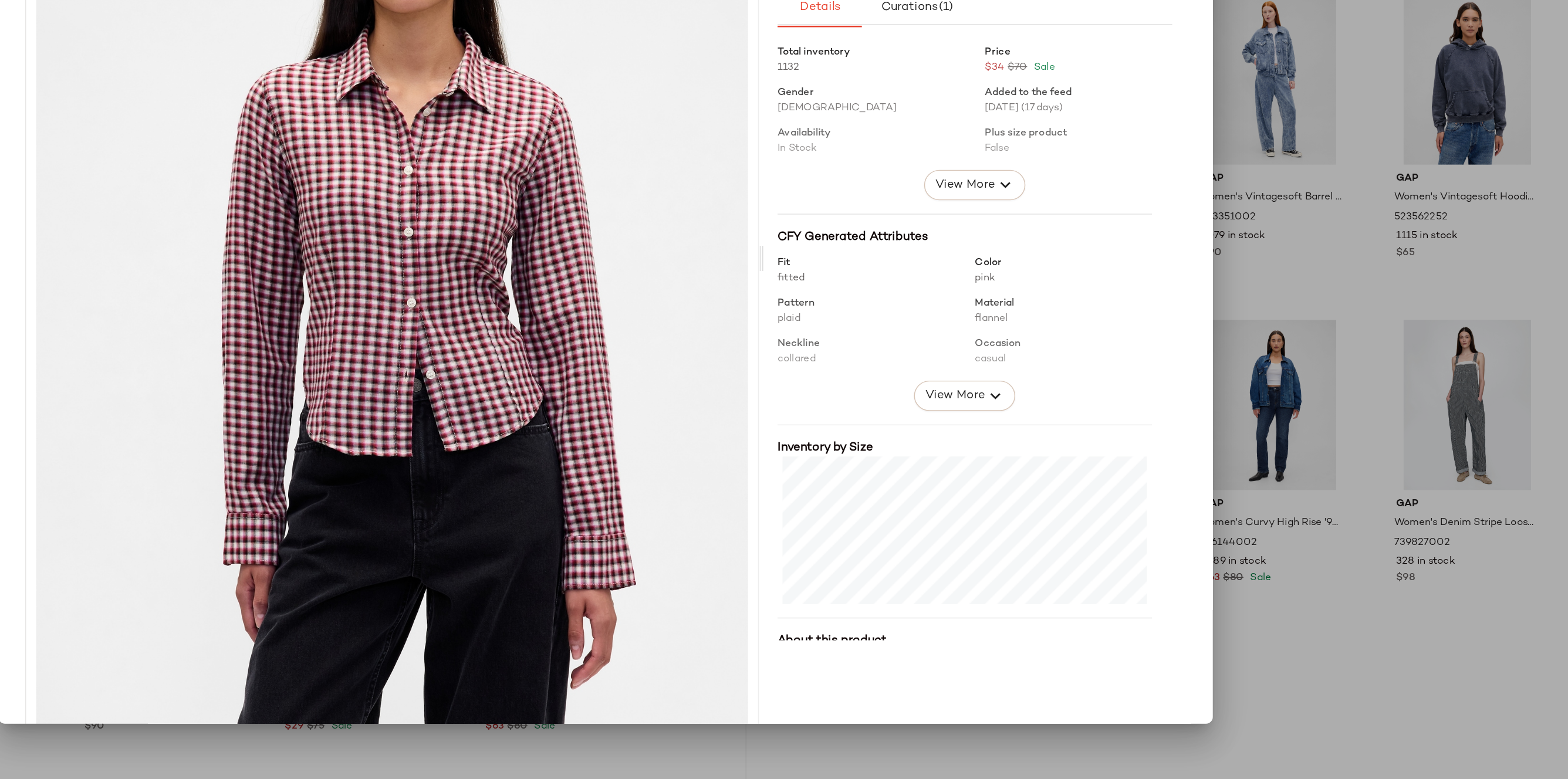
click at [1235, 444] on div at bounding box center [784, 390] width 1568 height 779
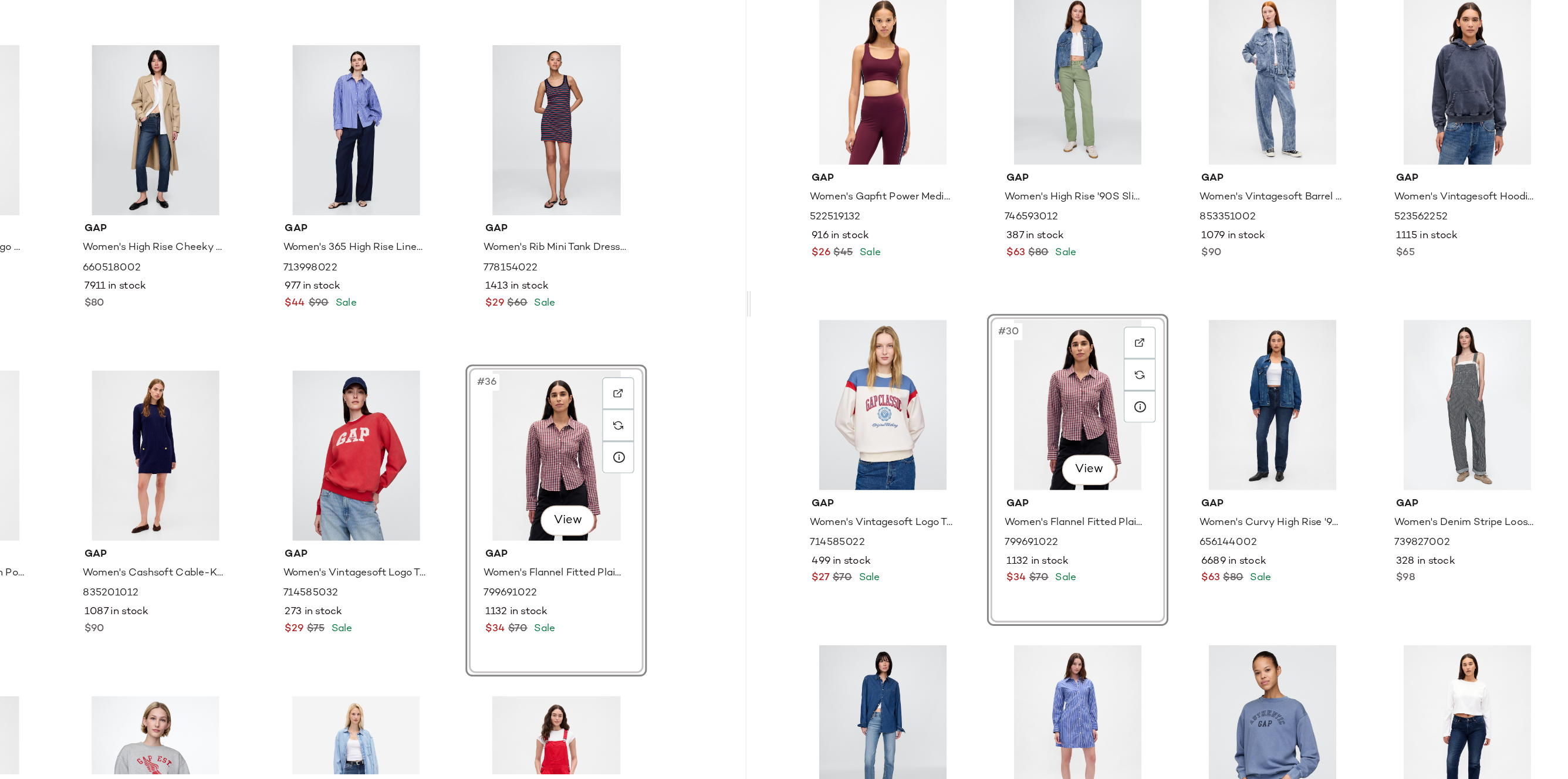
scroll to position [1504, 0]
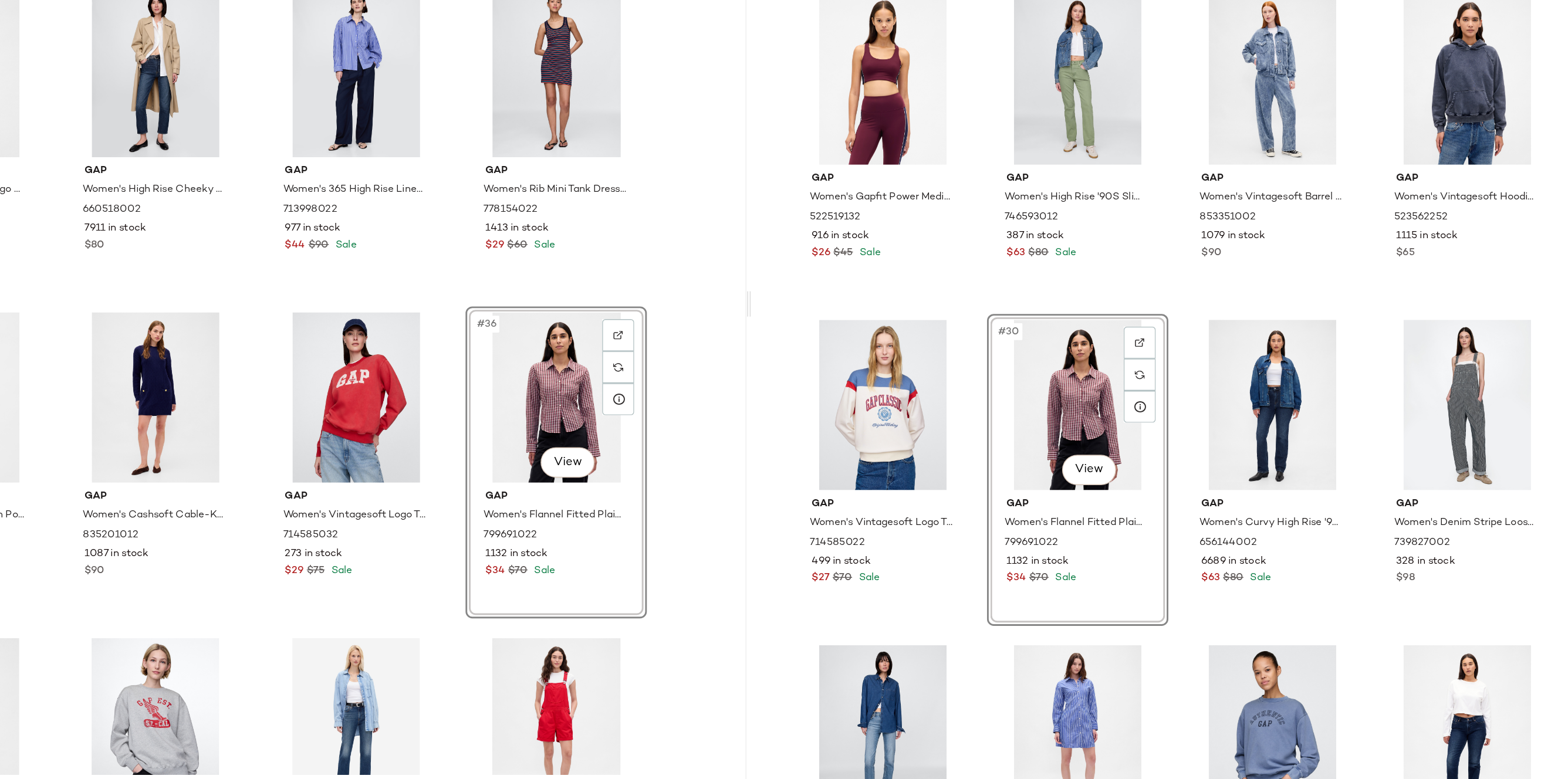
click at [728, 495] on div "#36 View" at bounding box center [749, 513] width 118 height 119
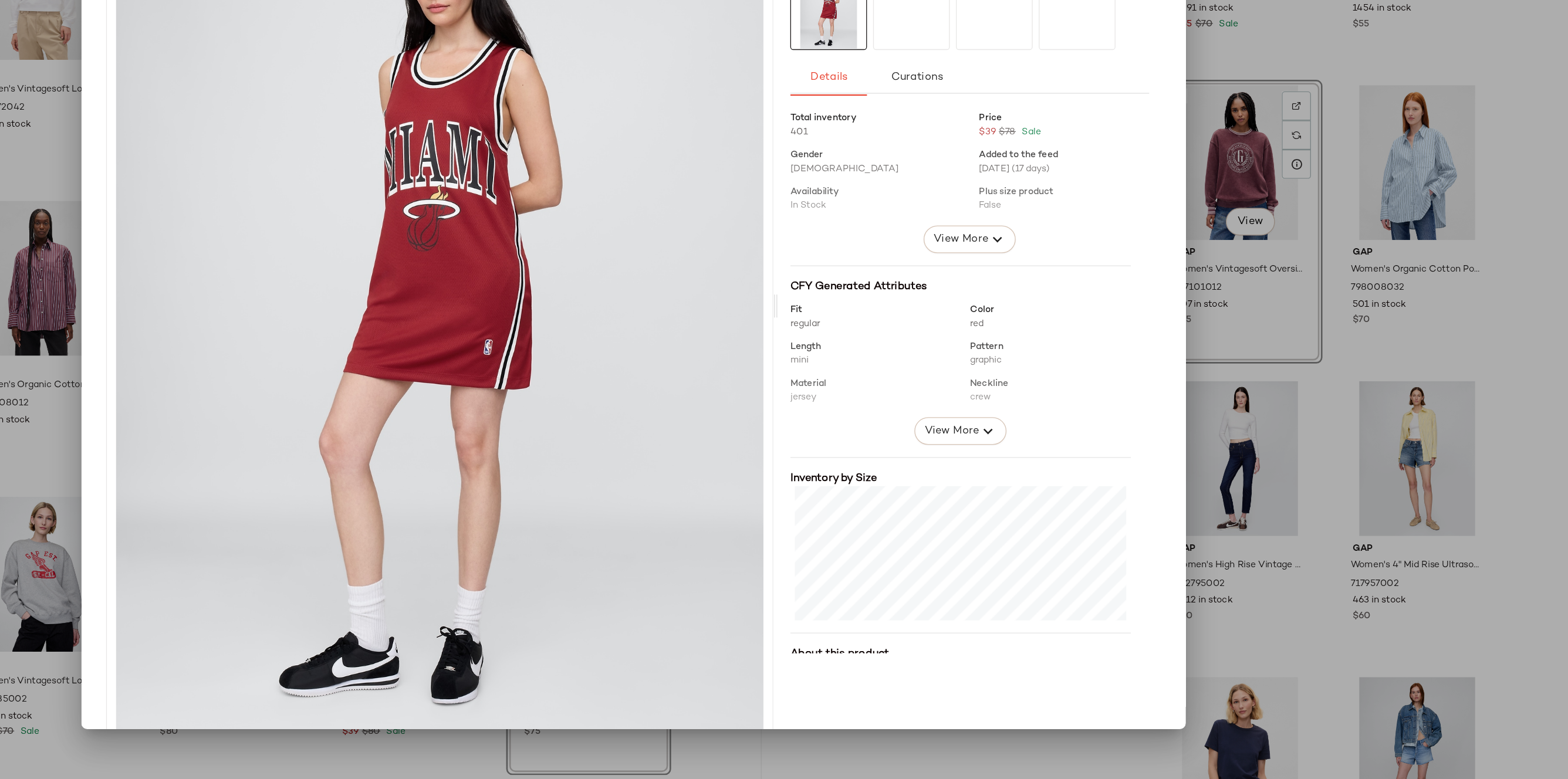
click at [1193, 317] on div "Gap Women's Nba Miami Heat Recycled Jersey Mini Dress by Gap Miami Heat Size XS…" at bounding box center [784, 419] width 836 height 685
click at [1236, 304] on div at bounding box center [784, 390] width 1568 height 779
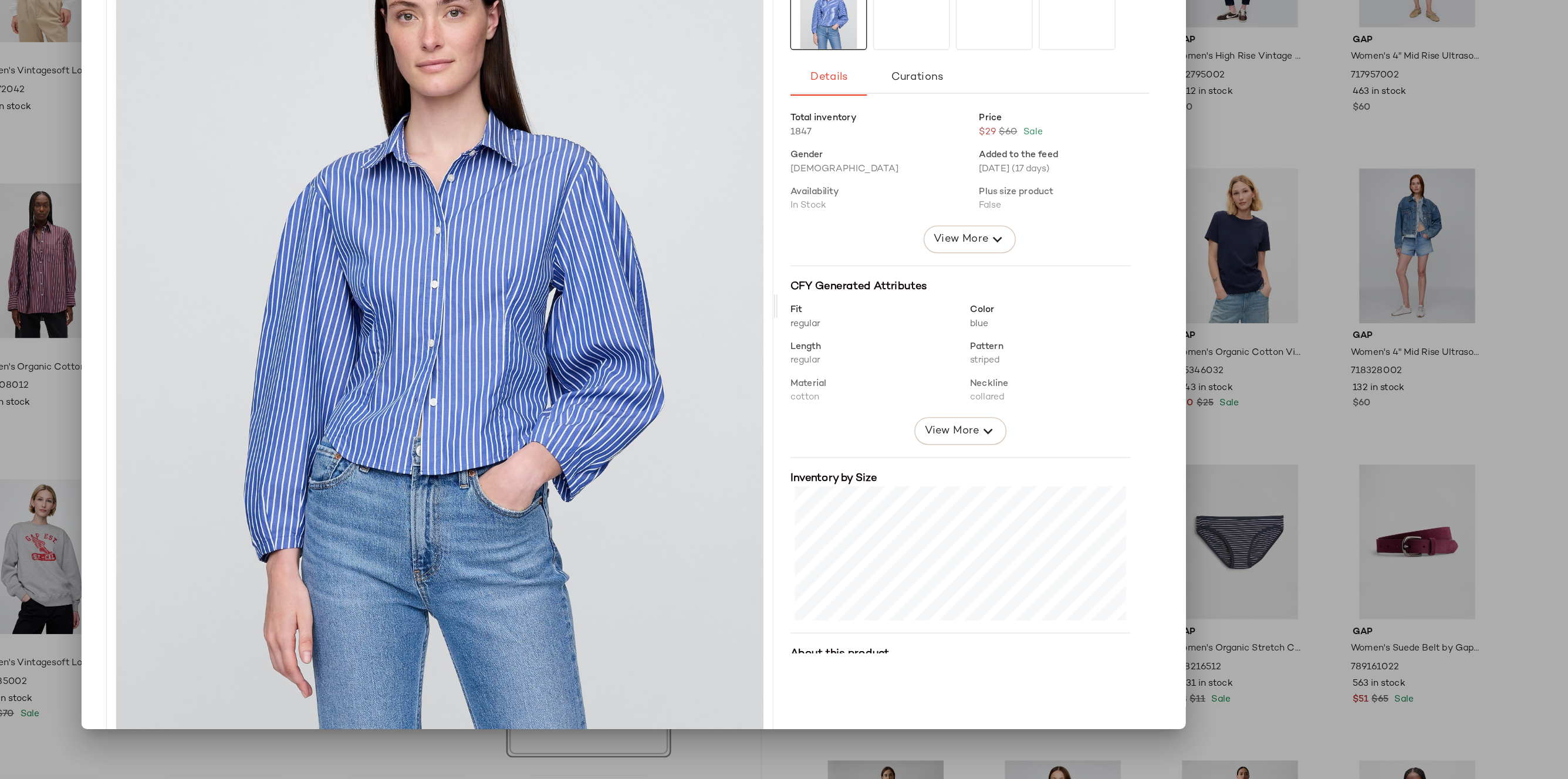
click at [1291, 308] on div at bounding box center [784, 390] width 1568 height 779
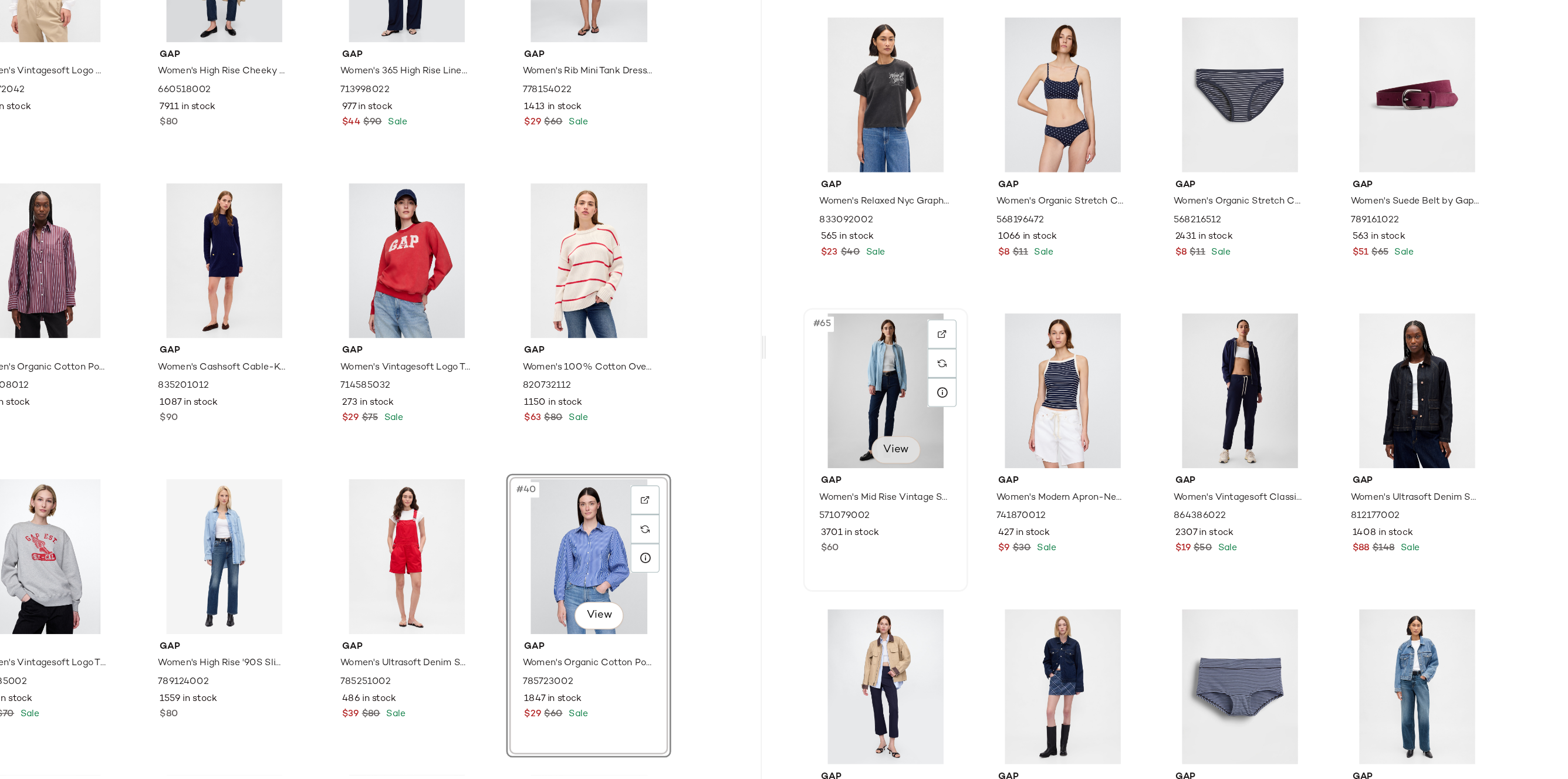
scroll to position [3462, 0]
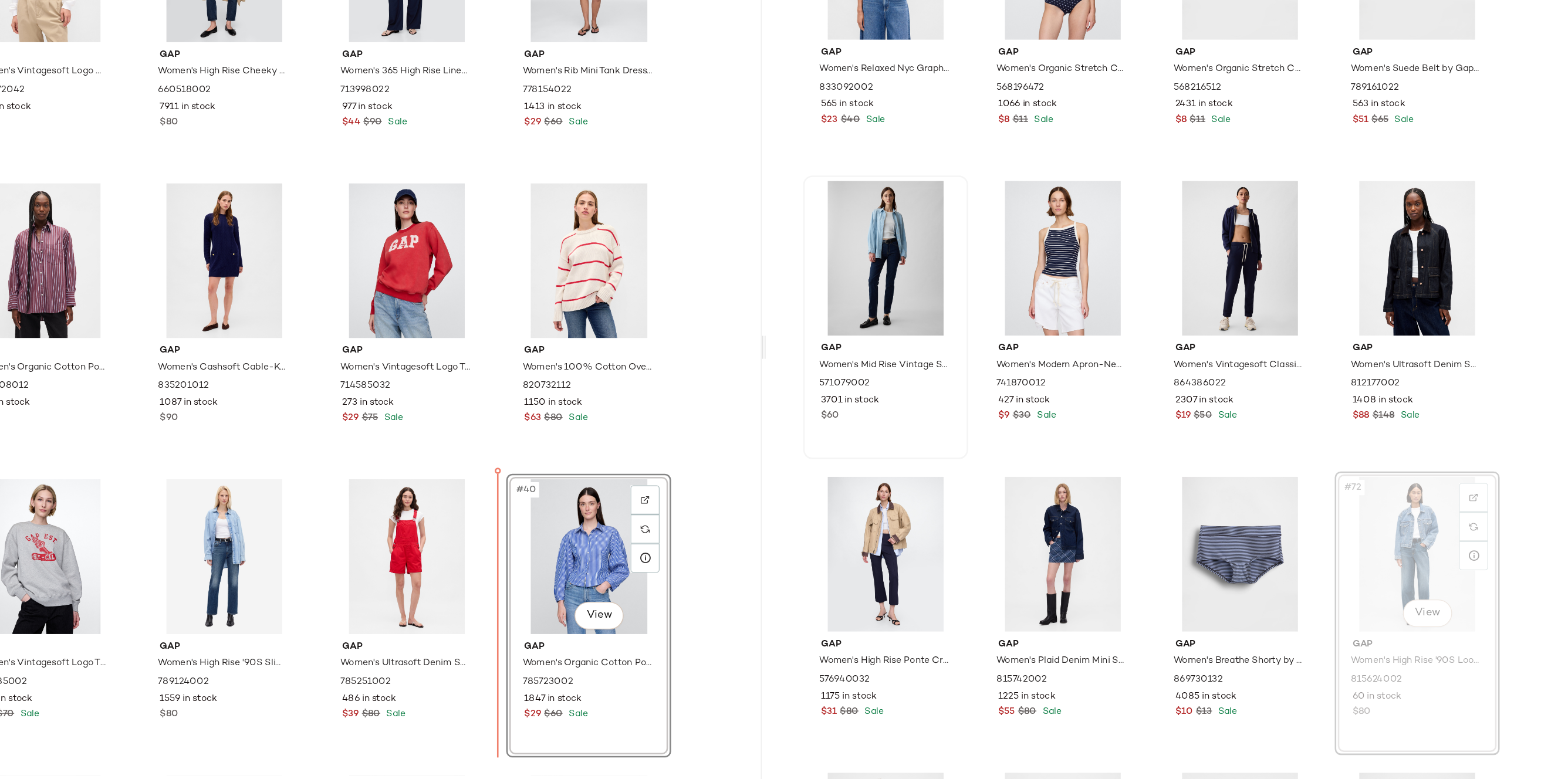
drag, startPoint x: 1299, startPoint y: 612, endPoint x: 742, endPoint y: 629, distance: 557.3
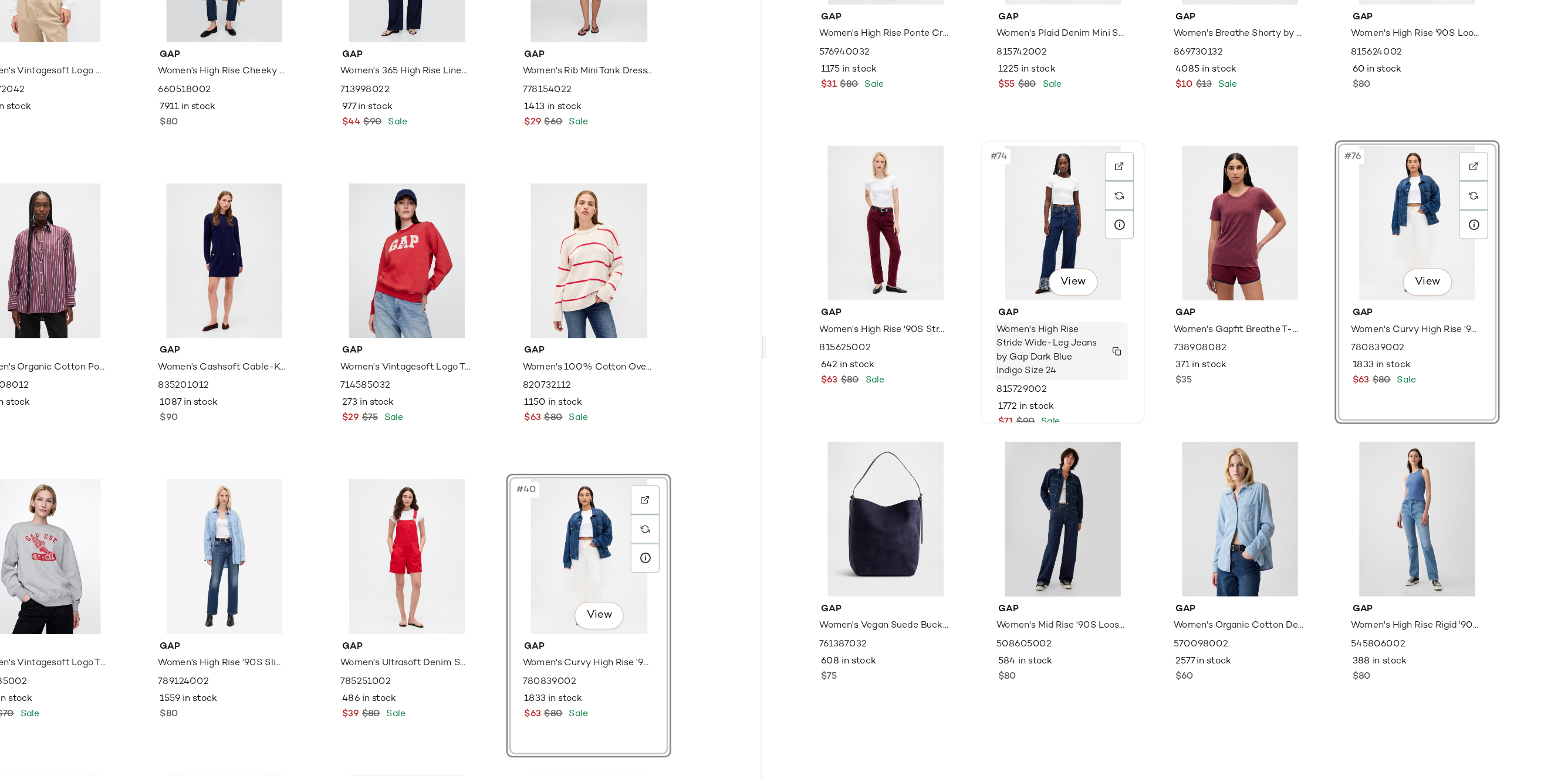
scroll to position [4125, 0]
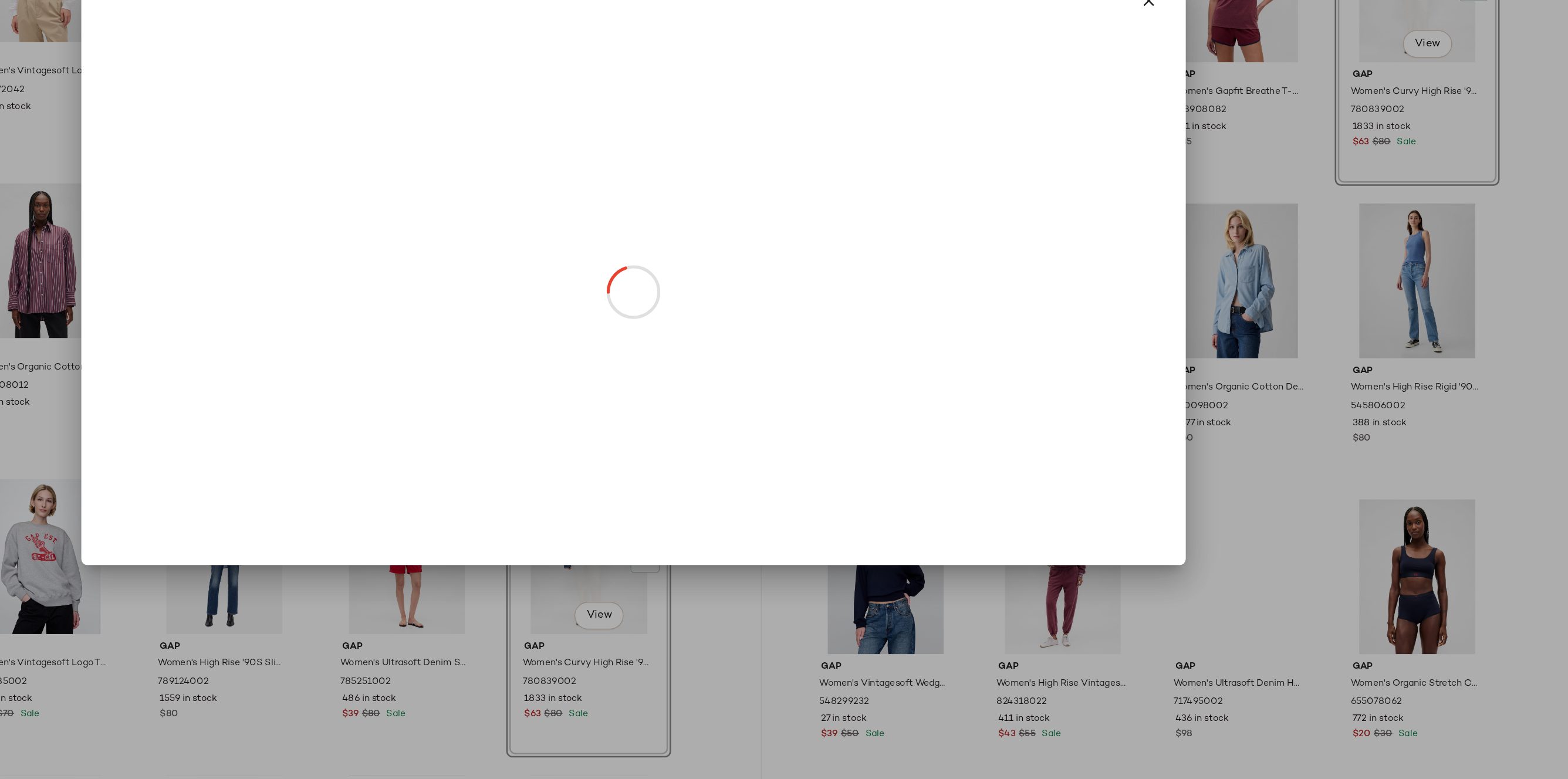
drag, startPoint x: 1379, startPoint y: 392, endPoint x: 1157, endPoint y: 442, distance: 227.6
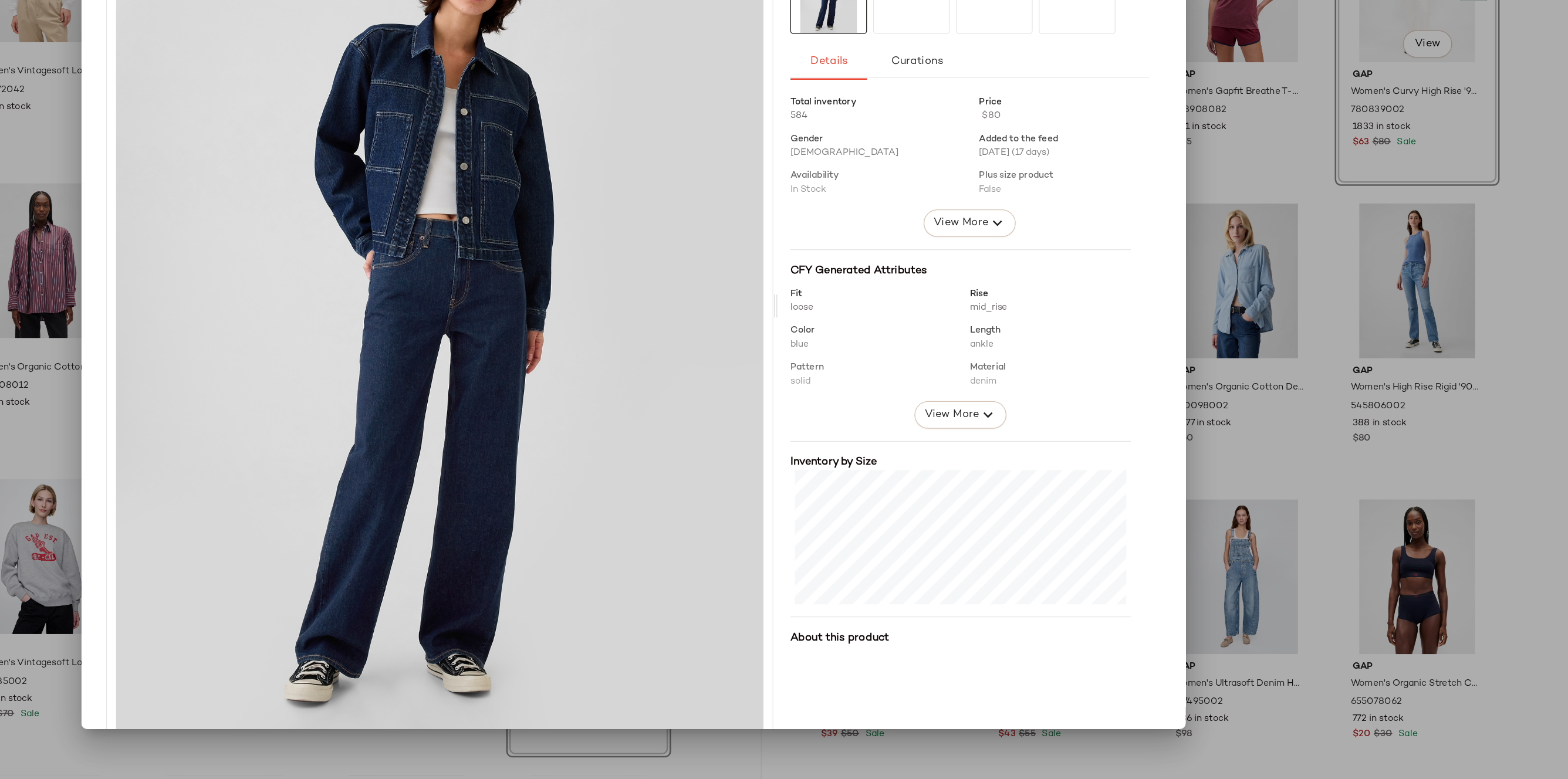
click at [1264, 364] on div at bounding box center [784, 390] width 1568 height 779
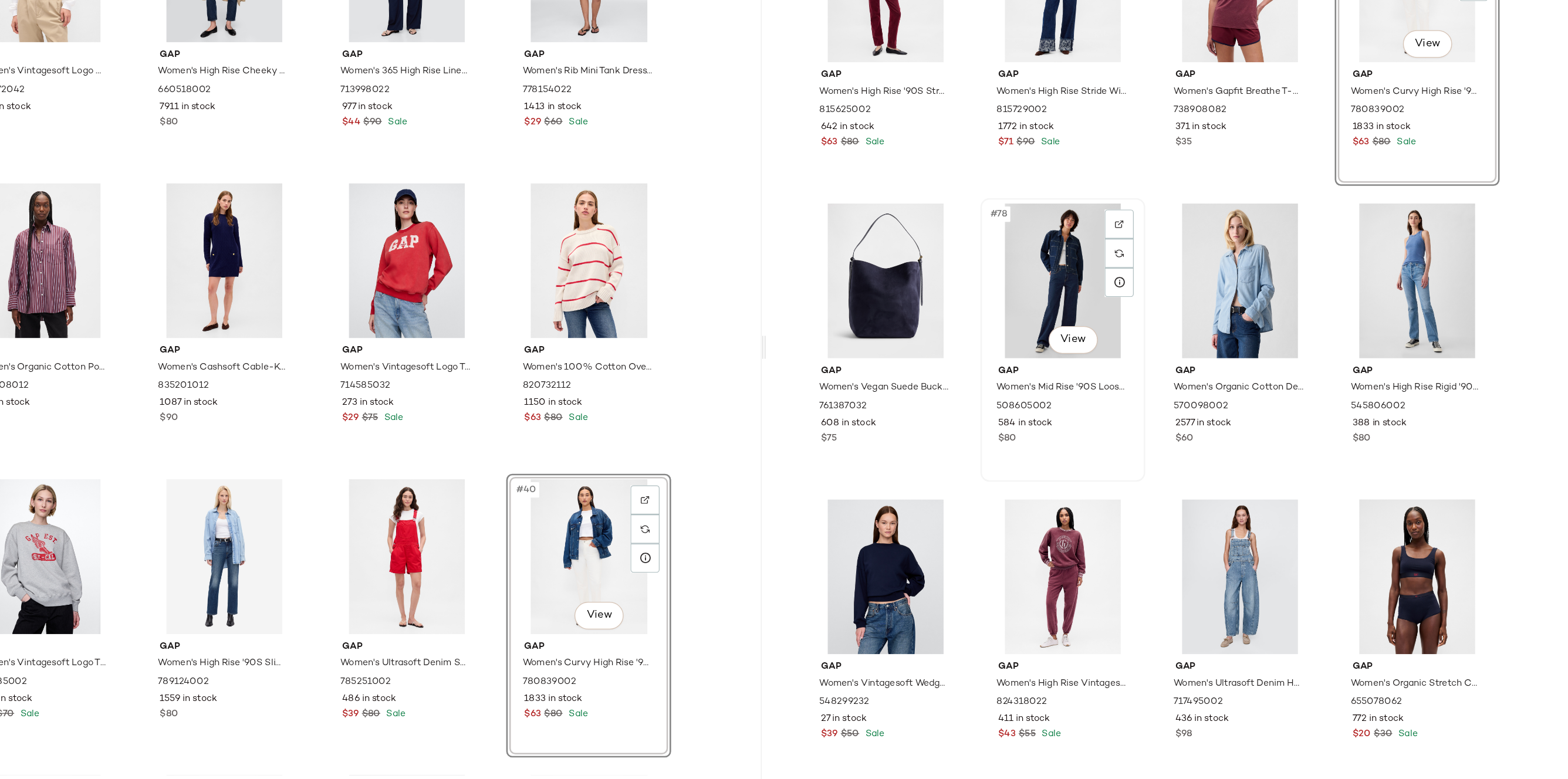
click at [1111, 395] on div "#78 View" at bounding box center [1112, 397] width 118 height 119
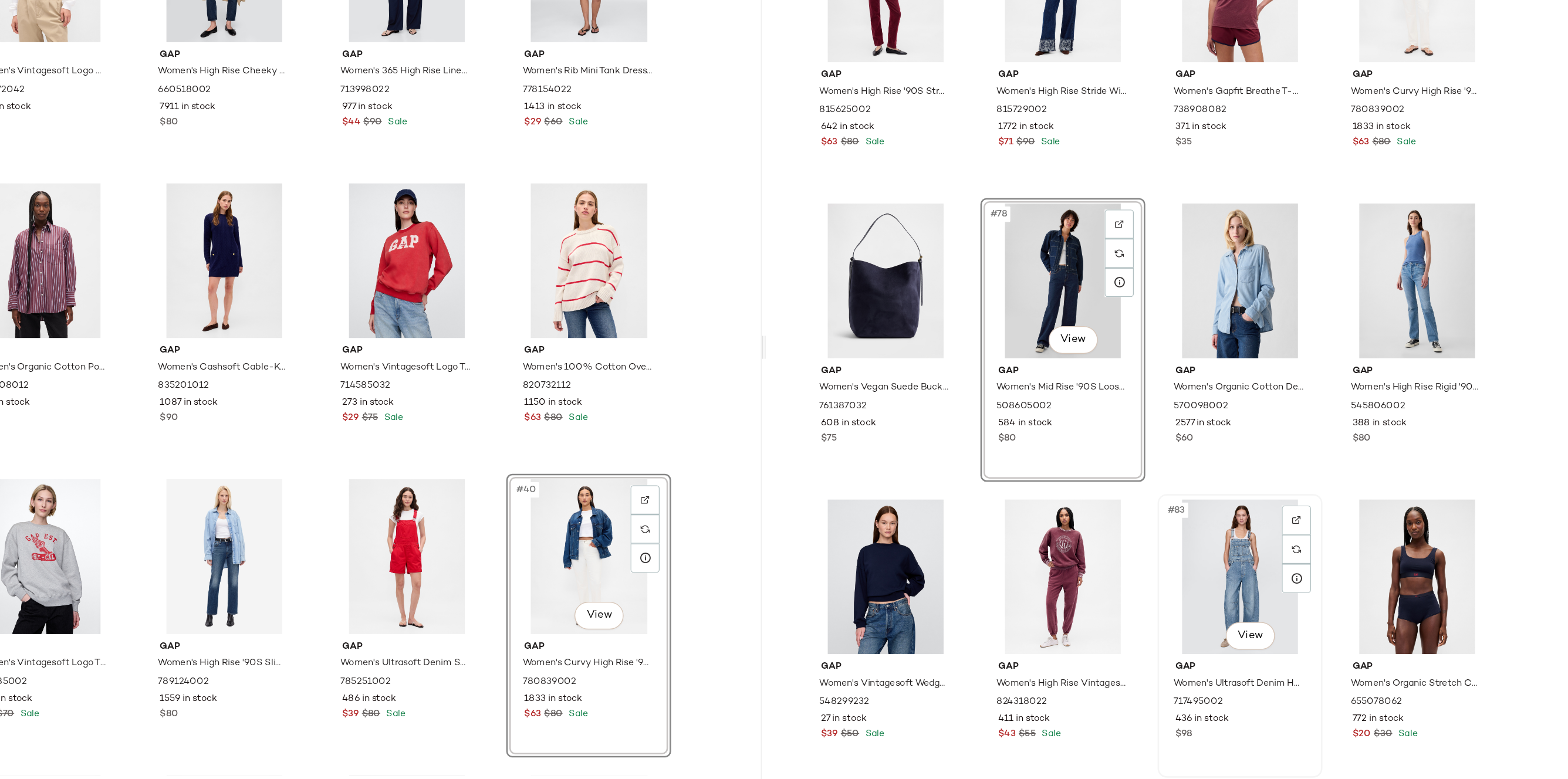
click at [1212, 585] on div "#83 View" at bounding box center [1248, 624] width 118 height 119
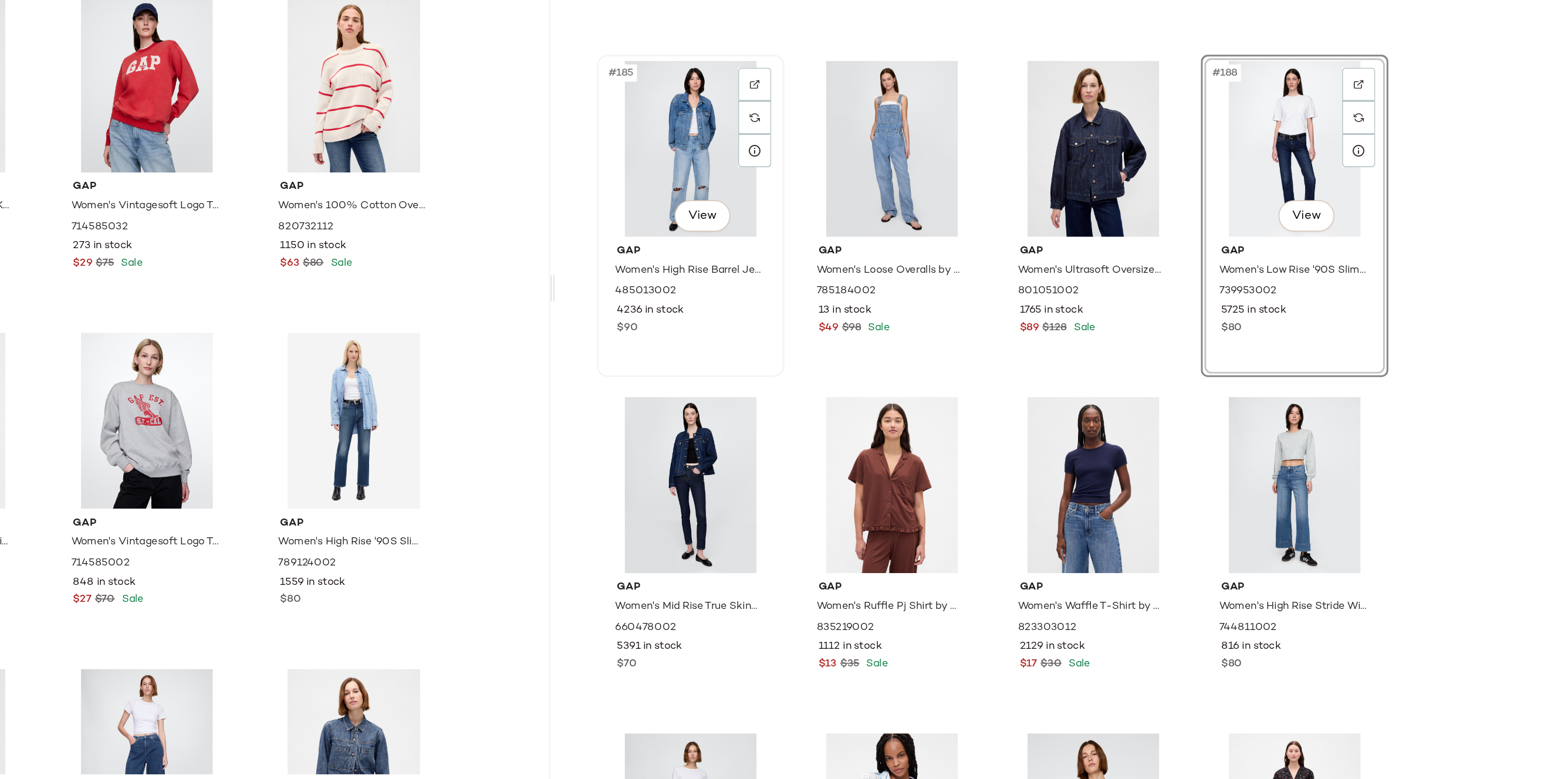
scroll to position [0, 0]
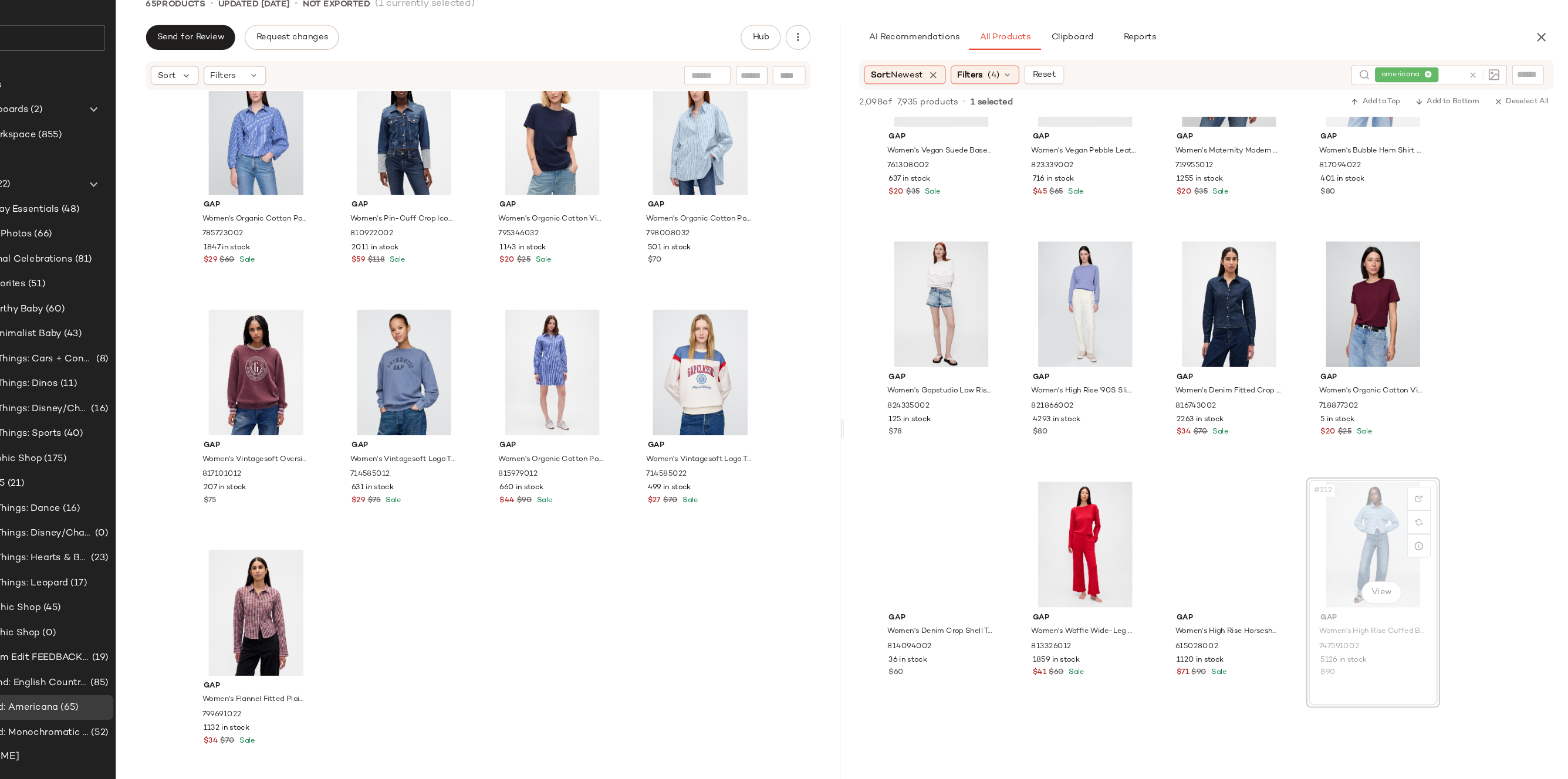
drag, startPoint x: 1382, startPoint y: 532, endPoint x: 732, endPoint y: 637, distance: 658.4
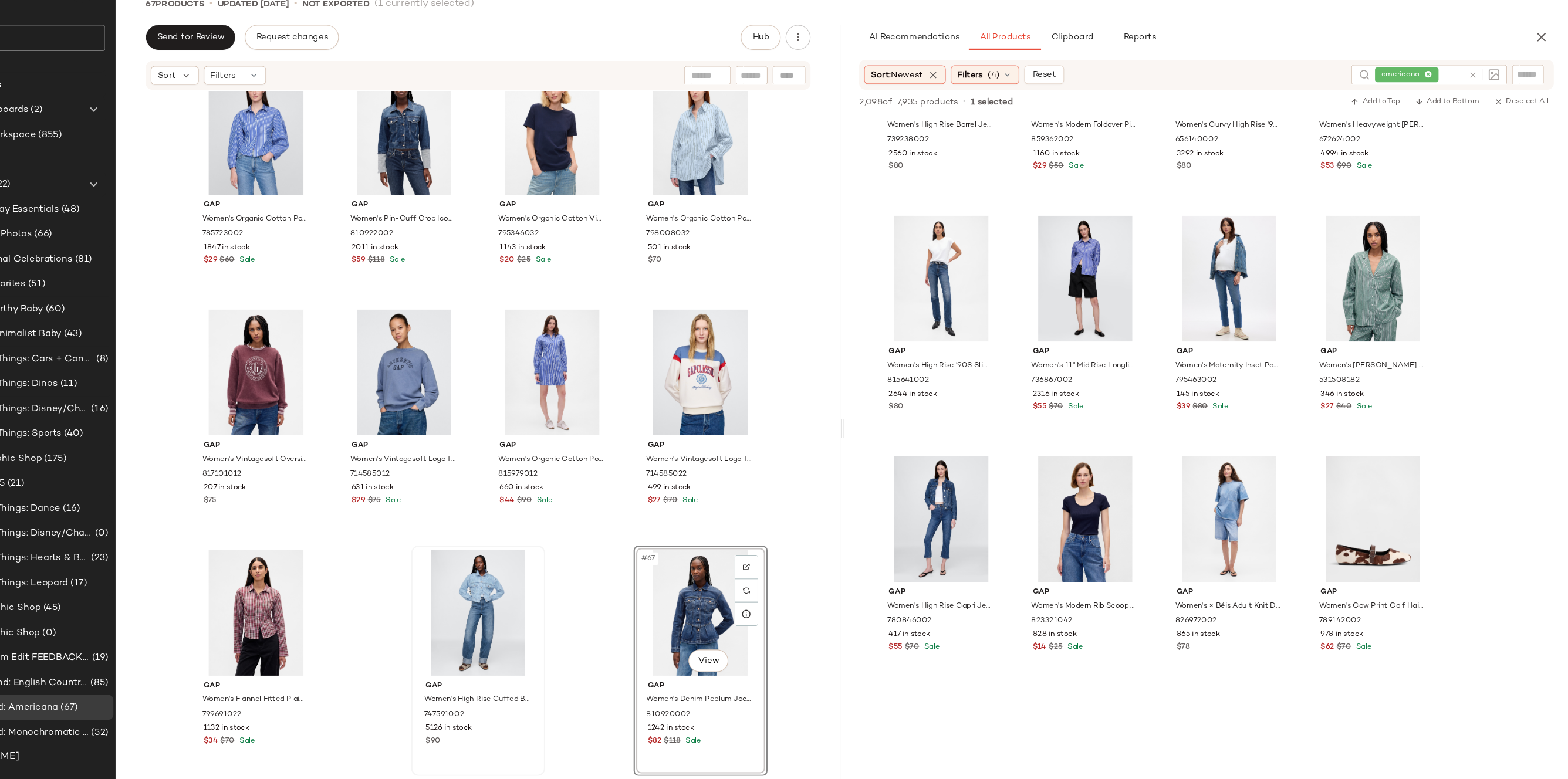
click at [1478, 114] on icon at bounding box center [1478, 115] width 9 height 9
click at [1520, 113] on input "Filter" at bounding box center [1490, 114] width 100 height 12
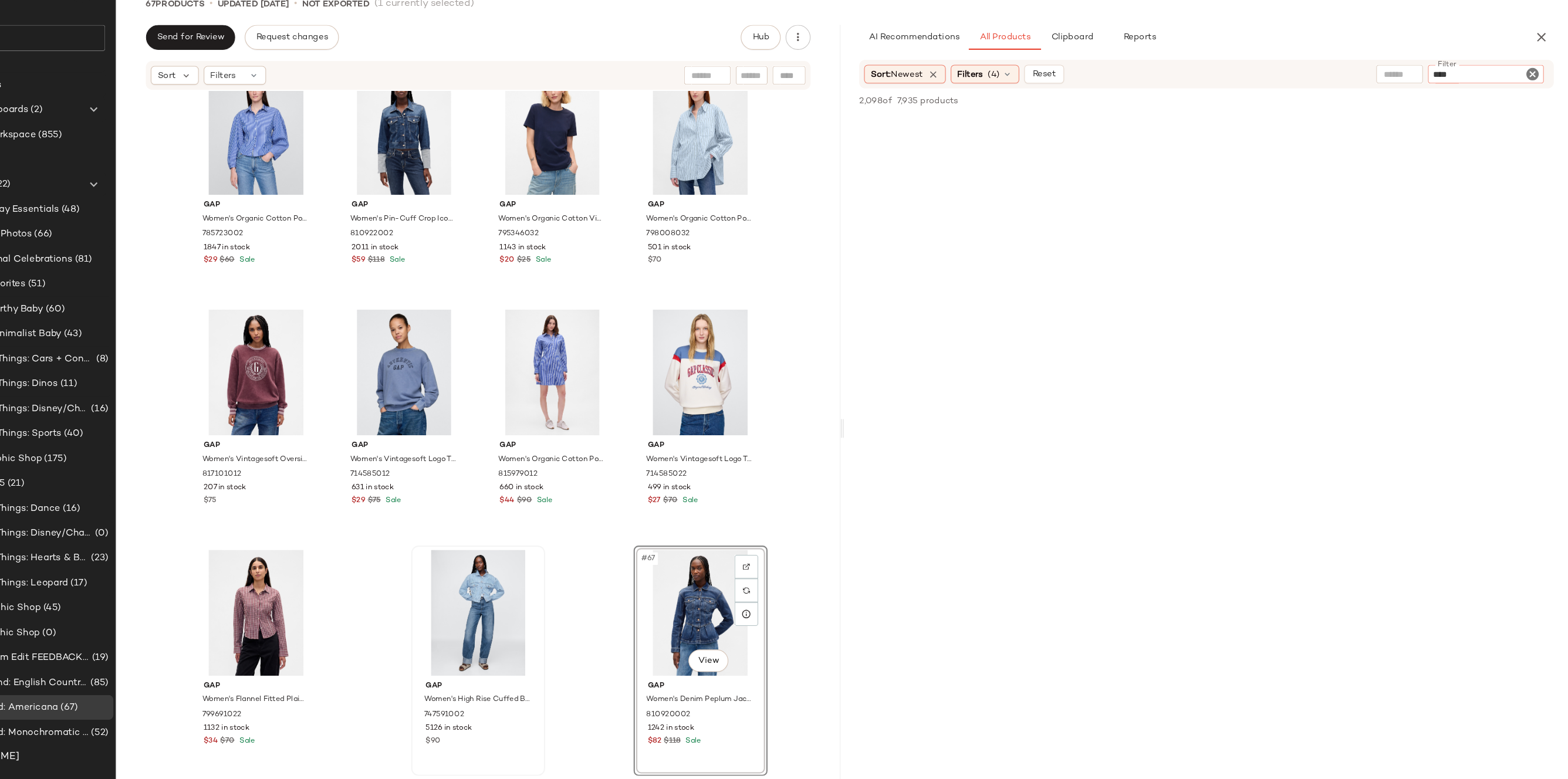
type input "*****"
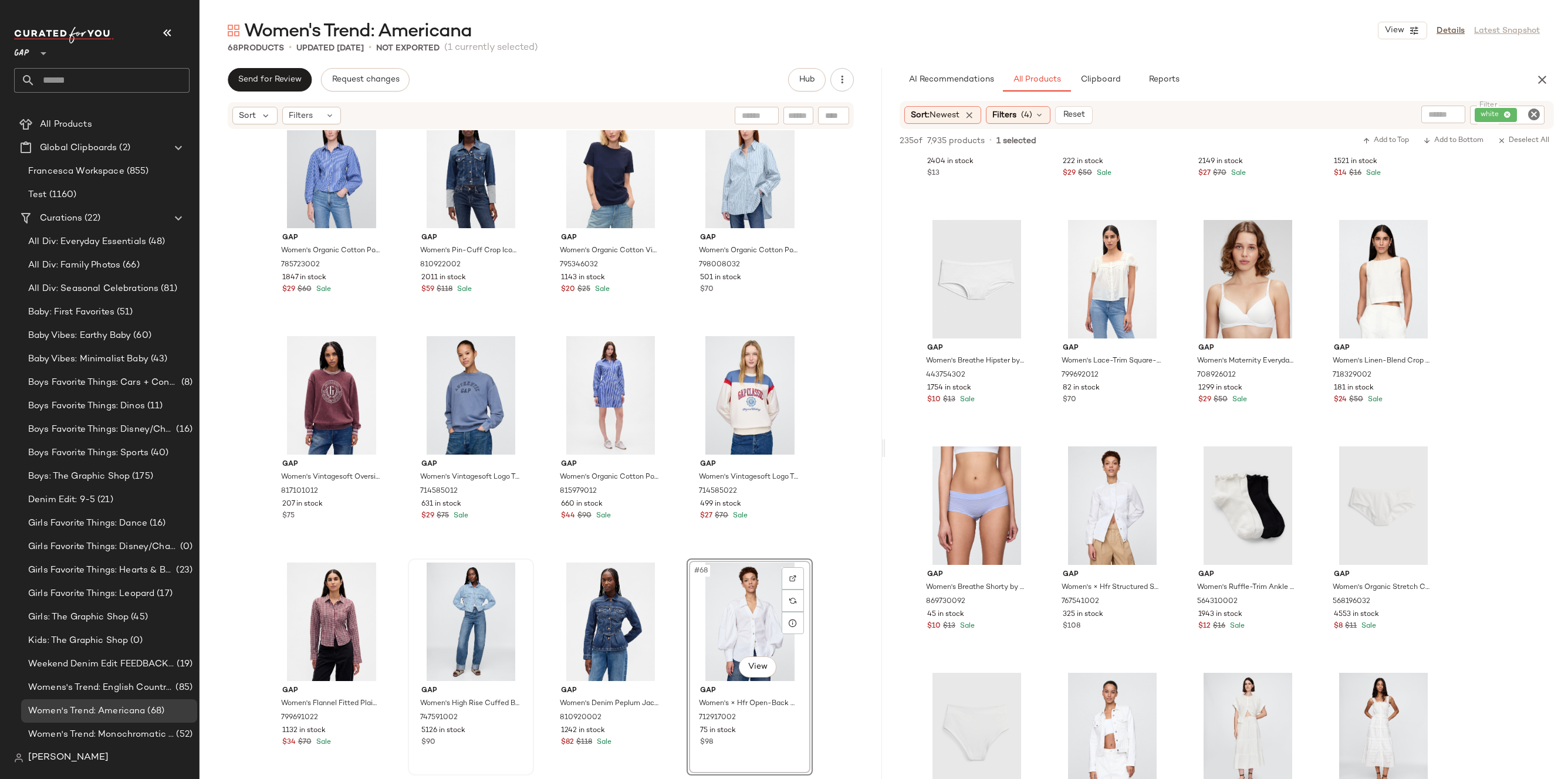
scroll to position [810, 0]
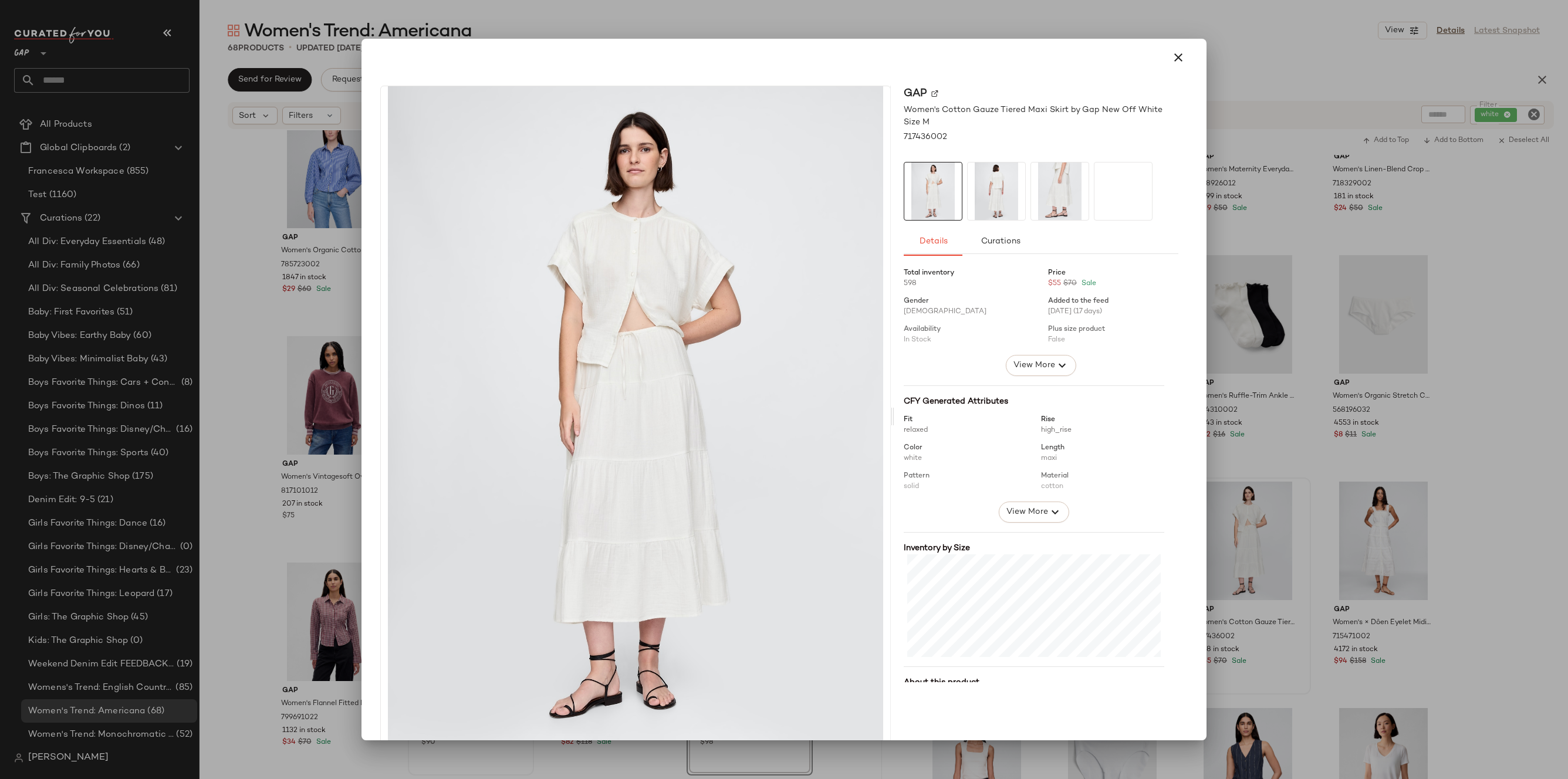
click at [1226, 306] on div at bounding box center [784, 390] width 1568 height 779
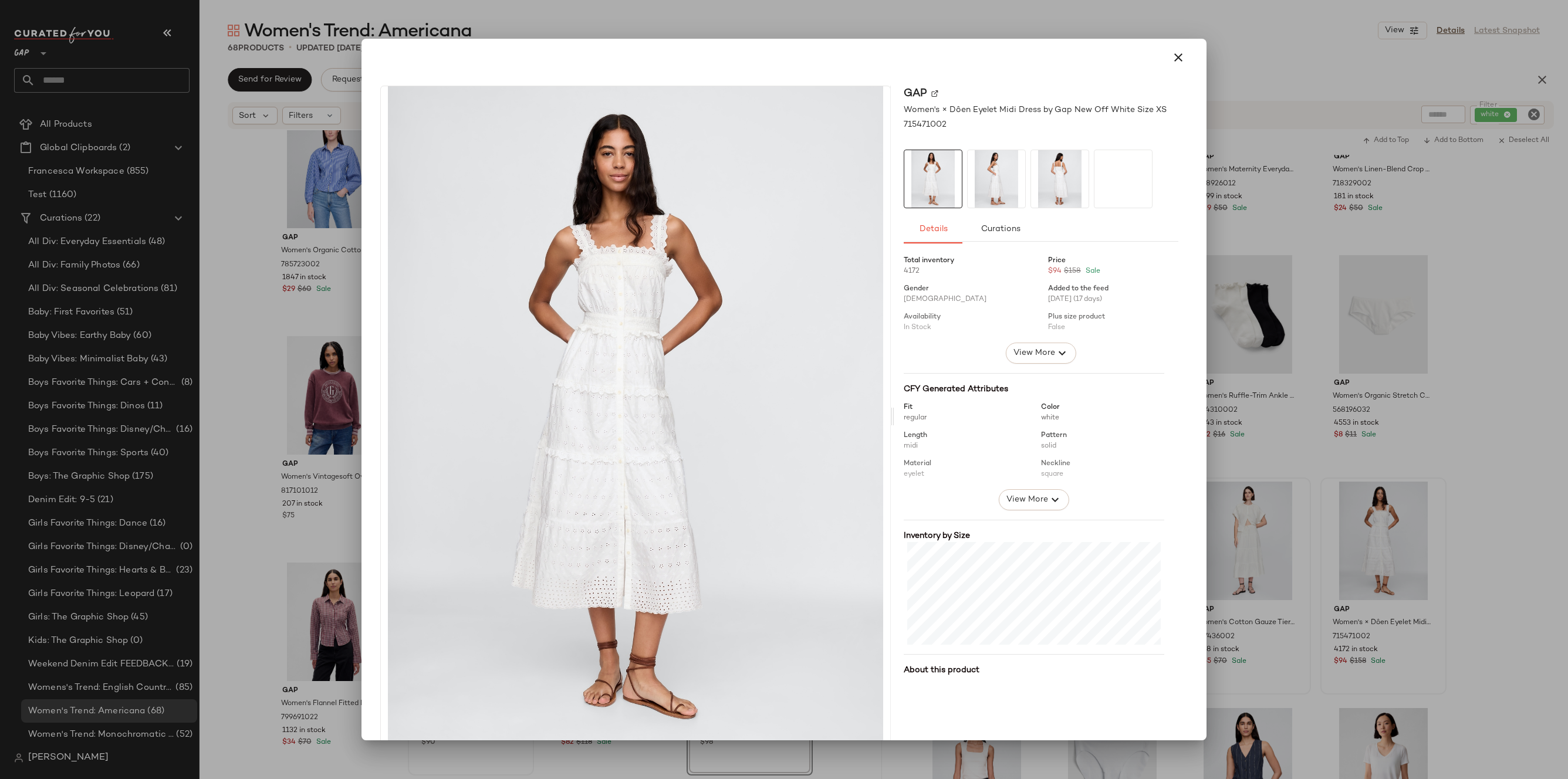
click at [1381, 478] on div at bounding box center [784, 390] width 1568 height 779
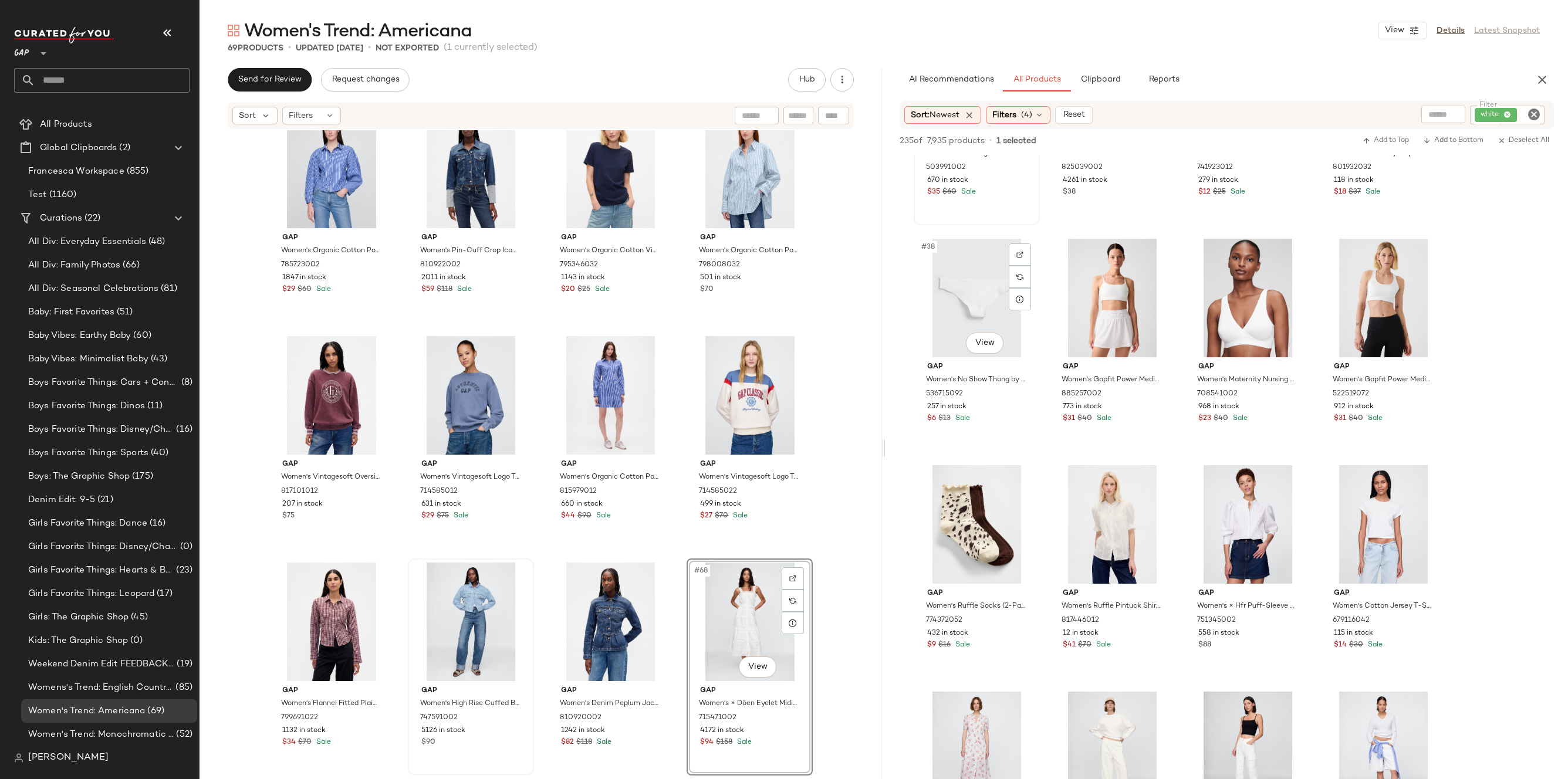
scroll to position [2165, 0]
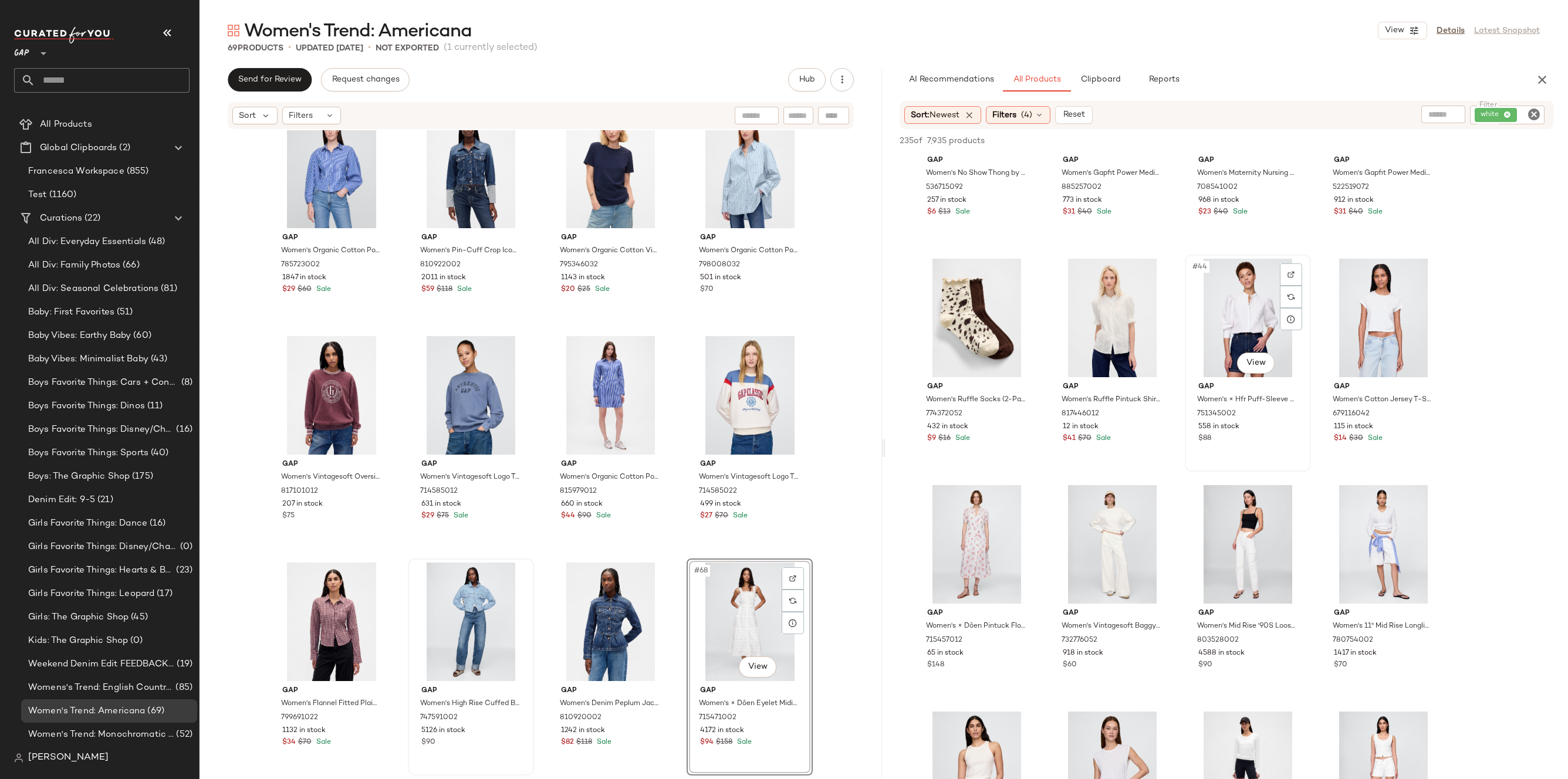
click at [1269, 322] on div "#44 View" at bounding box center [1248, 318] width 118 height 119
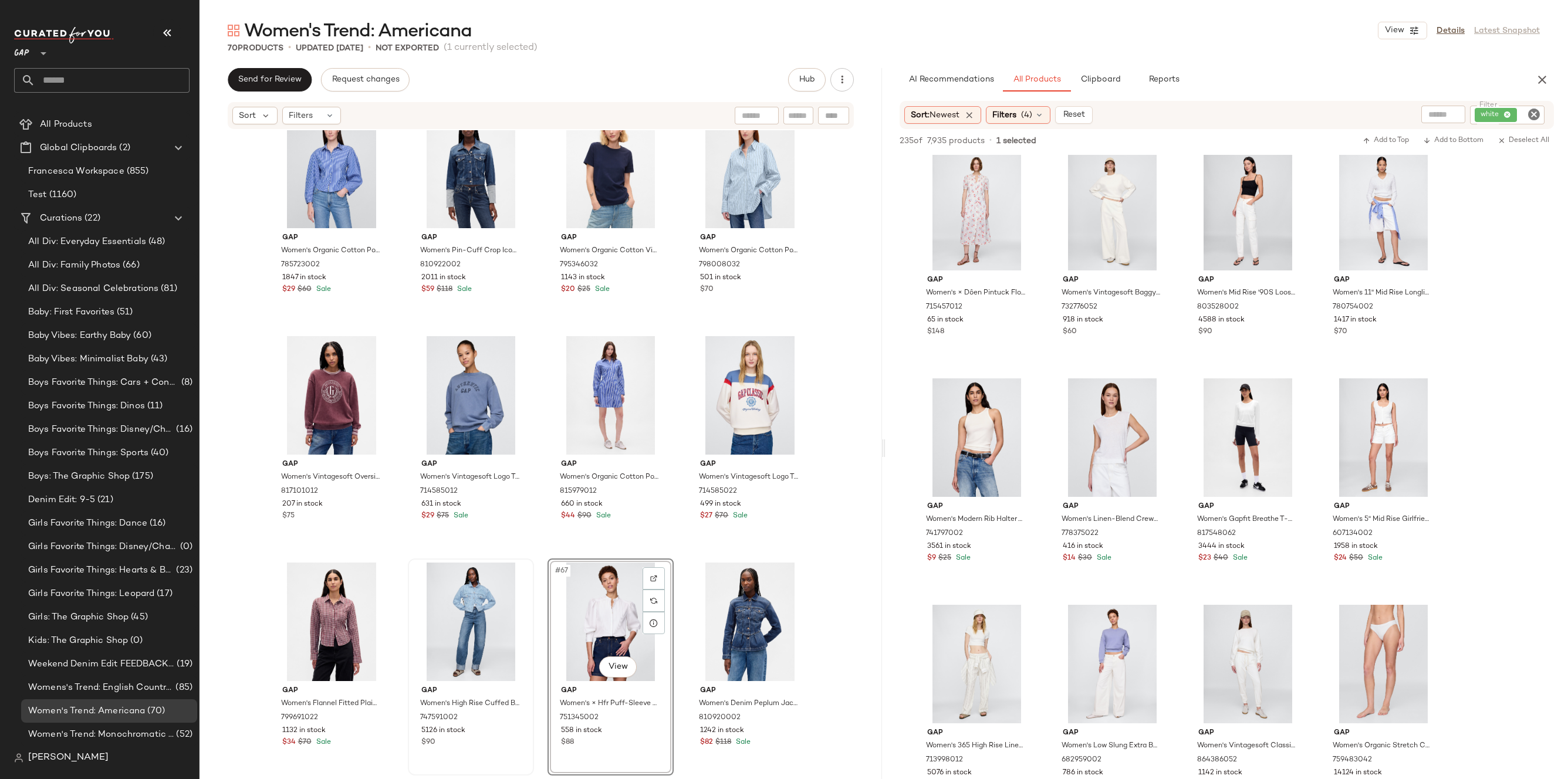
scroll to position [2587, 0]
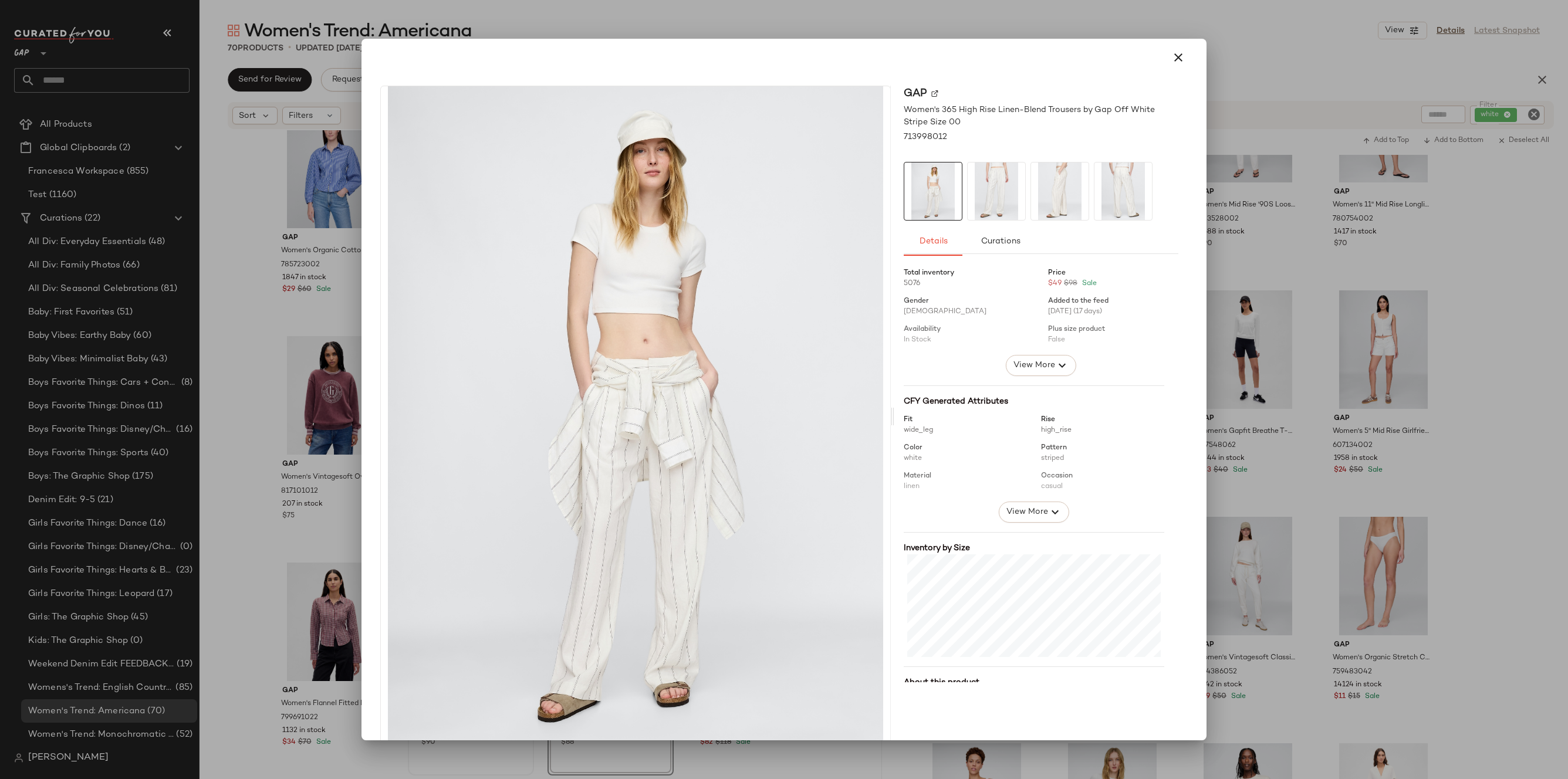
click at [1215, 419] on div at bounding box center [784, 390] width 1568 height 779
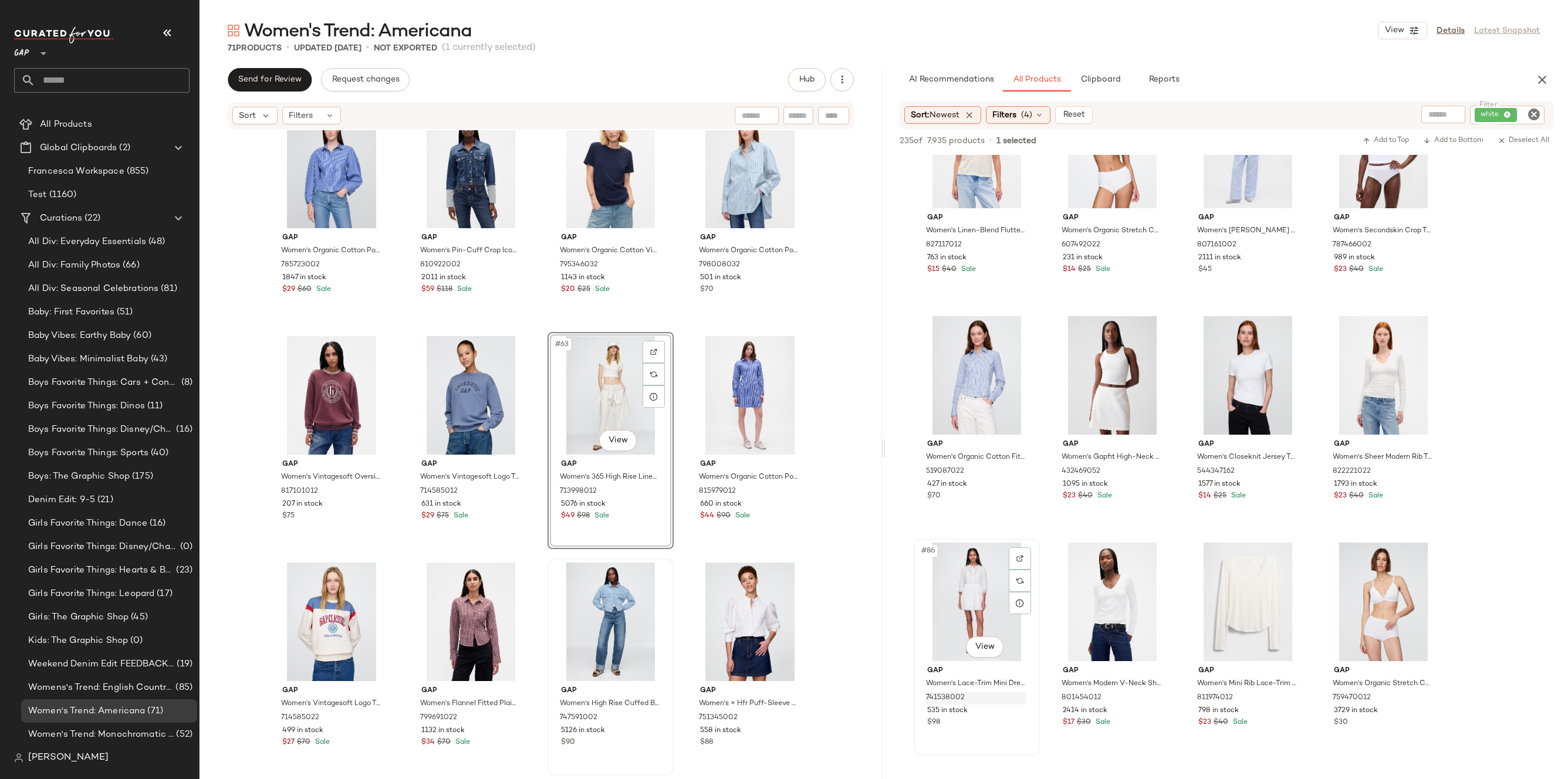
scroll to position [4383, 0]
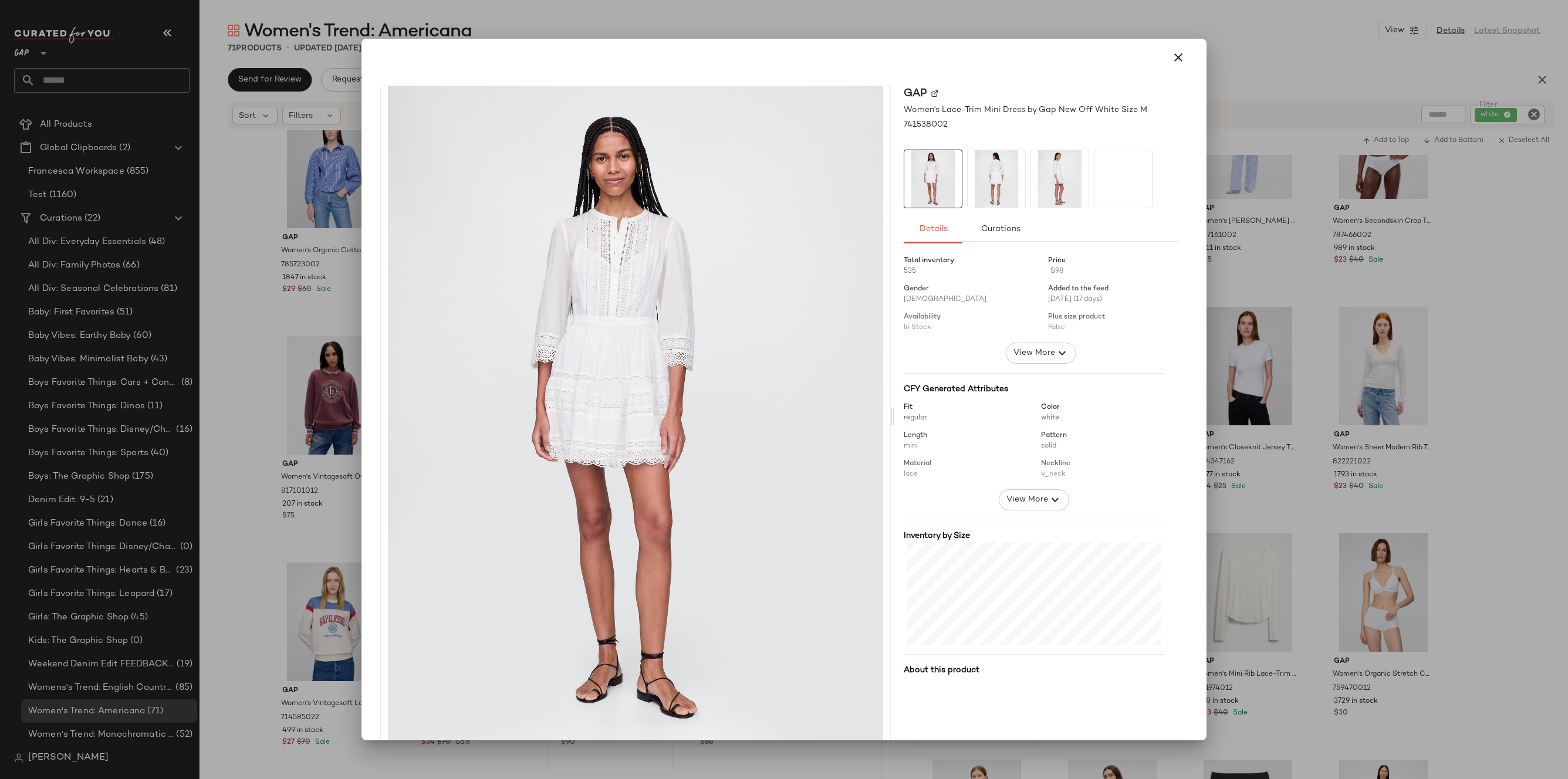
click at [1230, 428] on div at bounding box center [784, 390] width 1568 height 779
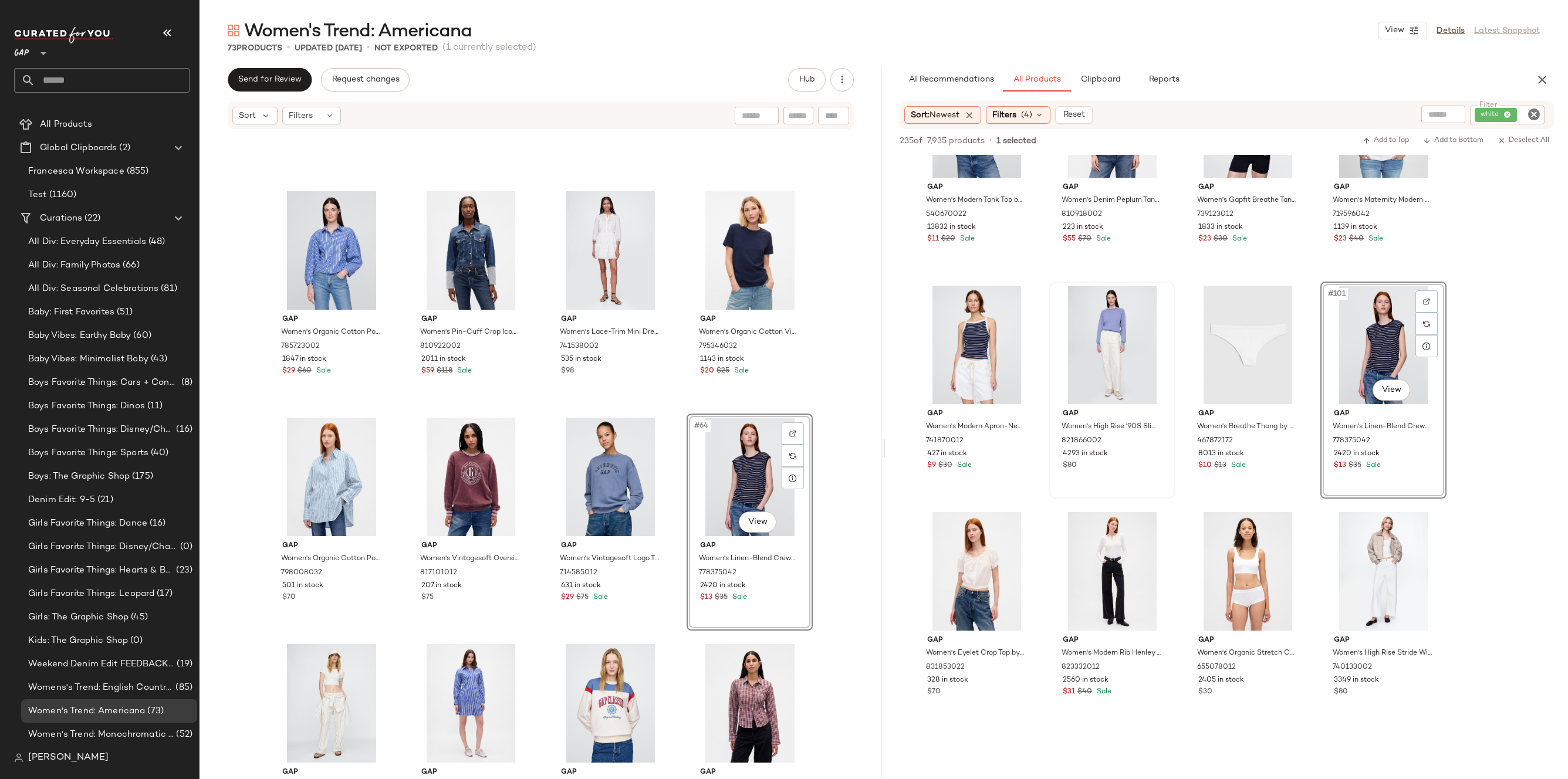
scroll to position [5363, 0]
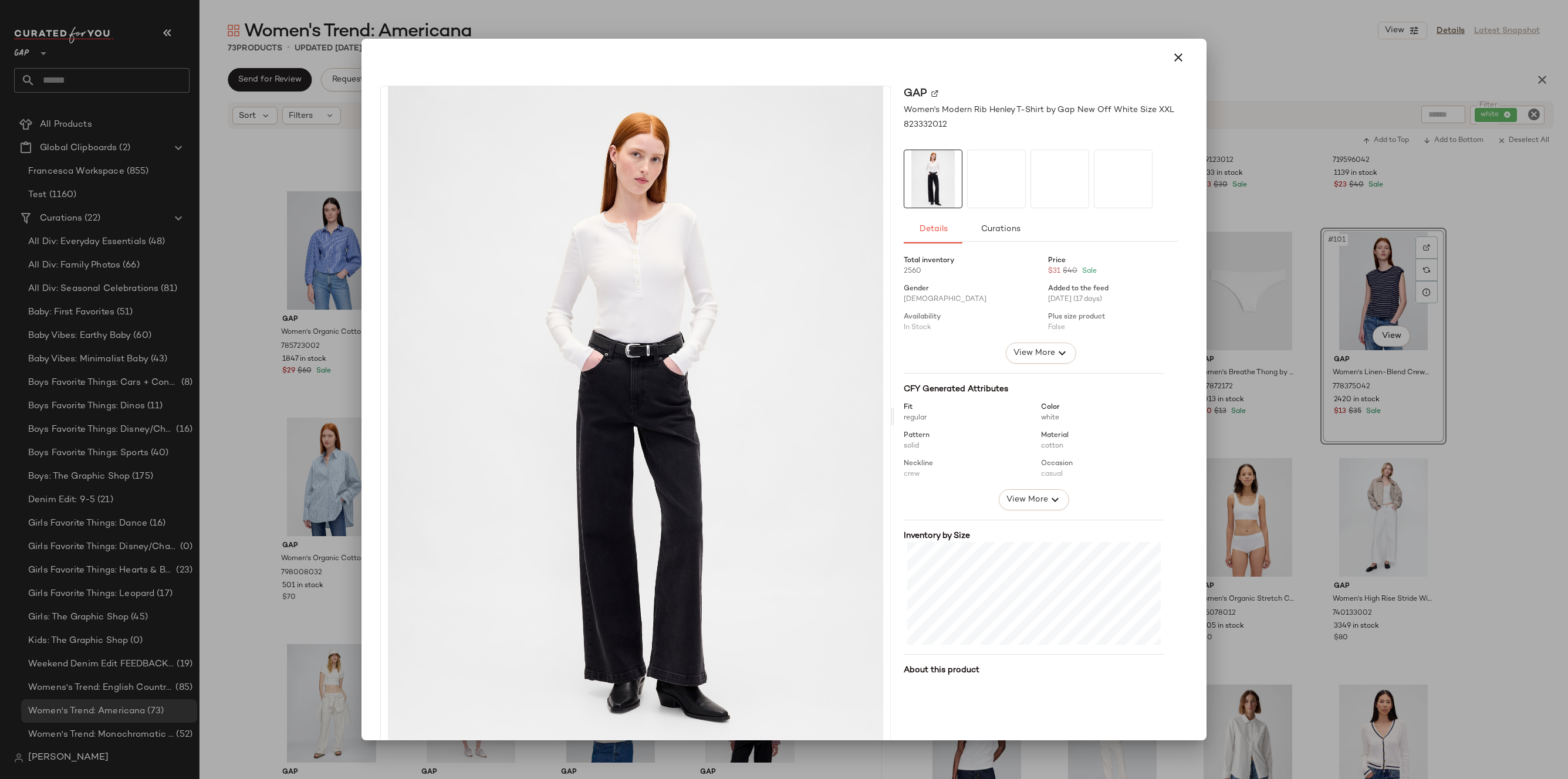
click at [1335, 401] on div at bounding box center [784, 390] width 1568 height 779
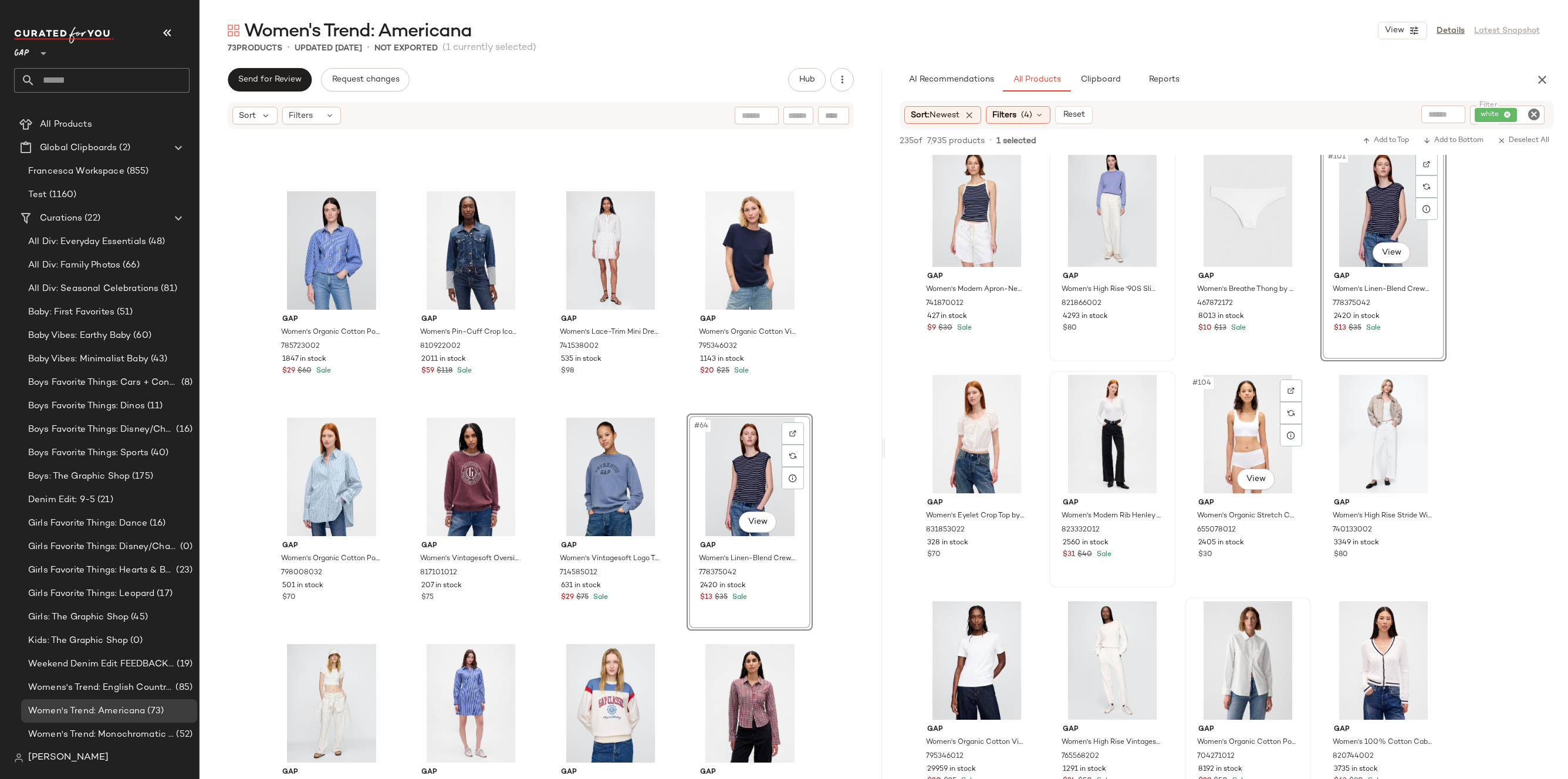
scroll to position [5543, 0]
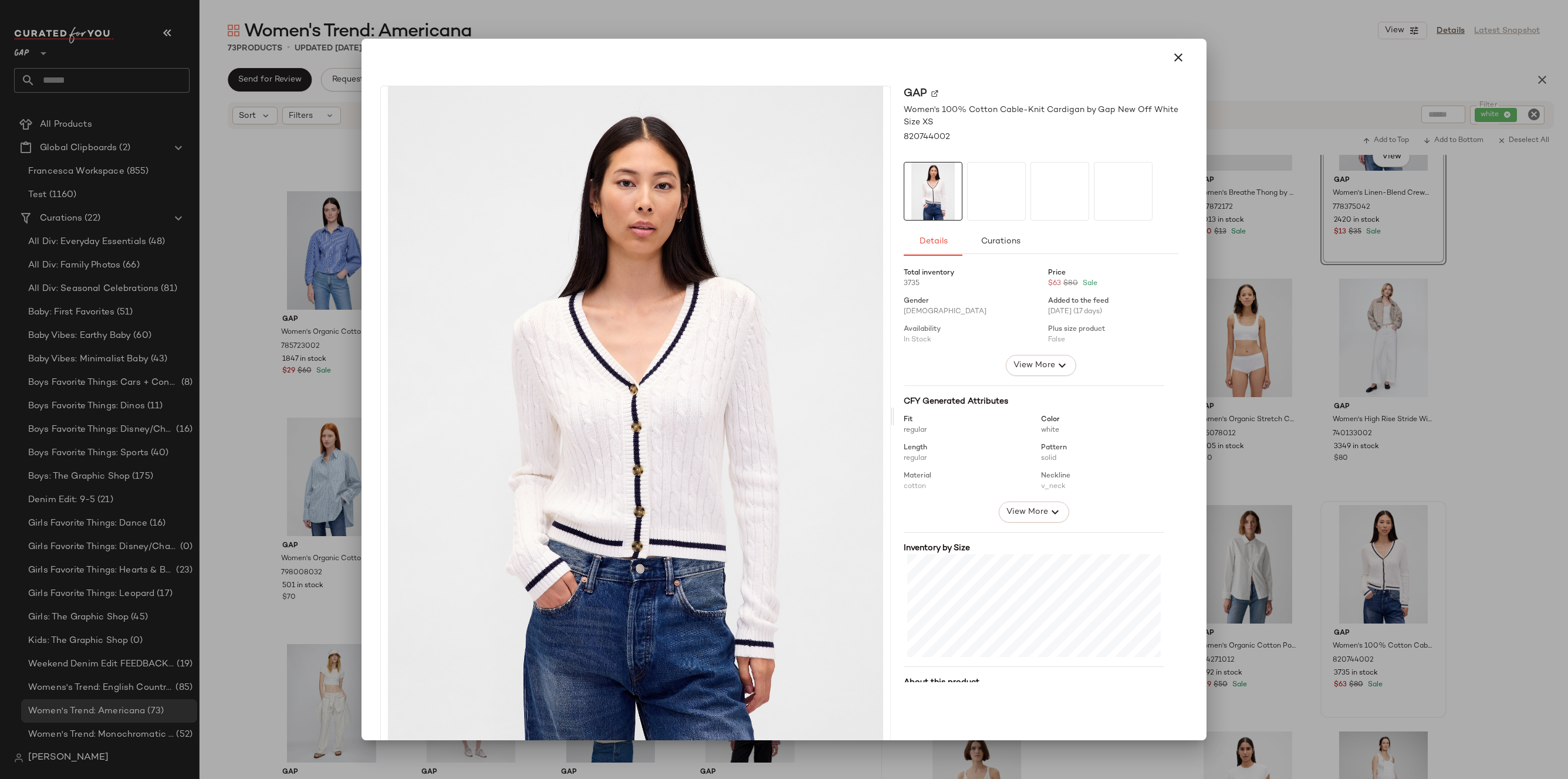
click at [1405, 461] on div at bounding box center [784, 390] width 1568 height 779
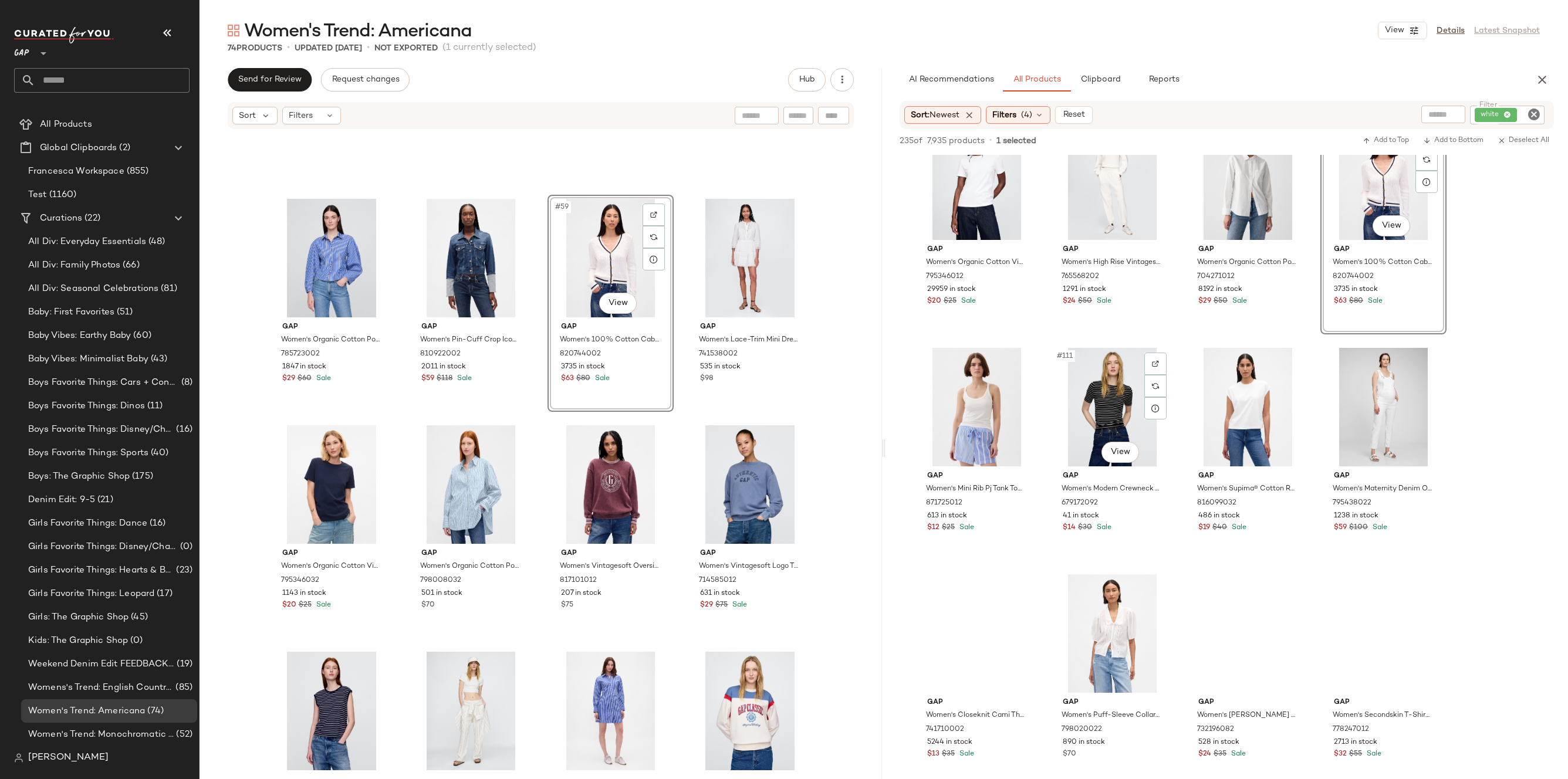
scroll to position [5928, 0]
